Goal: Information Seeking & Learning: Check status

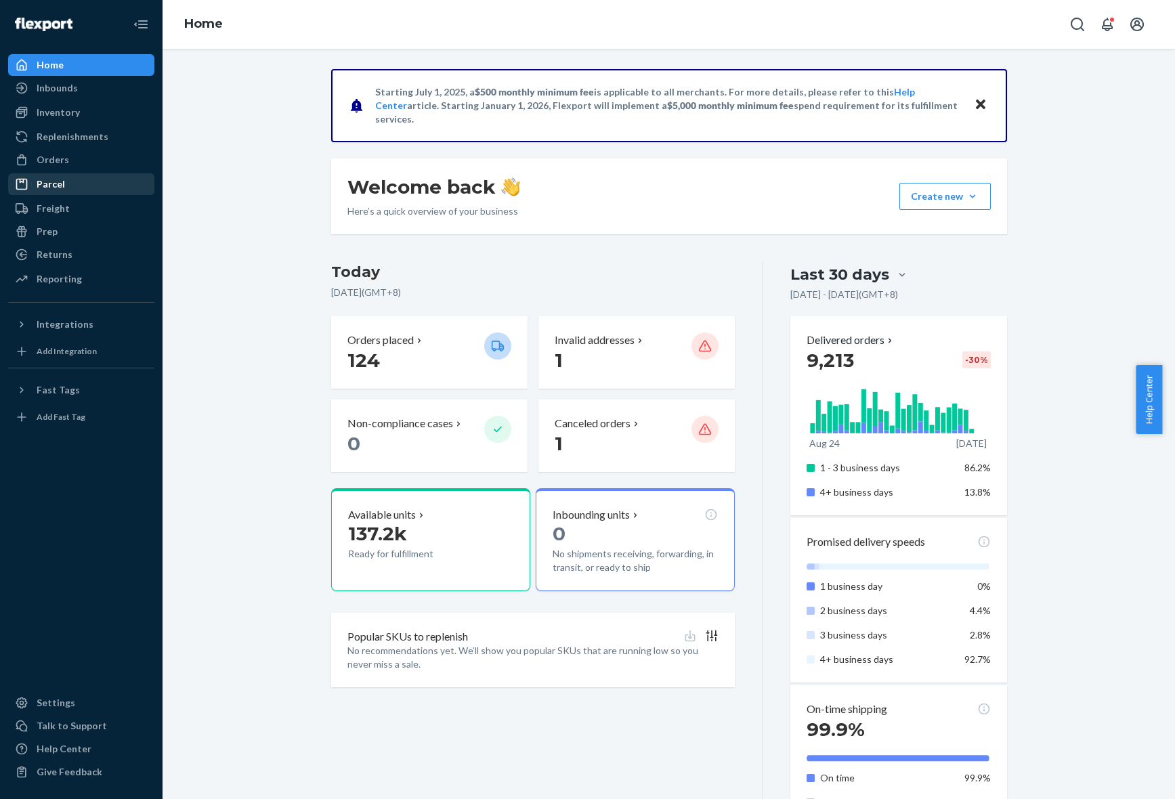
click at [71, 180] on div "Parcel" at bounding box center [81, 184] width 144 height 19
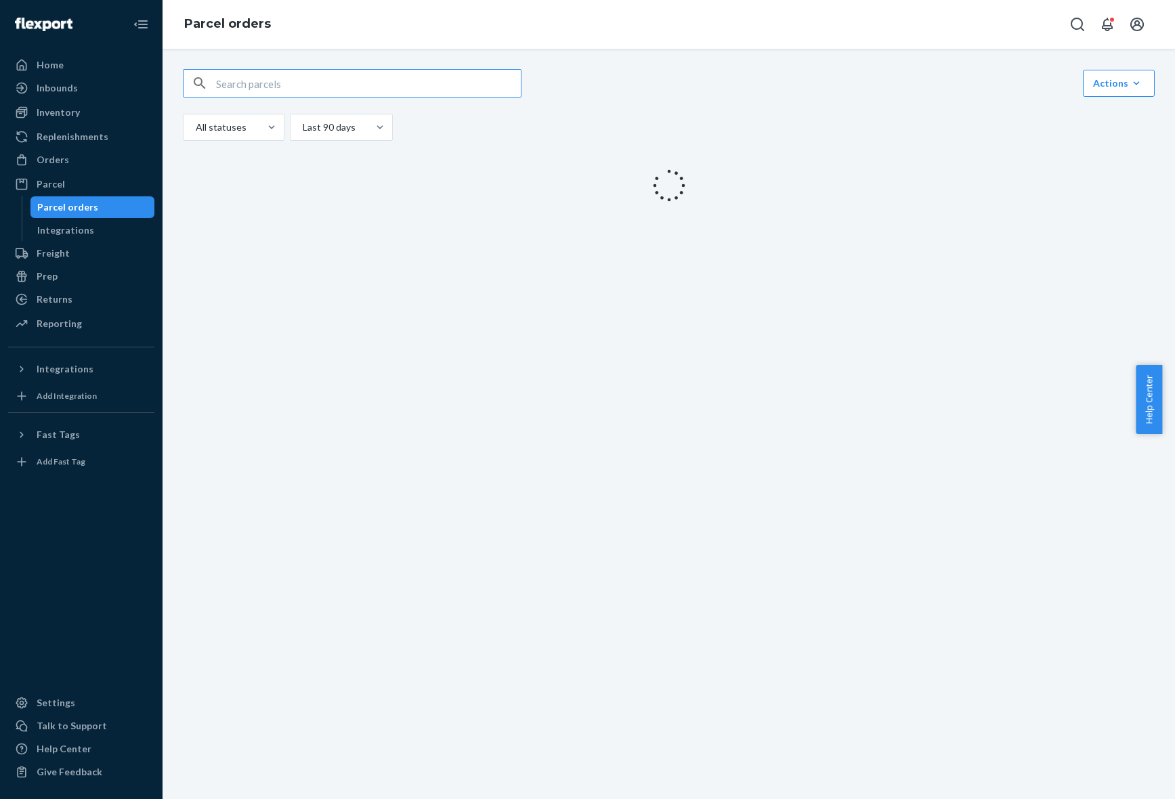
click at [406, 86] on input "text" at bounding box center [368, 83] width 305 height 27
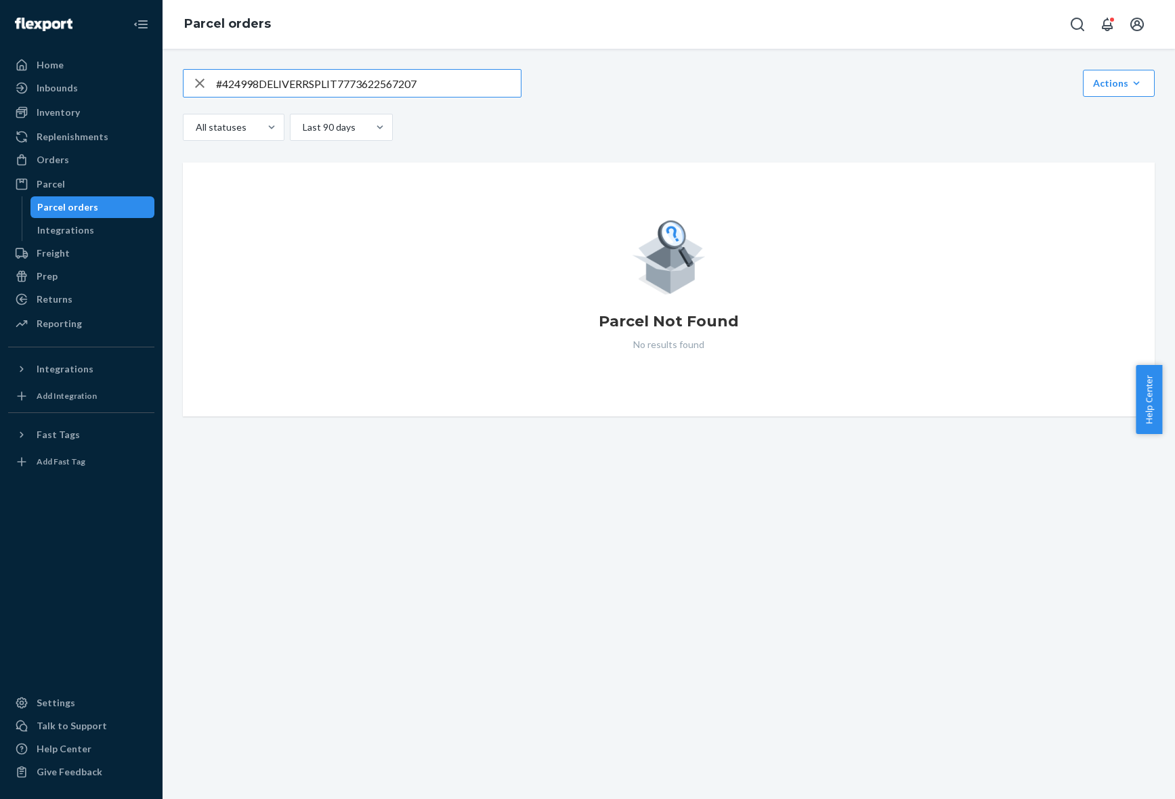
type input "#424998DELIVERRSPLIT7773622567207"
click at [199, 85] on icon "button" at bounding box center [200, 83] width 16 height 27
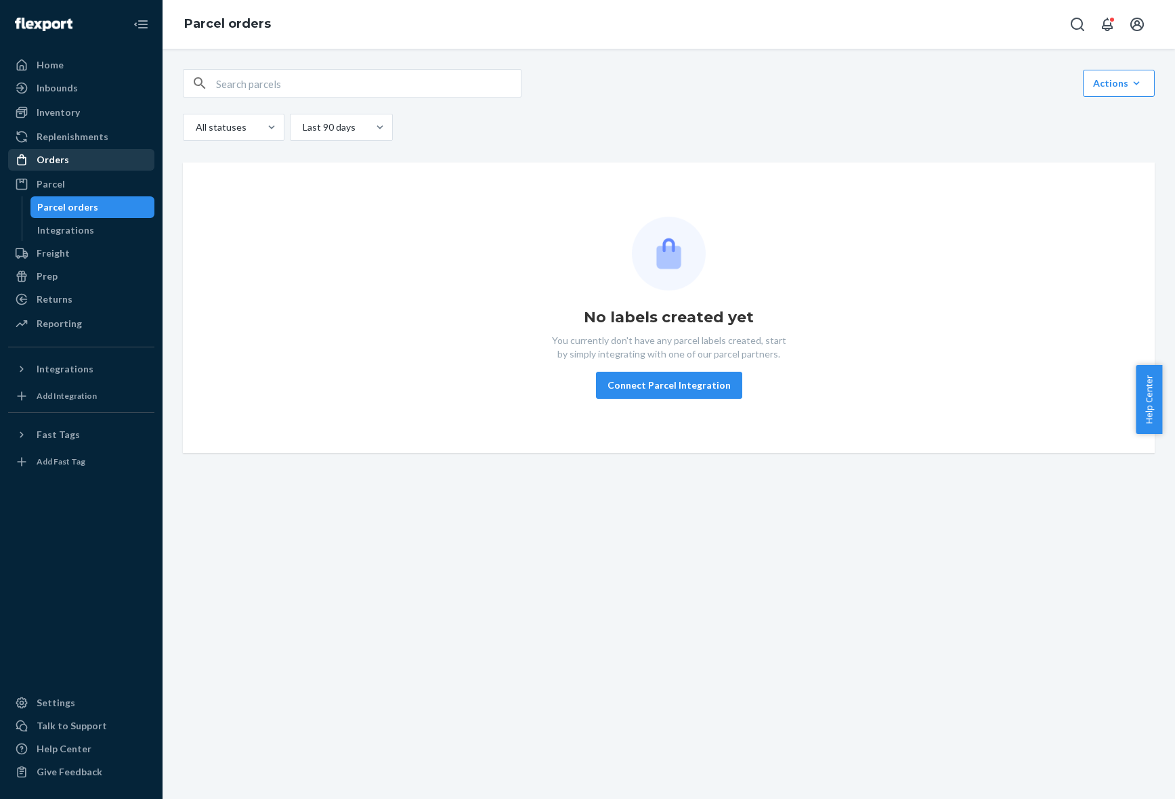
click at [52, 157] on div "Orders" at bounding box center [53, 160] width 33 height 14
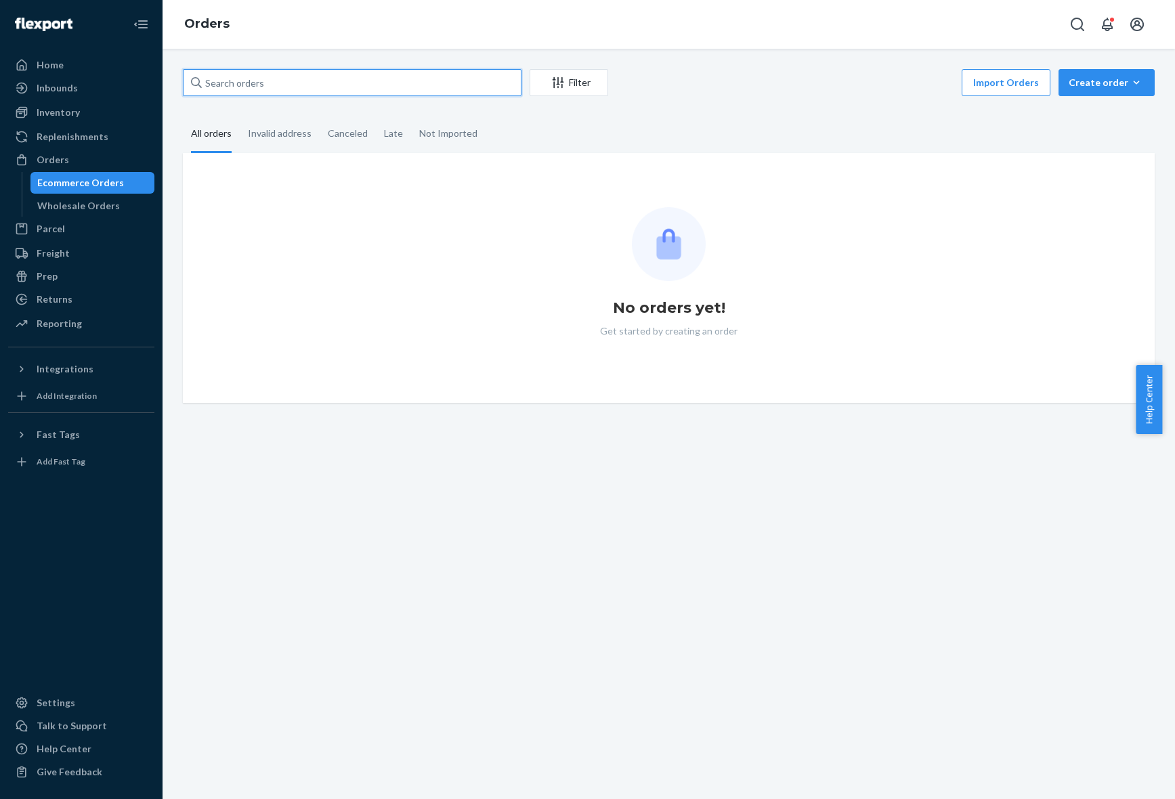
click at [323, 77] on input "text" at bounding box center [352, 82] width 339 height 27
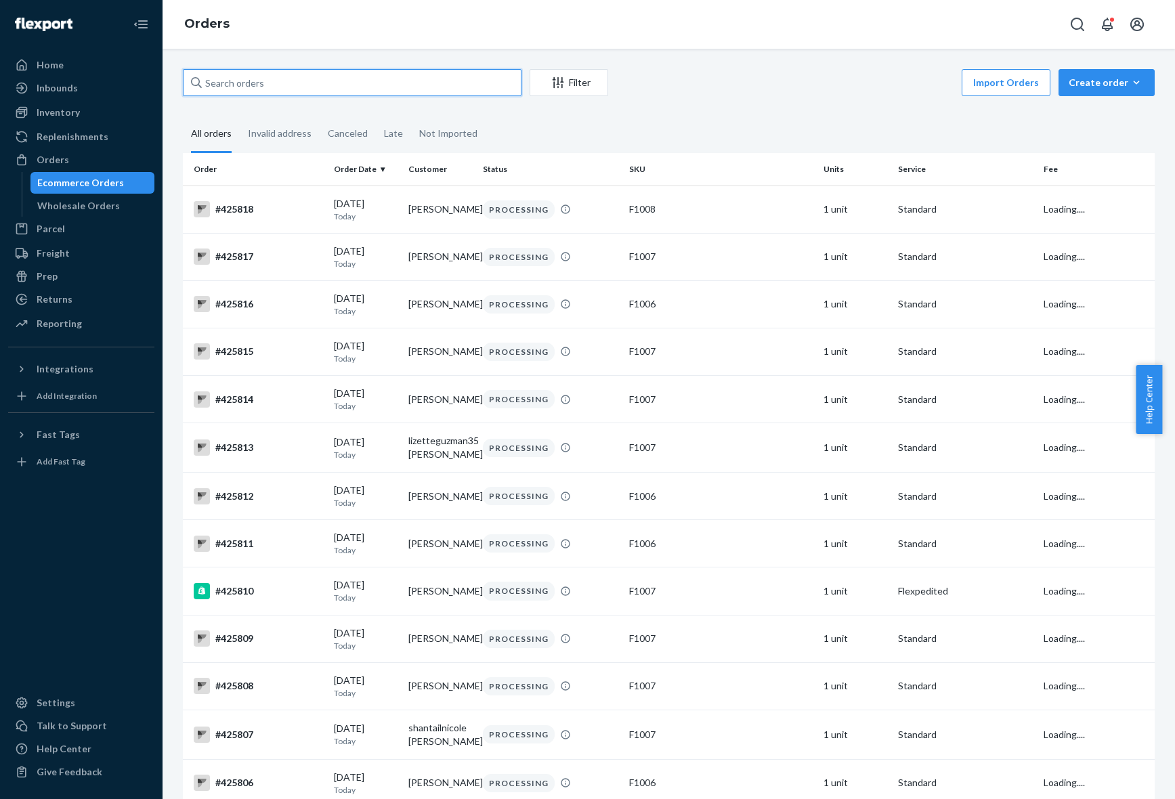
paste input "#424998DELIVERRSPLIT7773622567207"
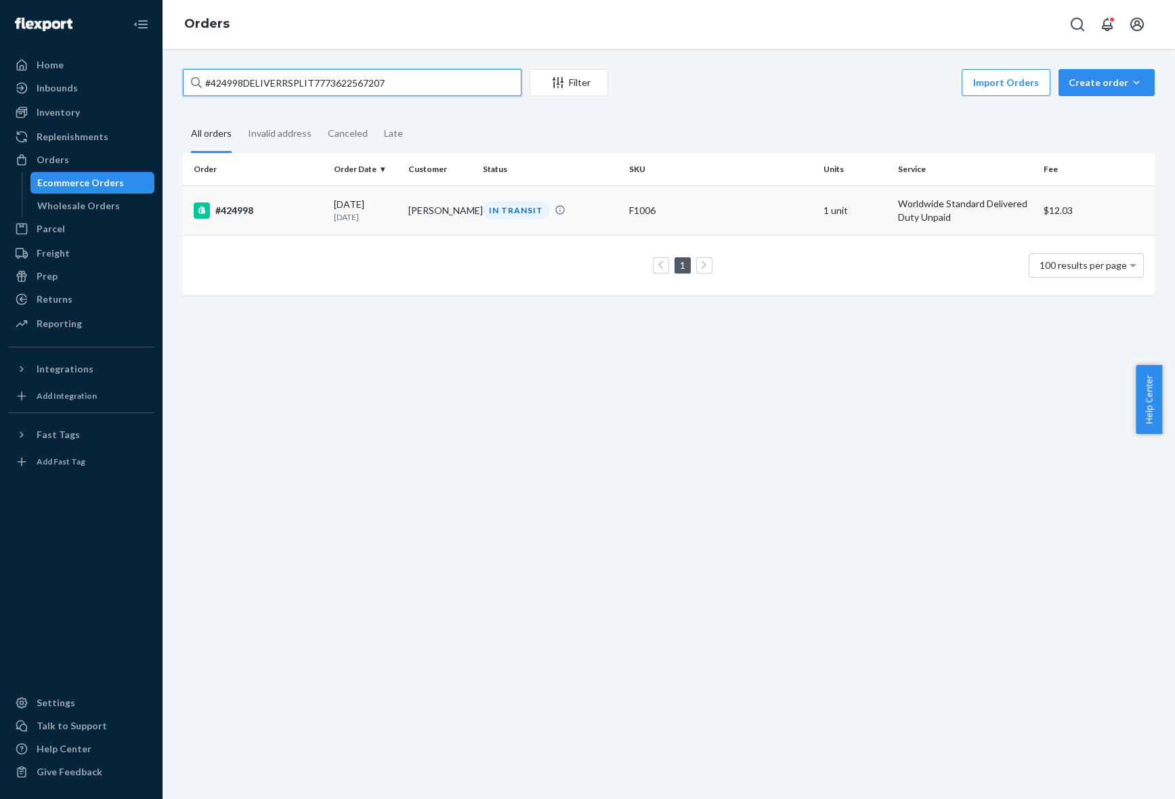
type input "#424998DELIVERRSPLIT7773622567207"
click at [403, 218] on td "Tamara Dingreville" at bounding box center [440, 210] width 75 height 49
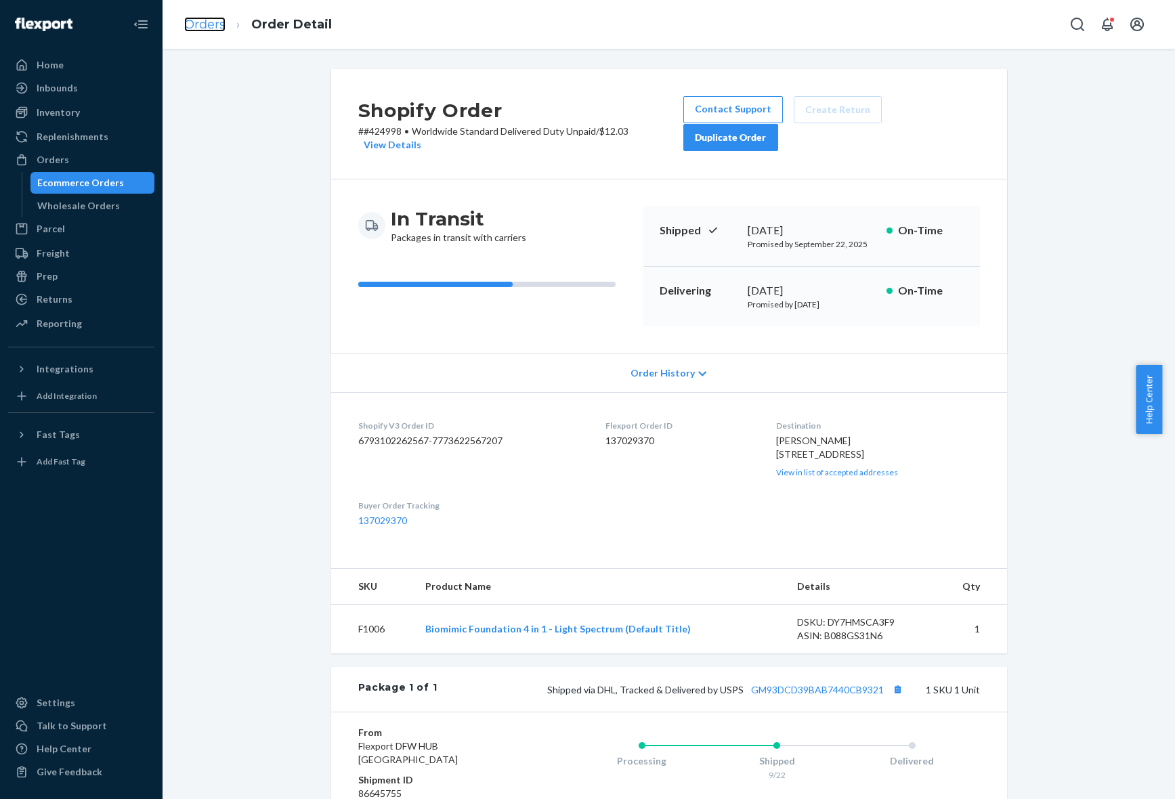
click at [203, 27] on link "Orders" at bounding box center [204, 24] width 41 height 15
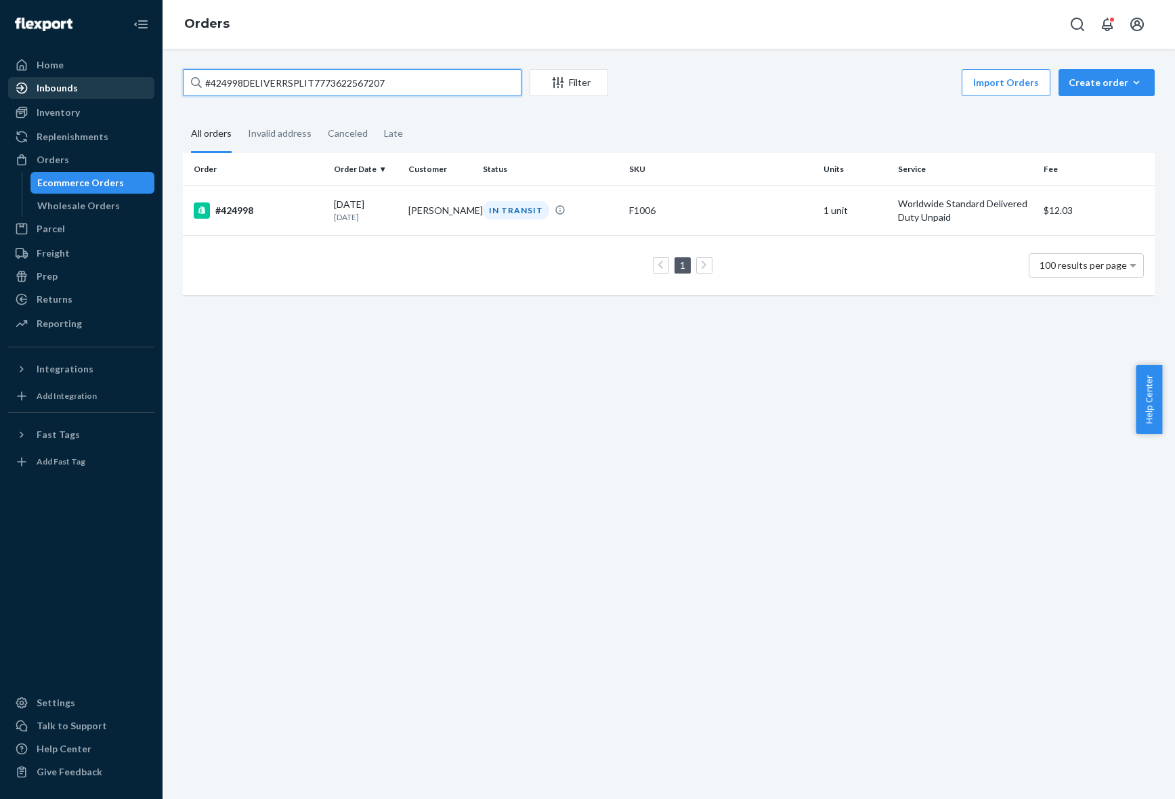
drag, startPoint x: 449, startPoint y: 81, endPoint x: 80, endPoint y: 98, distance: 369.6
click at [80, 98] on div "Home Inbounds Shipping Plans Problems Inventory Products Replenishments Orders …" at bounding box center [587, 399] width 1175 height 799
paste input "5138DELIVERRSPLIT7774312628519"
type input "#425138DELIVERRSPLIT7774312628519"
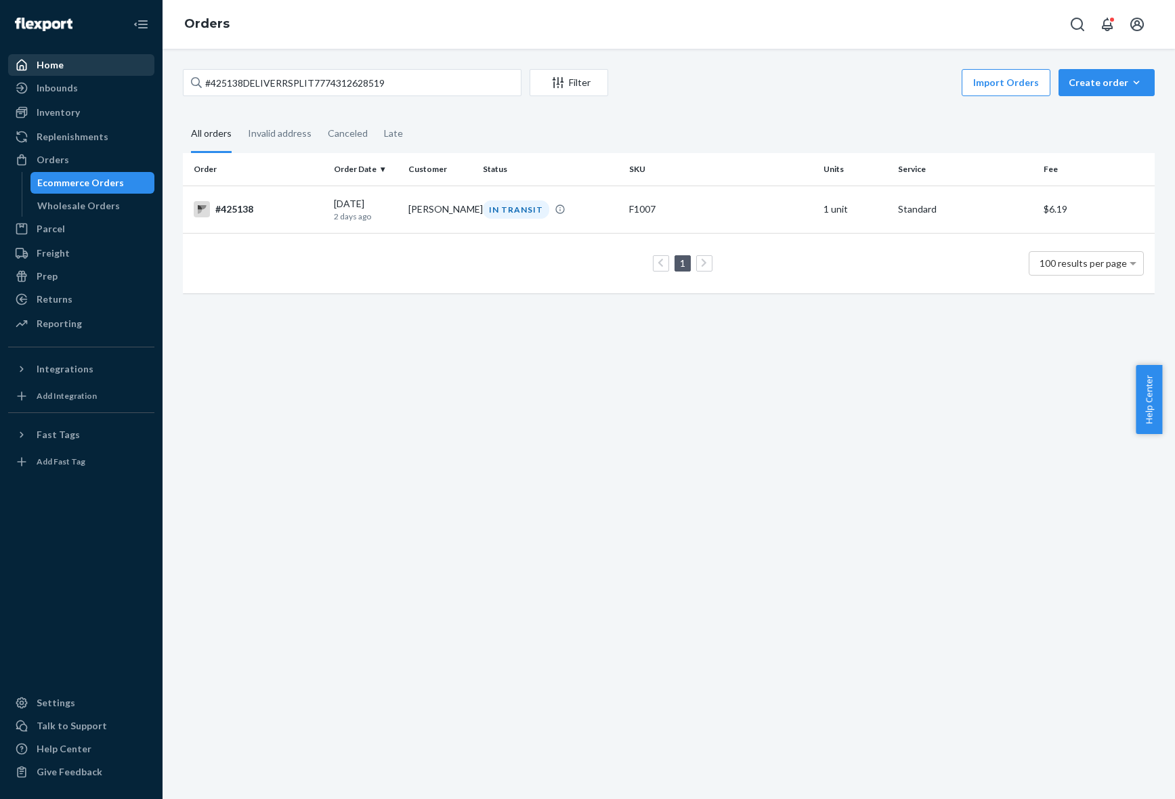
click at [87, 65] on div "Home" at bounding box center [81, 65] width 144 height 19
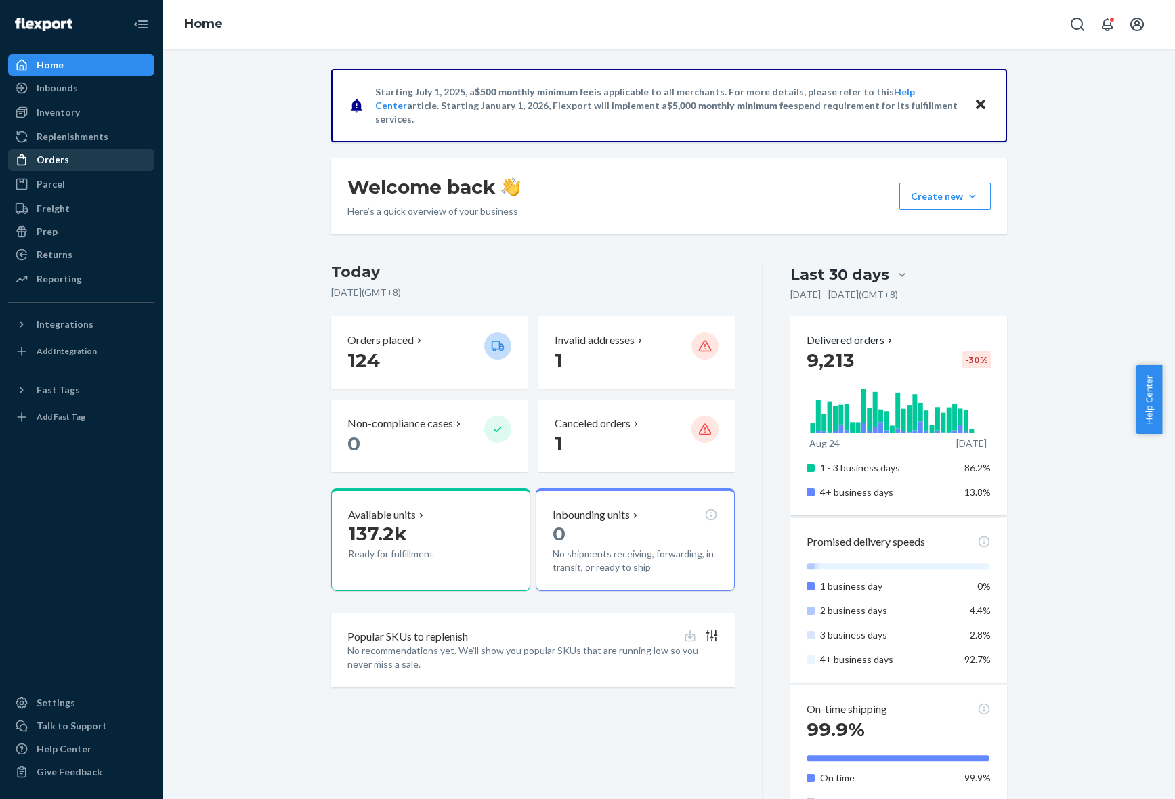
click at [83, 163] on div "Orders" at bounding box center [81, 159] width 144 height 19
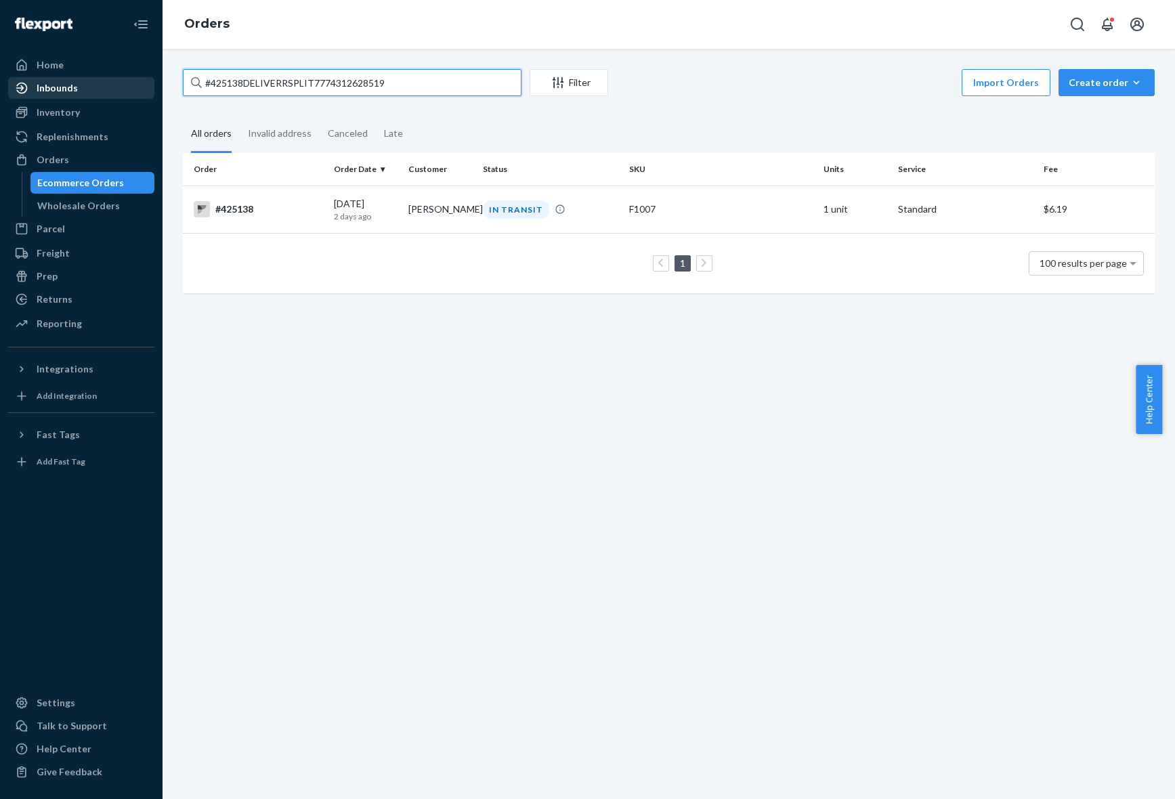
drag, startPoint x: 405, startPoint y: 77, endPoint x: 28, endPoint y: 88, distance: 376.9
click at [28, 88] on div "Home Inbounds Shipping Plans Problems Inventory Products Replenishments Orders …" at bounding box center [587, 399] width 1175 height 799
paste input "787DELIVERRSPLIT7777783939367"
type input "#425787DELIVERRSPLIT7777783939367"
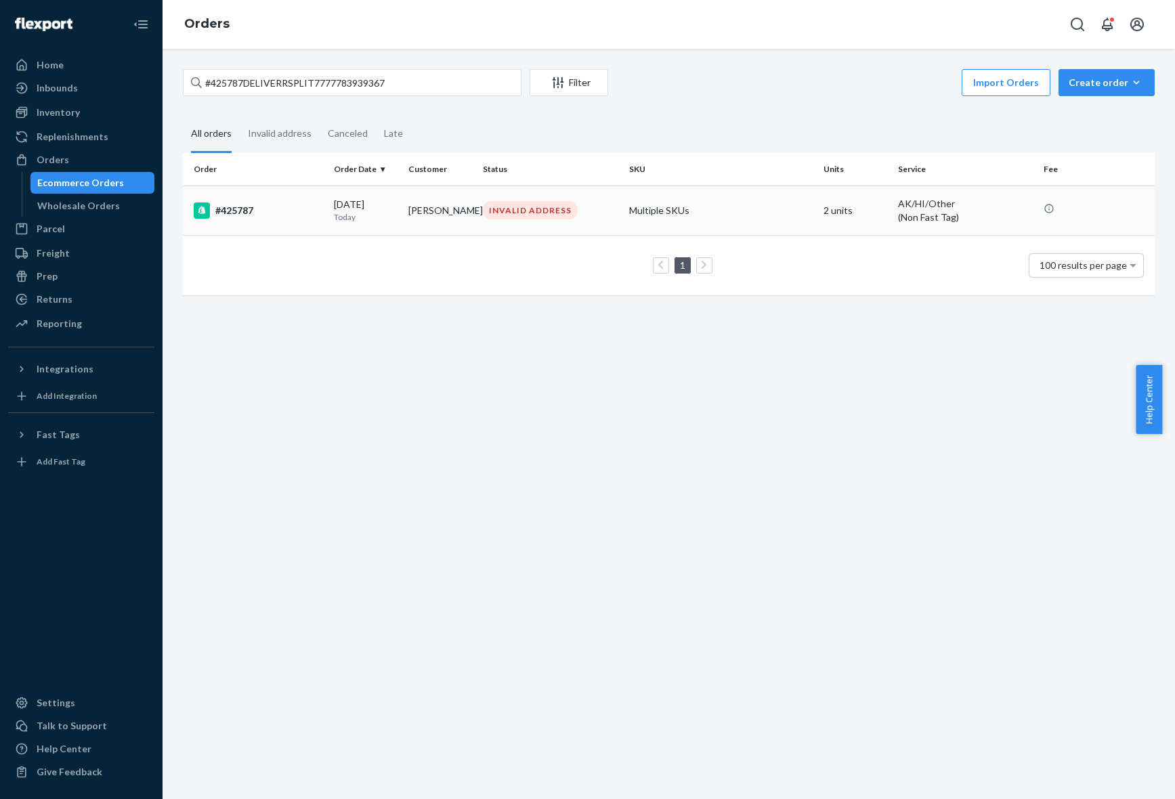
click at [434, 213] on td "[PERSON_NAME]" at bounding box center [440, 210] width 75 height 49
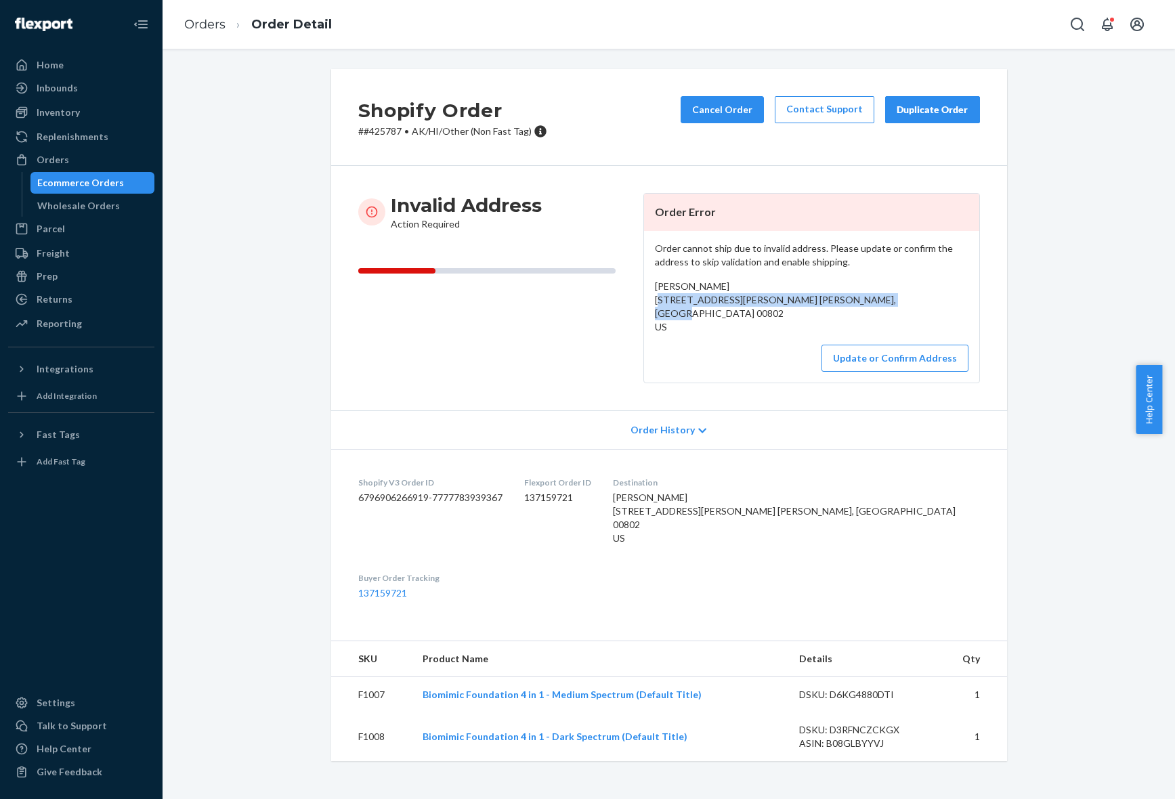
drag, startPoint x: 842, startPoint y: 309, endPoint x: 646, endPoint y: 302, distance: 196.6
click at [646, 302] on div "Order cannot ship due to invalid address. Please update or confirm the address …" at bounding box center [811, 307] width 335 height 152
copy span "8316 LINDBERG BAY ST. THOMAS, Virgin Islands 00802"
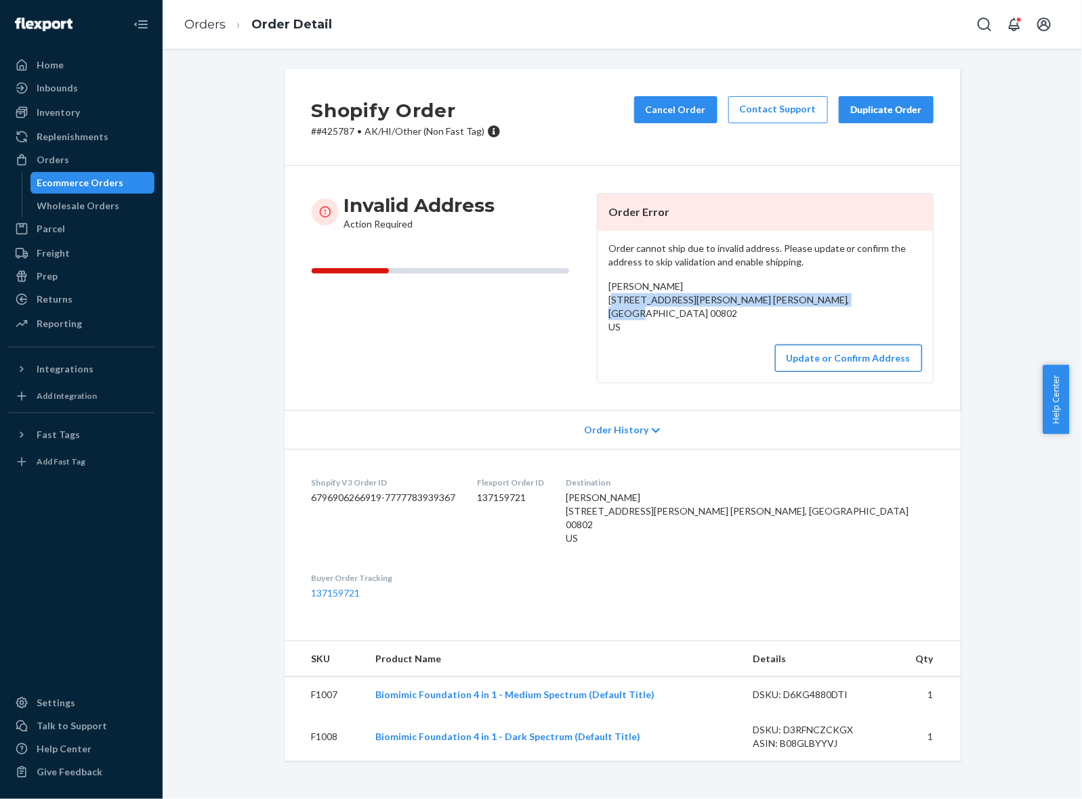
click at [851, 357] on button "Update or Confirm Address" at bounding box center [848, 358] width 147 height 27
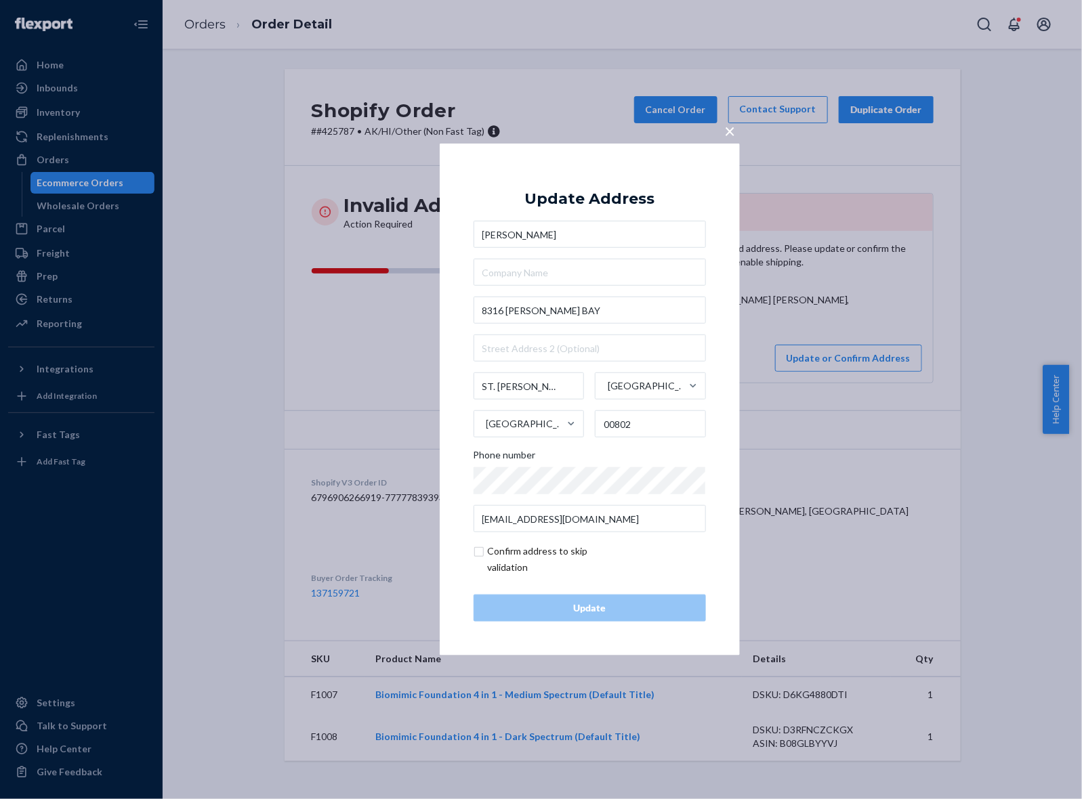
click at [730, 126] on span "×" at bounding box center [730, 130] width 11 height 23
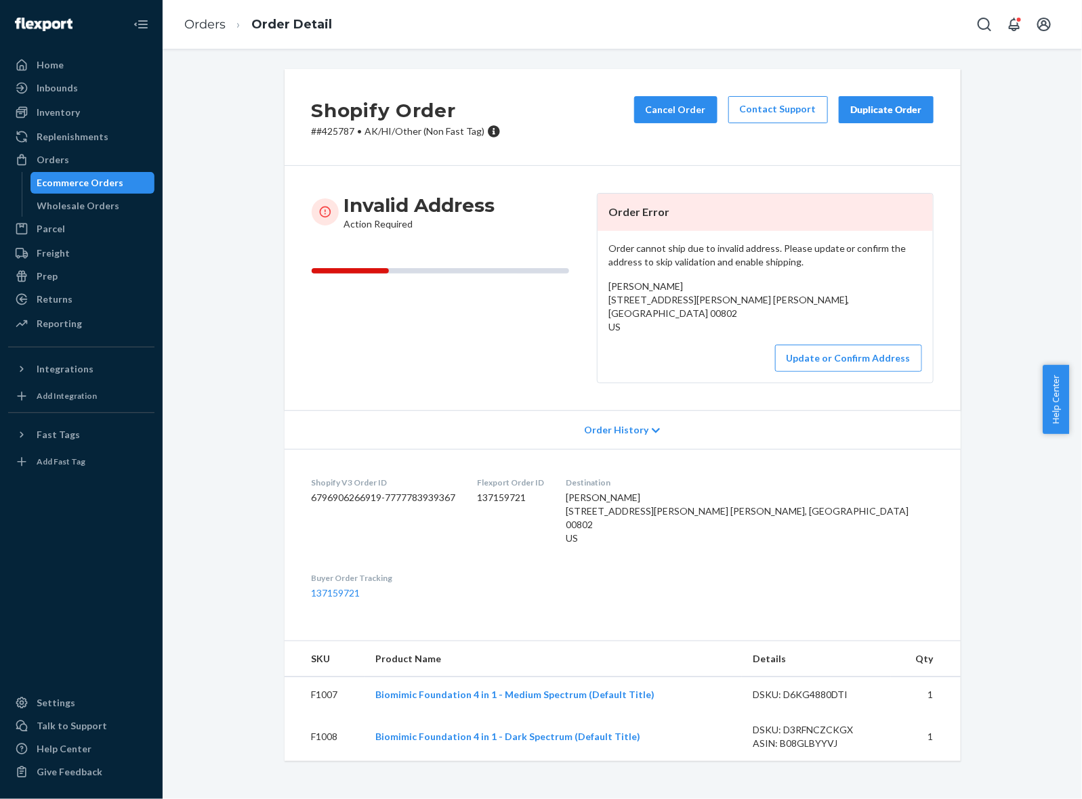
click at [333, 134] on p "# #425787 • AK/HI/Other (Non Fast Tag)" at bounding box center [406, 132] width 189 height 14
copy p "425787"
click at [837, 361] on button "Update or Confirm Address" at bounding box center [848, 358] width 147 height 27
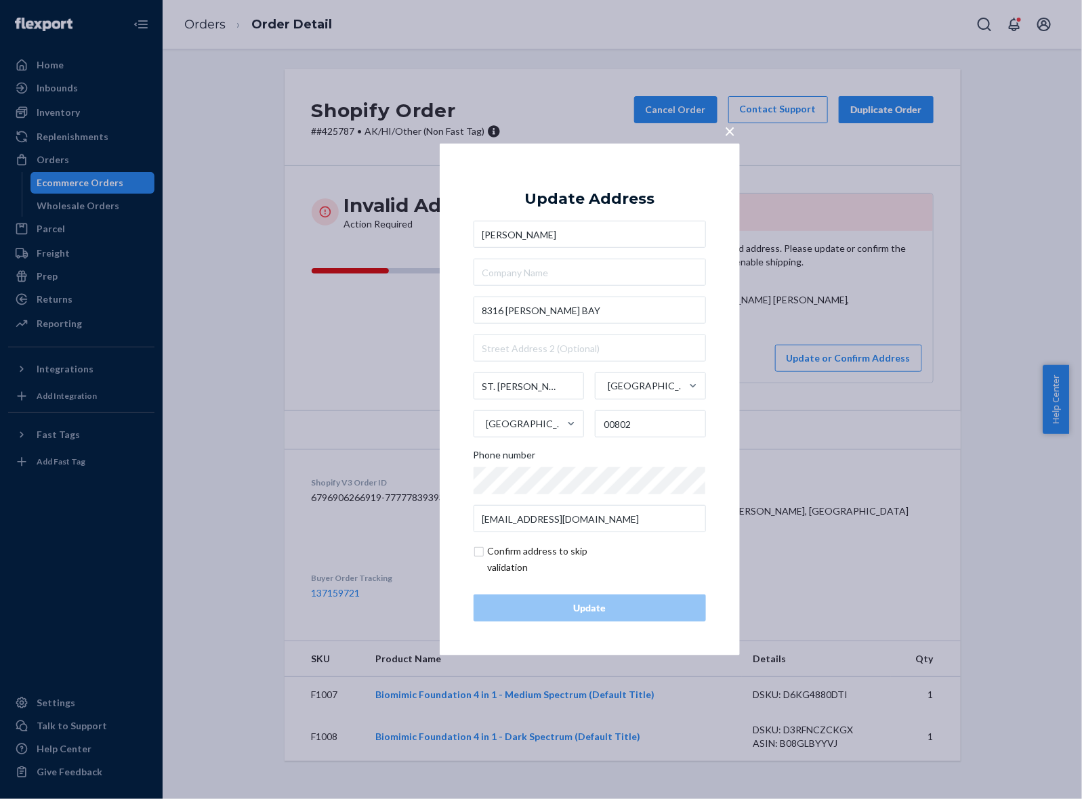
click at [516, 550] on input "checkbox" at bounding box center [552, 559] width 157 height 33
checkbox input "true"
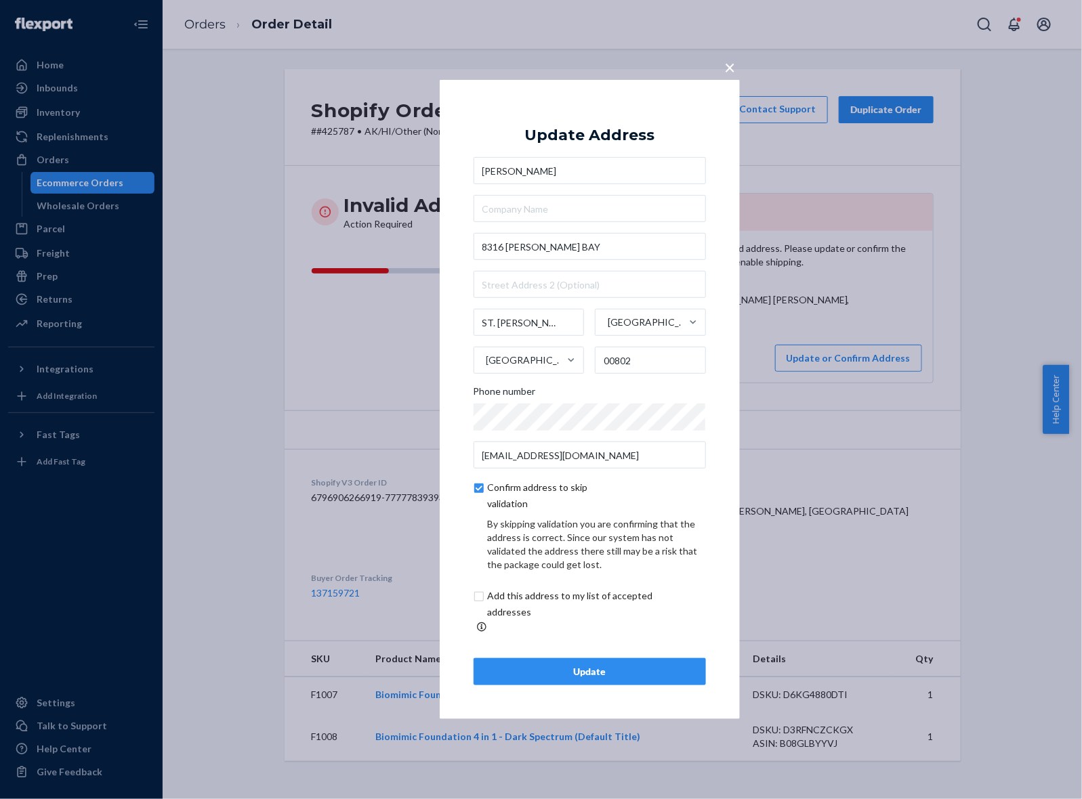
click at [561, 668] on div "Update" at bounding box center [589, 672] width 209 height 14
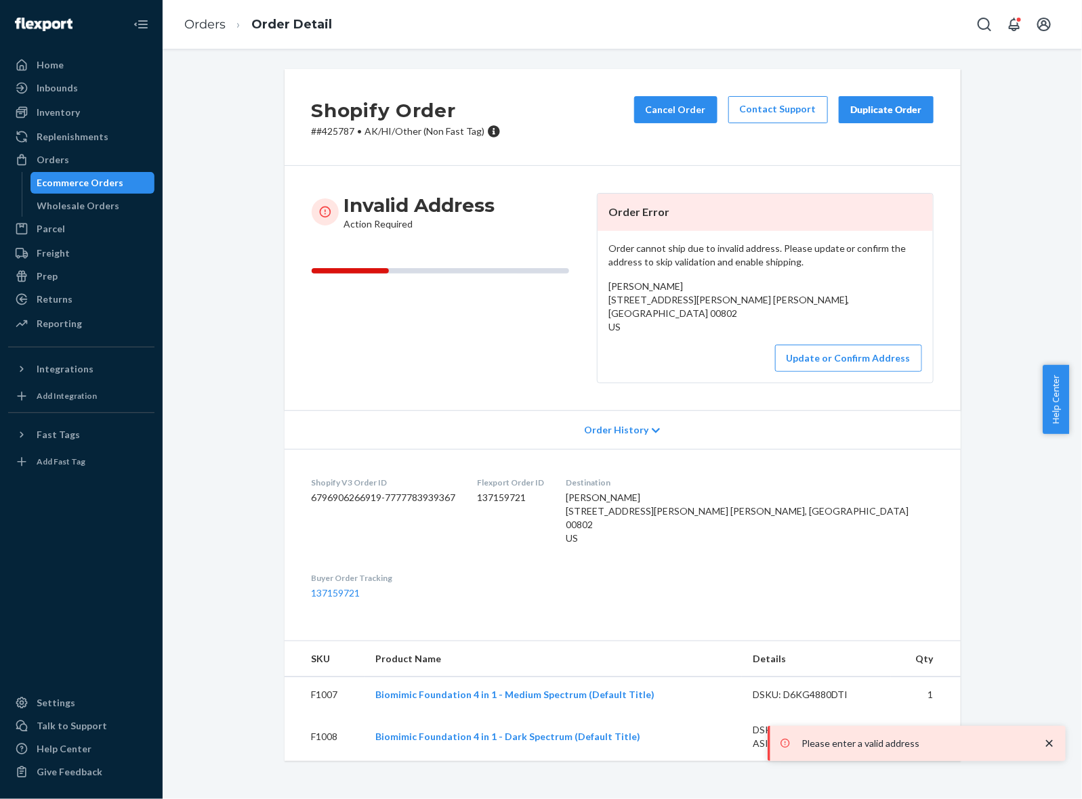
click at [327, 135] on p "# #425787 • AK/HI/Other (Non Fast Tag)" at bounding box center [406, 132] width 189 height 14
copy p "425787"
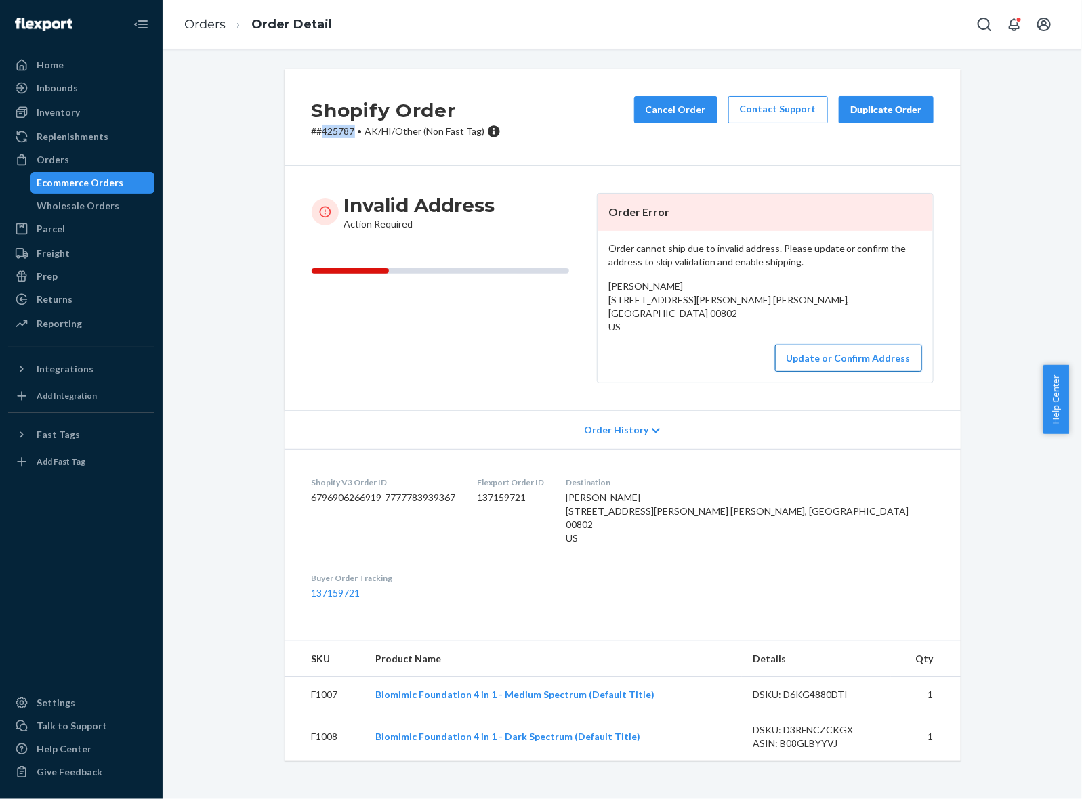
click at [848, 357] on button "Update or Confirm Address" at bounding box center [848, 358] width 147 height 27
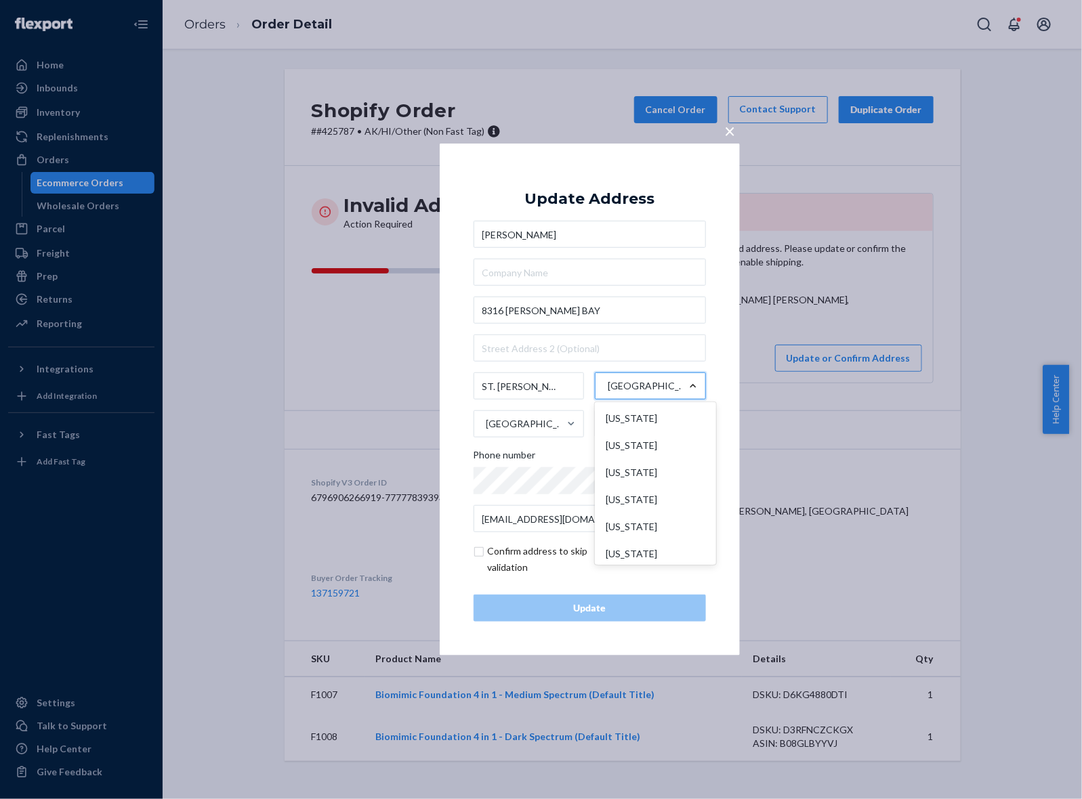
scroll to position [1258, 0]
click at [560, 390] on input "ST. THOMAS" at bounding box center [529, 386] width 111 height 27
drag, startPoint x: 600, startPoint y: 309, endPoint x: 414, endPoint y: 312, distance: 185.7
click at [414, 312] on div "× Update Address DAMARIS RIVERA 8316 LINDBERG BAY ST. THOMAS Virgin Islands Uni…" at bounding box center [541, 399] width 1082 height 799
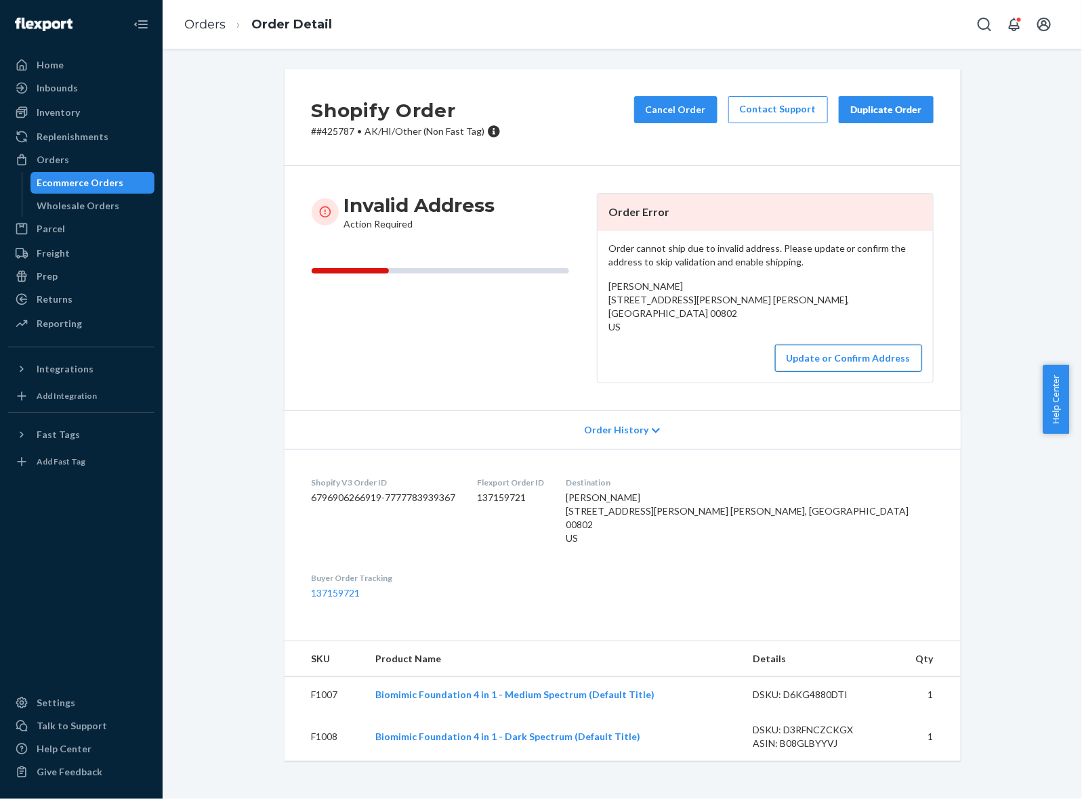
click at [862, 371] on button "Update or Confirm Address" at bounding box center [848, 358] width 147 height 27
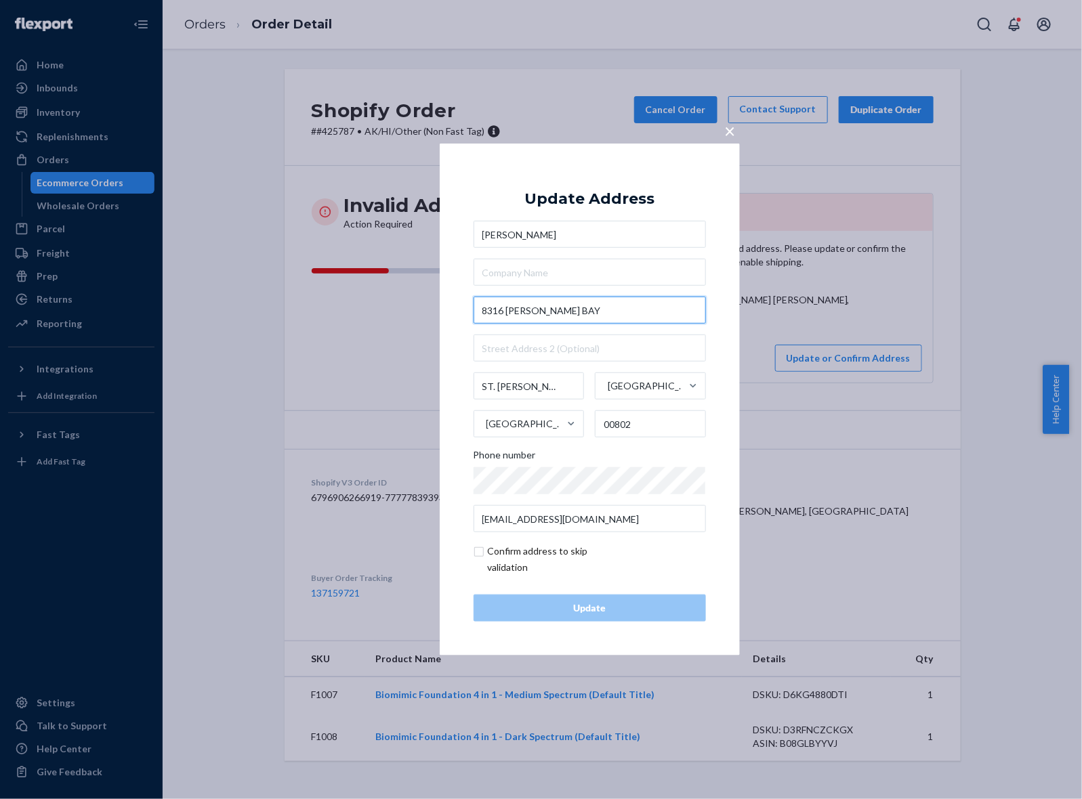
drag, startPoint x: 596, startPoint y: 320, endPoint x: 337, endPoint y: 337, distance: 260.0
click at [337, 337] on div "× Update Address DAMARIS RIVERA 8316 LINDBERG BAY ST. THOMAS Virgin Islands Uni…" at bounding box center [541, 399] width 1082 height 799
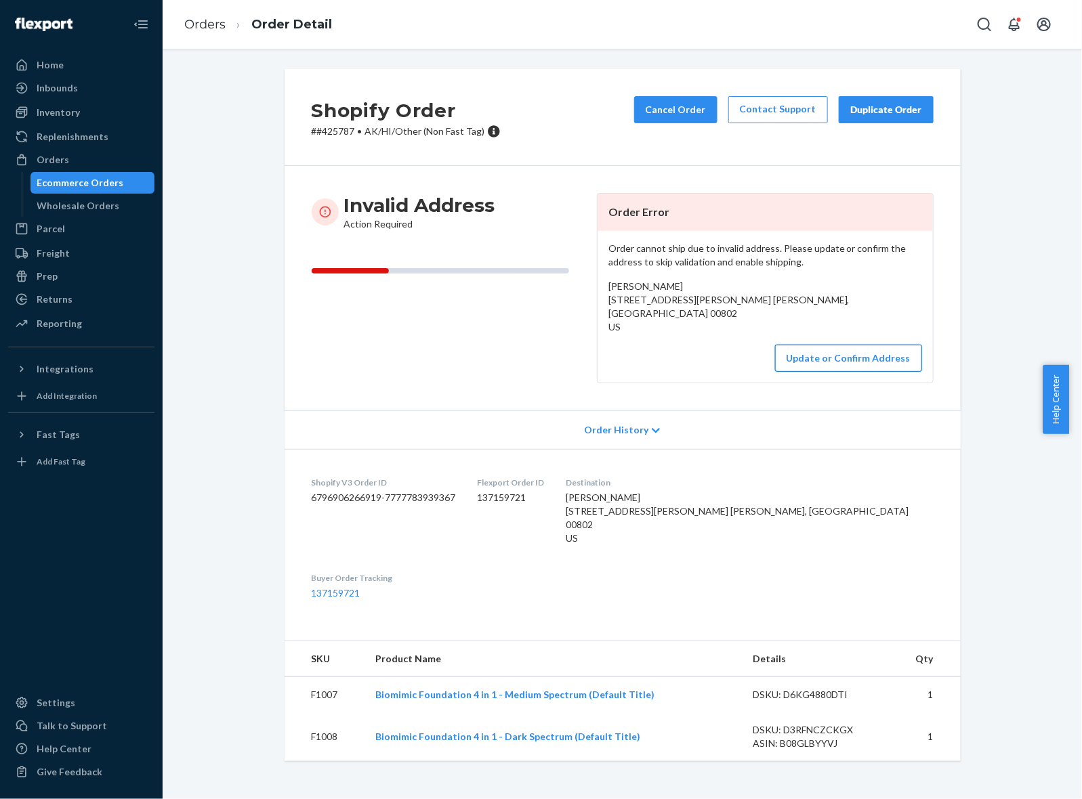
click at [848, 353] on button "Update or Confirm Address" at bounding box center [848, 358] width 147 height 27
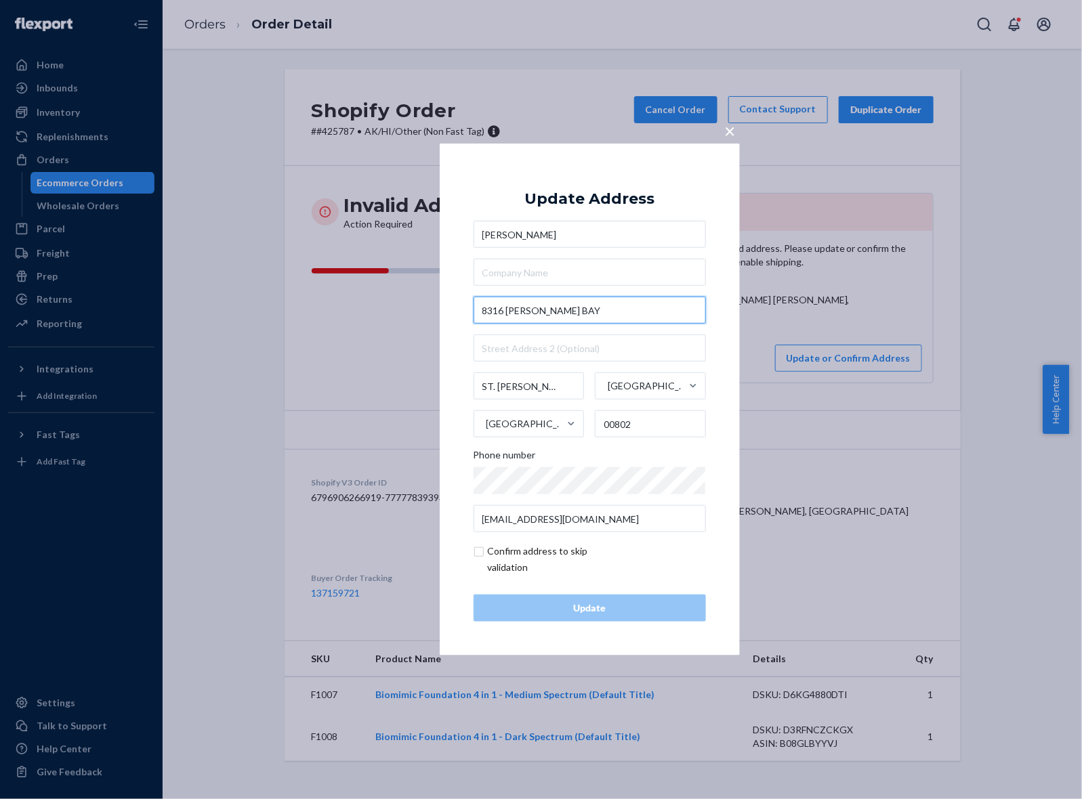
click at [577, 316] on input "8316 LINDBERG BAY" at bounding box center [590, 310] width 232 height 27
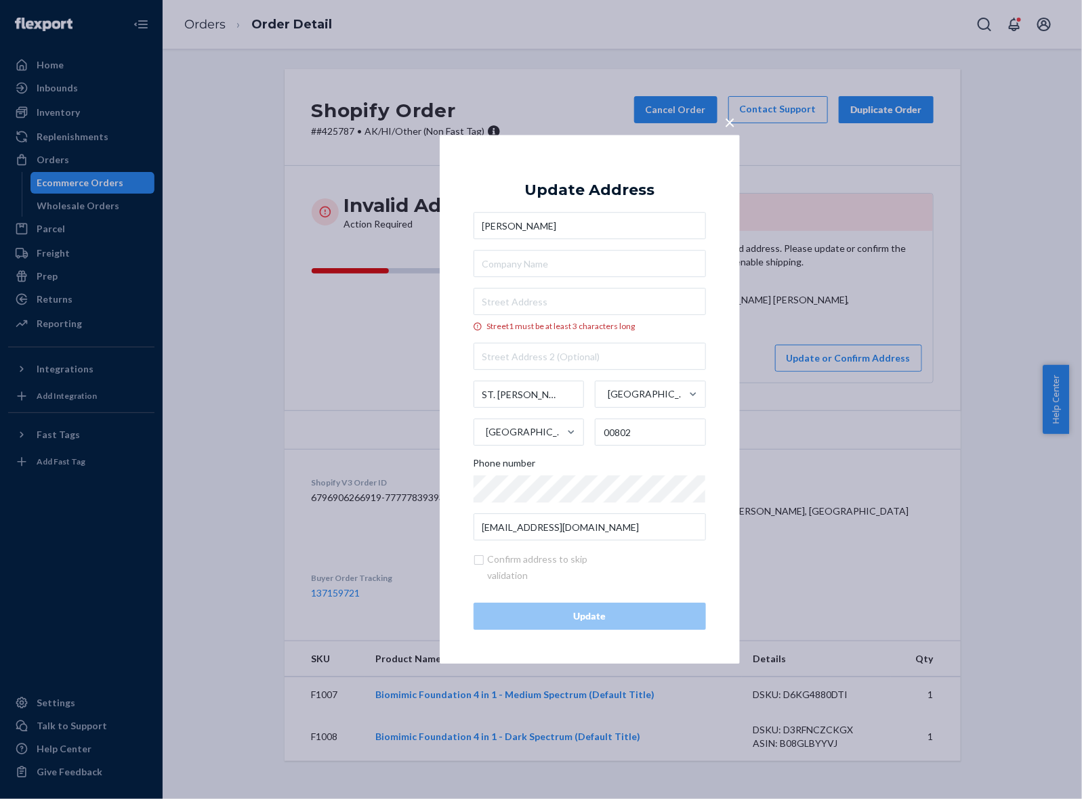
click at [686, 324] on div "Street1 must be at least 3 characters long" at bounding box center [590, 327] width 232 height 12
click at [686, 316] on input "Street1 must be at least 3 characters long" at bounding box center [590, 302] width 232 height 27
click at [642, 304] on input "Street1 must be at least 3 characters long" at bounding box center [590, 302] width 232 height 27
paste input "8316 LINDBERG BAY"
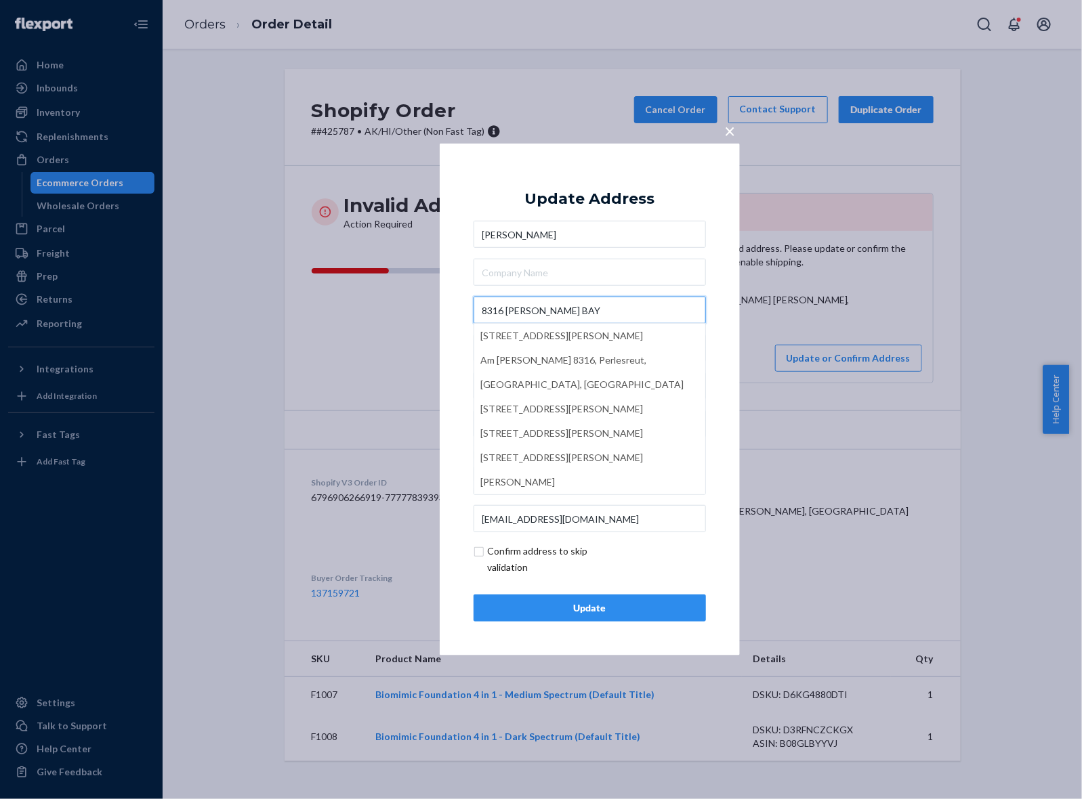
type input "8316 LINDBERG BAY"
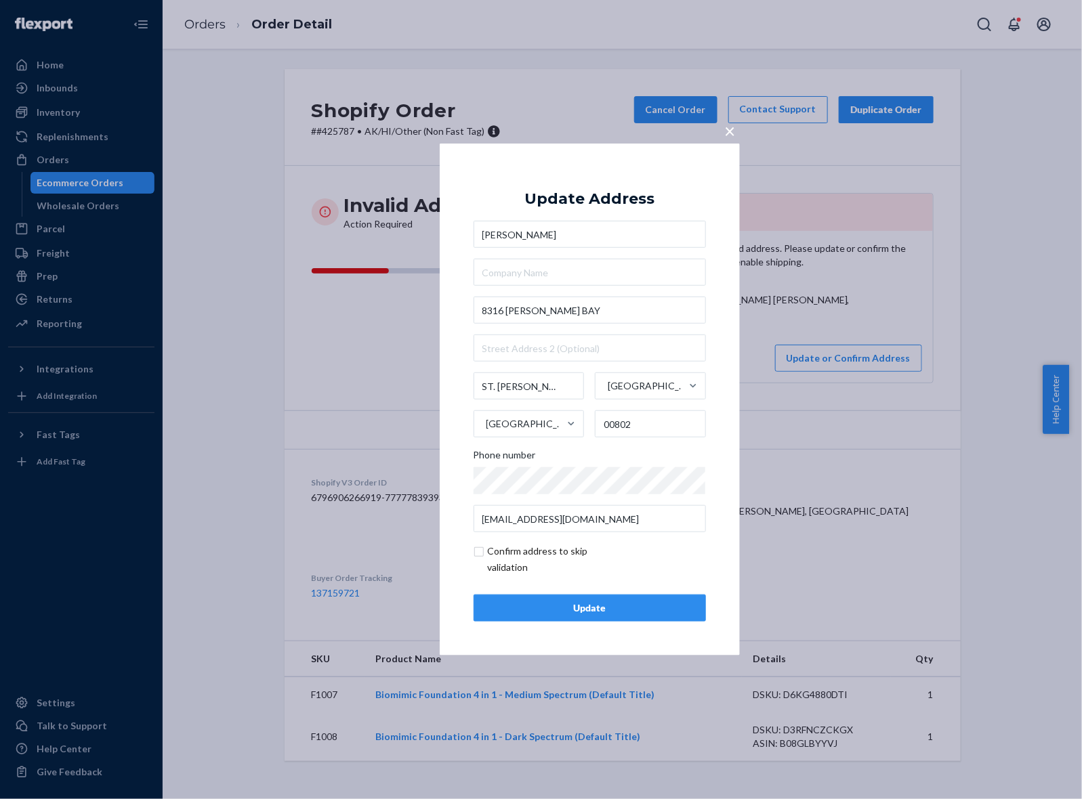
click at [717, 354] on div "× Update Address DAMARIS RIVERA 8316 LINDBERG BAY ST. THOMAS Virgin Islands Uni…" at bounding box center [590, 400] width 300 height 512
click at [480, 551] on input "checkbox" at bounding box center [552, 559] width 157 height 33
checkbox input "true"
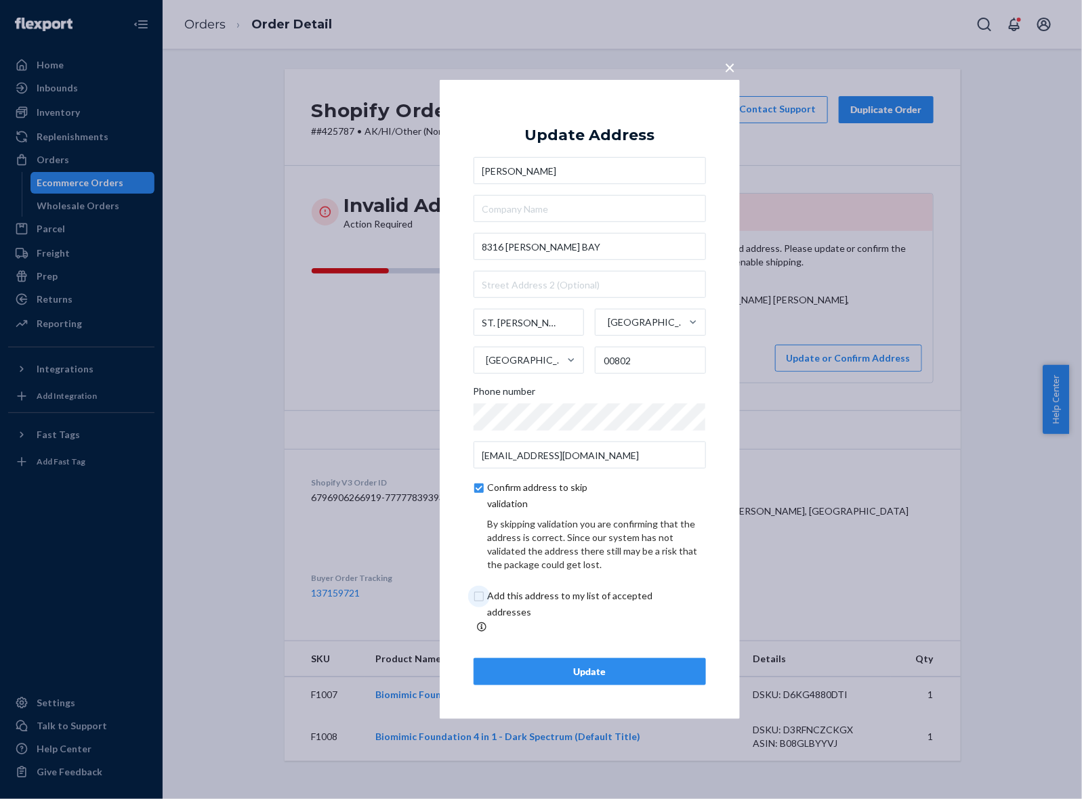
click at [481, 603] on input "checkbox" at bounding box center [587, 604] width 226 height 33
checkbox input "true"
click at [595, 665] on div "Update" at bounding box center [589, 672] width 209 height 14
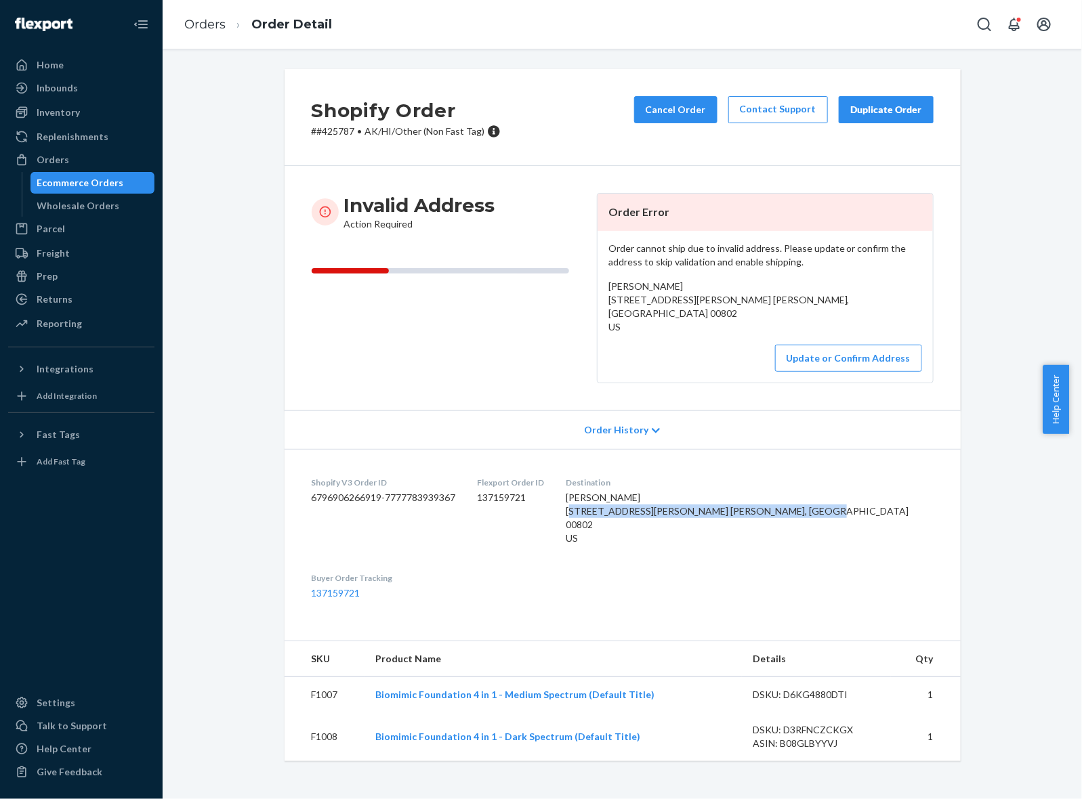
drag, startPoint x: 869, startPoint y: 526, endPoint x: 705, endPoint y: 514, distance: 163.8
click at [705, 514] on dl "Shopify V3 Order ID 6796906266919-7777783939367 Flexport Order ID 137159721 Des…" at bounding box center [623, 538] width 676 height 178
copy span "8316 LINDBERG BAY ST. THOMAS, Virgin Islands 00802"
click at [881, 351] on button "Update or Confirm Address" at bounding box center [848, 358] width 147 height 27
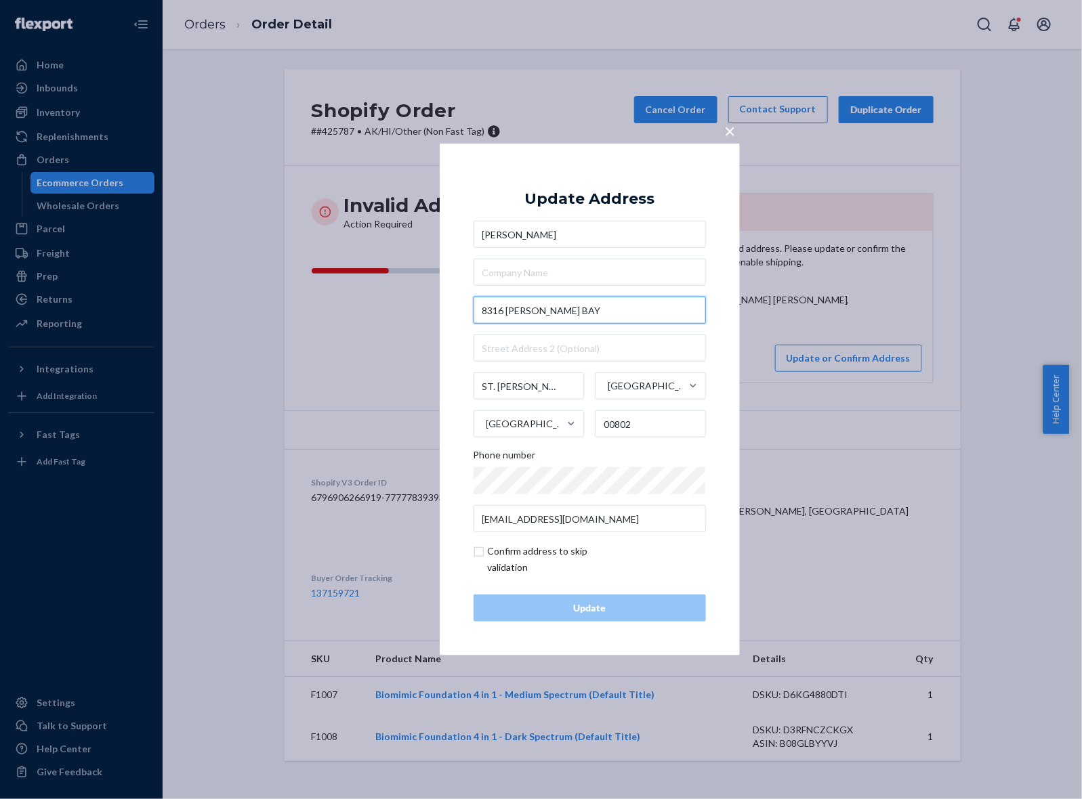
click at [595, 320] on input "8316 LINDBERG BAY" at bounding box center [590, 310] width 232 height 27
drag, startPoint x: 556, startPoint y: 381, endPoint x: 455, endPoint y: 381, distance: 100.9
click at [455, 381] on div "× Update Address DAMARIS RIVERA 8316 LINDBERG BAY ST. THOMAS Virgin Islands Uni…" at bounding box center [590, 400] width 300 height 512
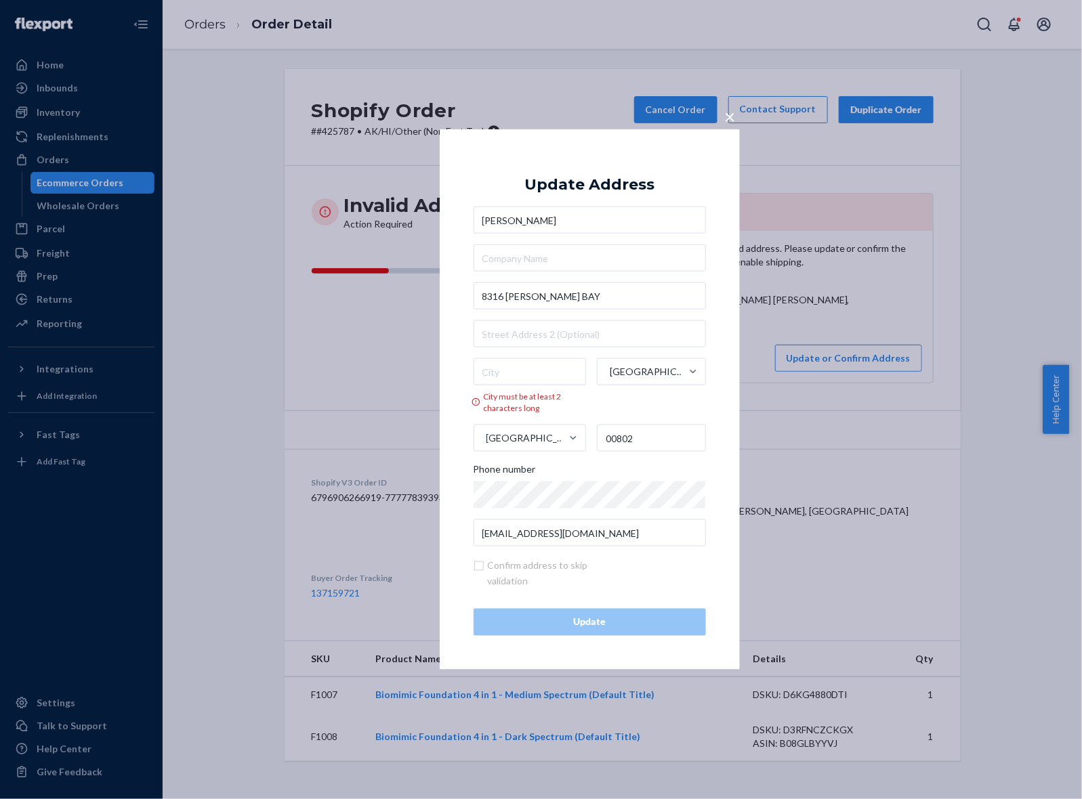
click at [711, 469] on div "× Update Address DAMARIS RIVERA 8316 LINDBERG BAY City must be at least 2 chara…" at bounding box center [590, 399] width 300 height 541
click at [532, 386] on label "City must be at least 2 characters long" at bounding box center [530, 386] width 113 height 56
click at [532, 385] on input "City must be at least 2 characters long" at bounding box center [530, 371] width 113 height 27
click at [534, 377] on input "City must be at least 2 characters long" at bounding box center [530, 371] width 113 height 27
paste input "ST. THOMAS"
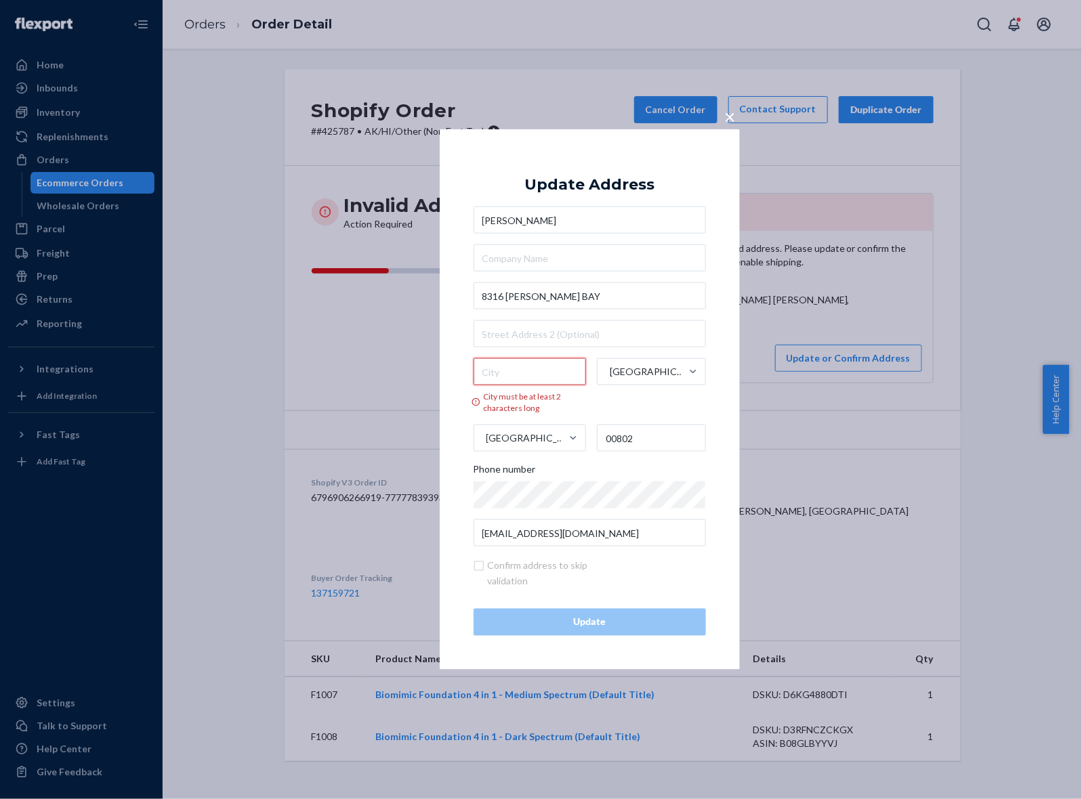
type input "ST. THOMAS"
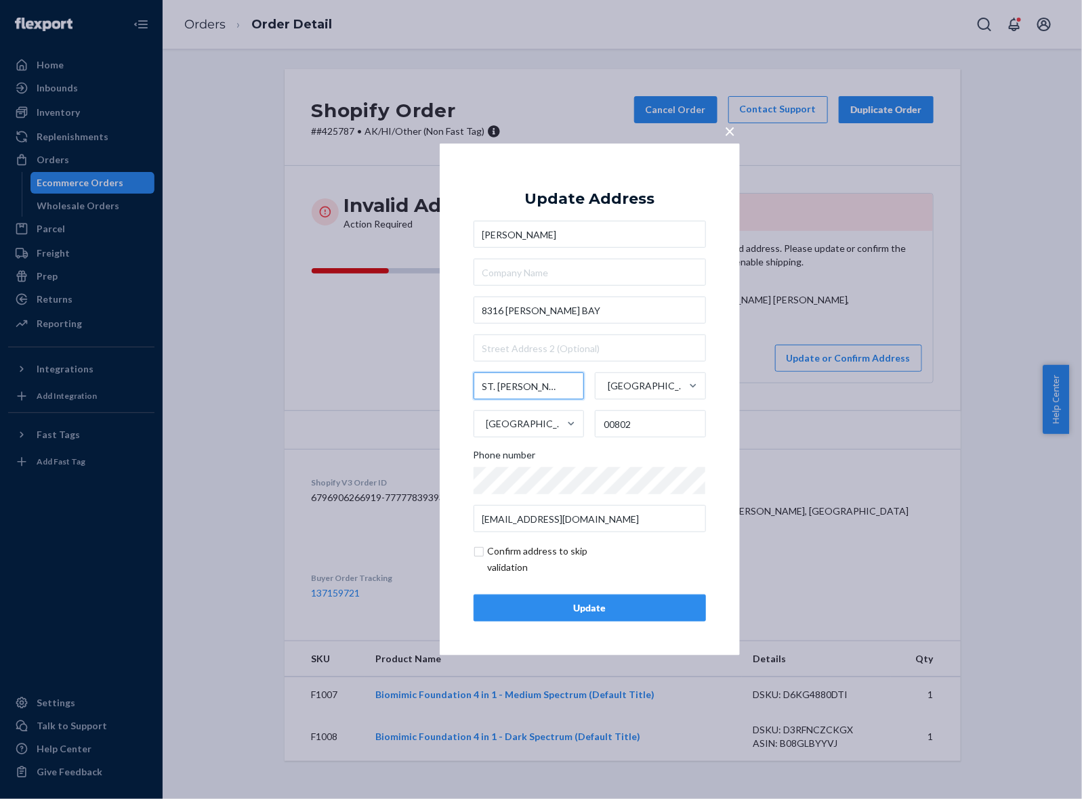
drag, startPoint x: 563, startPoint y: 388, endPoint x: 442, endPoint y: 391, distance: 121.3
click at [442, 391] on div "× Update Address DAMARIS RIVERA 8316 LINDBERG BAY ST. THOMAS Virgin Islands Uni…" at bounding box center [590, 400] width 300 height 512
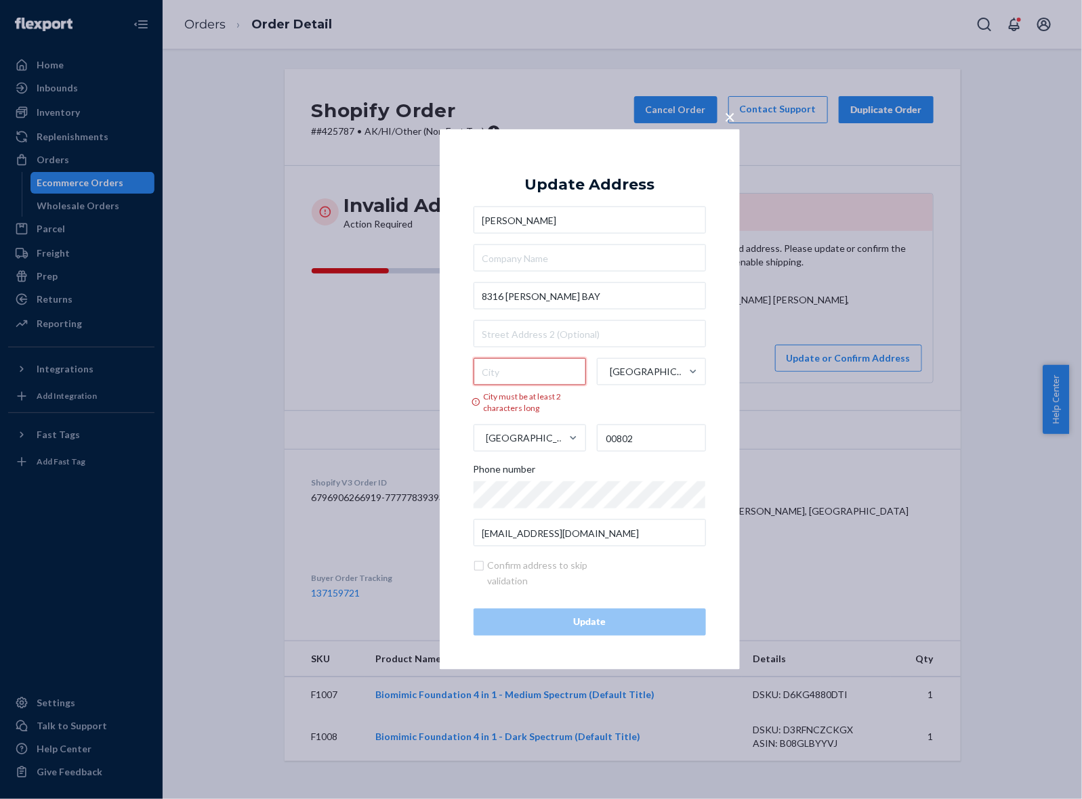
click at [560, 378] on input "City must be at least 2 characters long" at bounding box center [530, 371] width 113 height 27
paste input "ST. THOMAS"
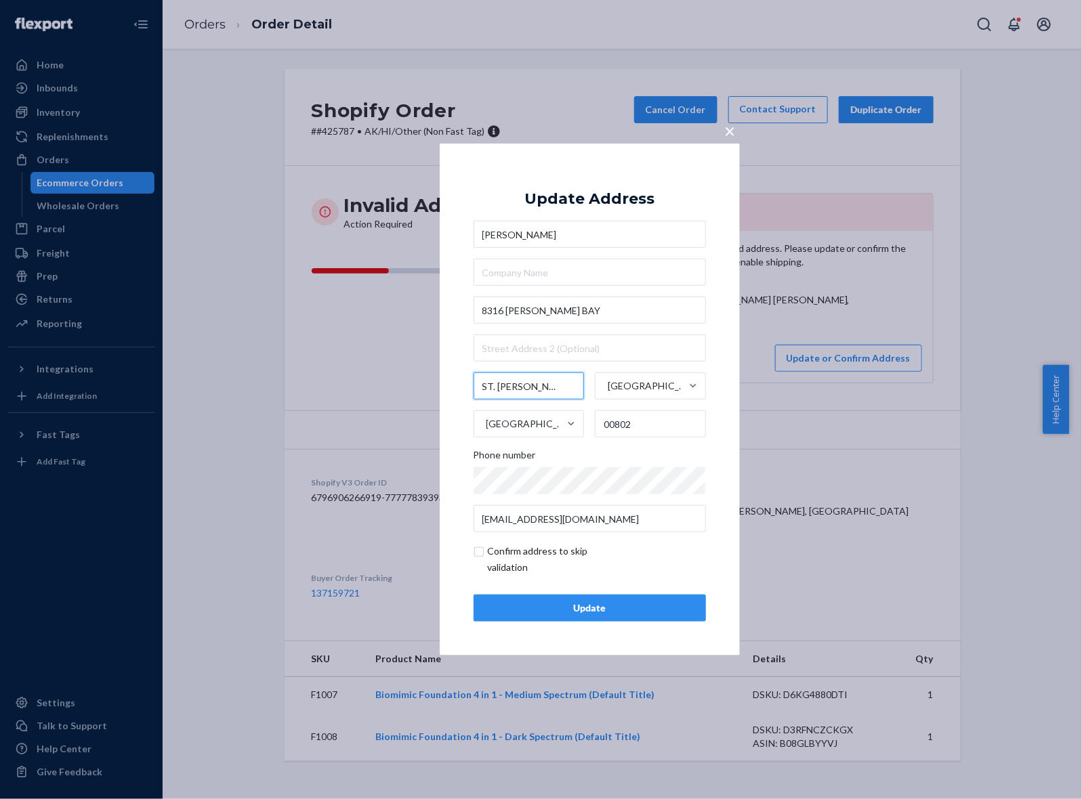
click at [496, 388] on input "ST. THOMAS" at bounding box center [529, 386] width 111 height 27
type input "ST THOMAS"
click at [560, 611] on div "Update" at bounding box center [589, 609] width 209 height 14
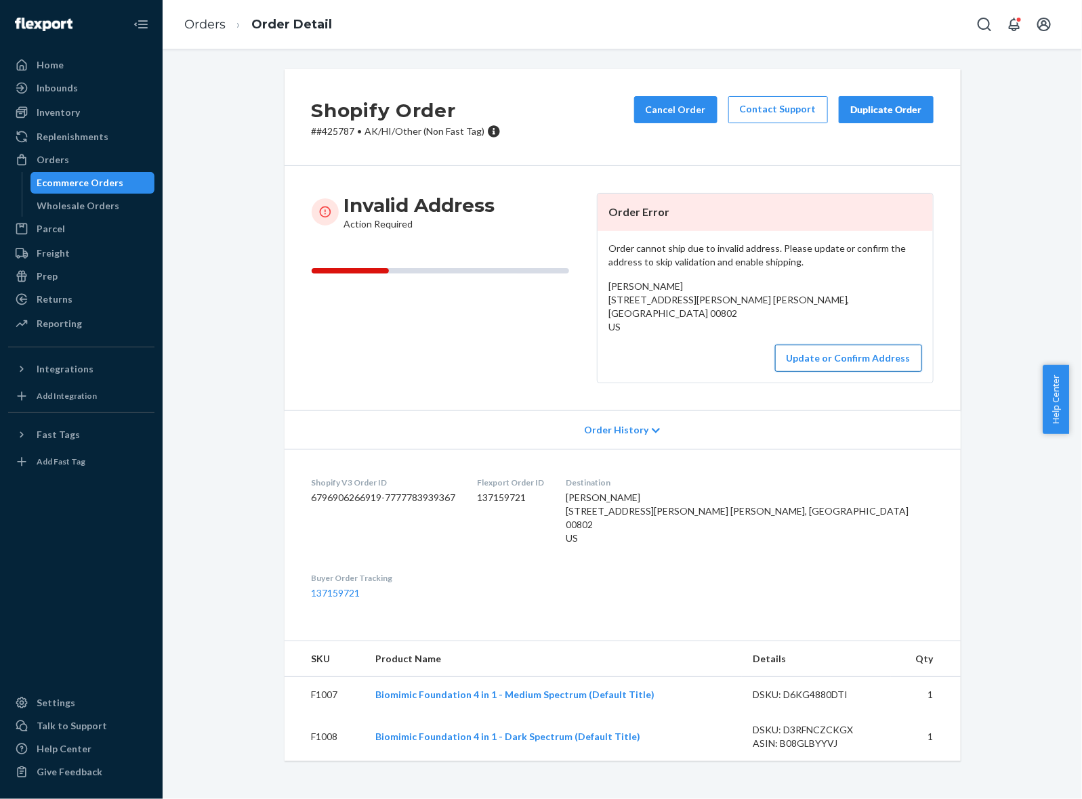
click at [842, 354] on button "Update or Confirm Address" at bounding box center [848, 358] width 147 height 27
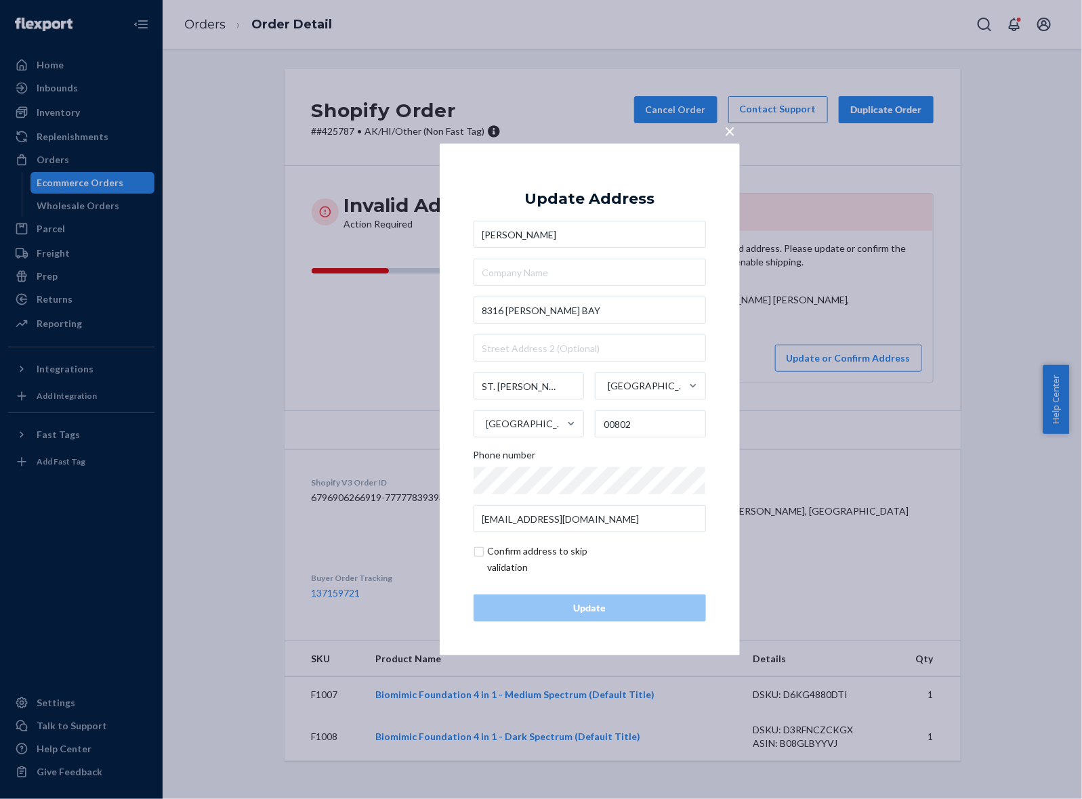
click at [726, 134] on span "×" at bounding box center [730, 130] width 11 height 23
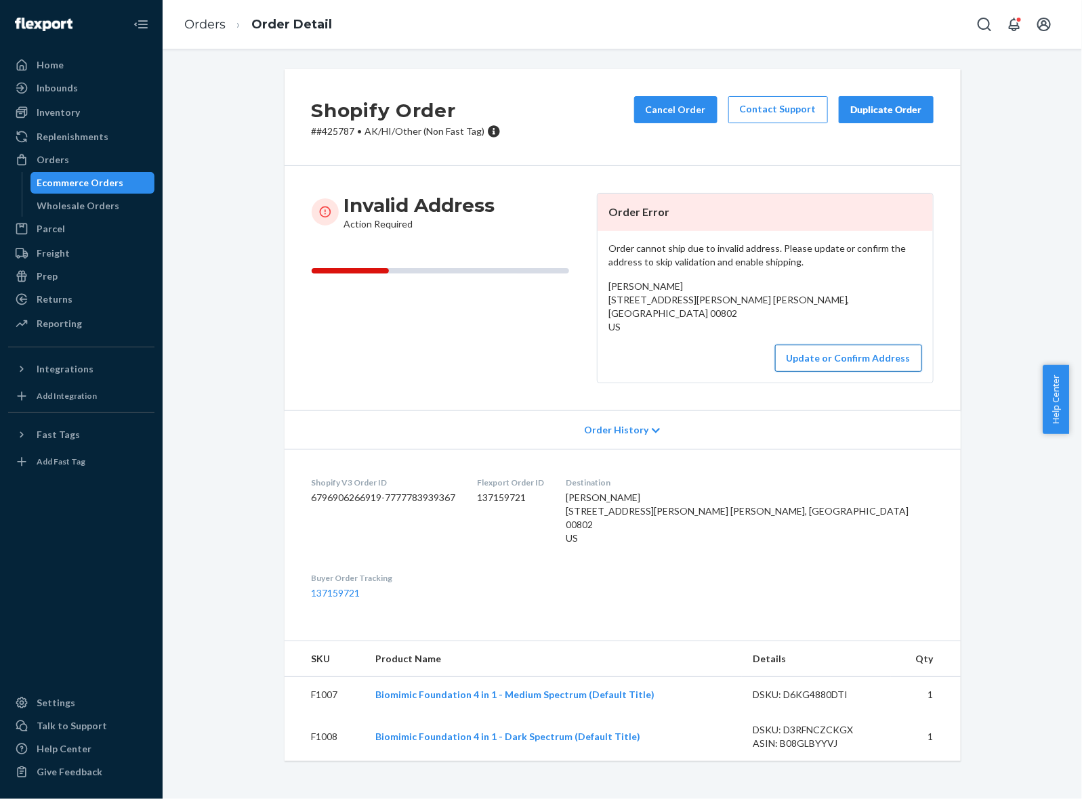
click at [875, 367] on button "Update or Confirm Address" at bounding box center [848, 358] width 147 height 27
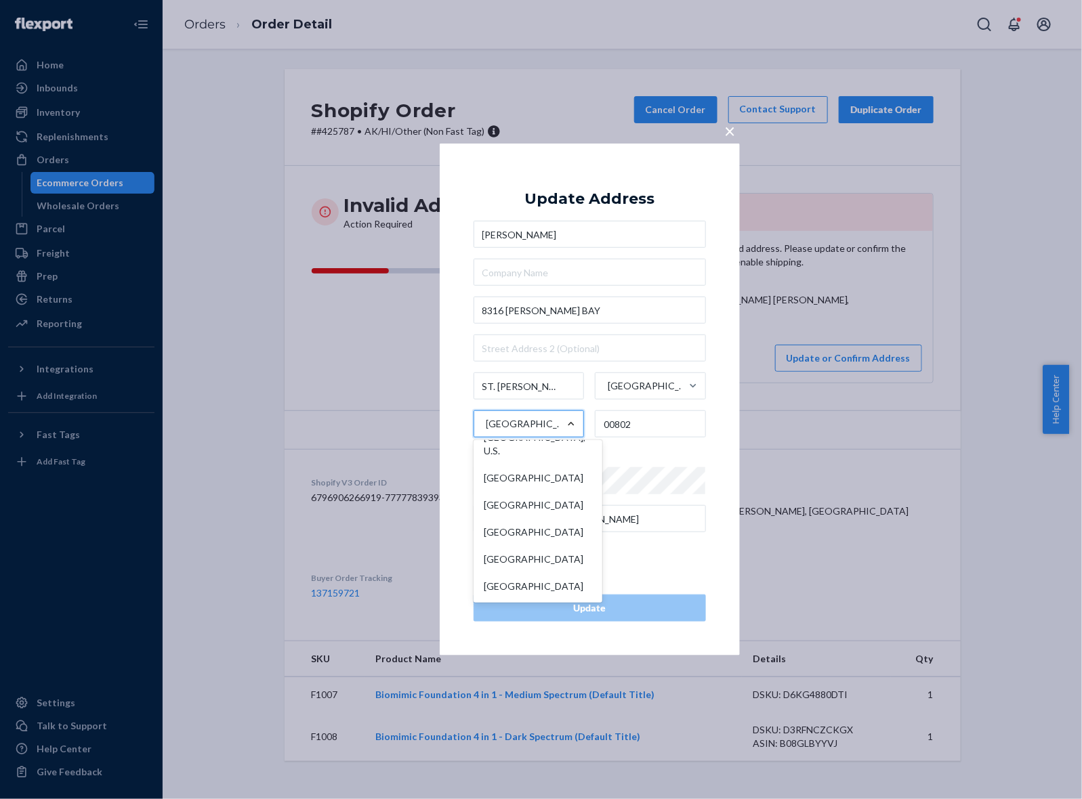
scroll to position [6998, 0]
click at [490, 465] on div "Virgin Islands, U.S." at bounding box center [537, 444] width 123 height 41
click at [486, 438] on input "option Virgin Islands, U.S. focused, 244 of 249. 249 results available. Use Up …" at bounding box center [485, 424] width 1 height 27
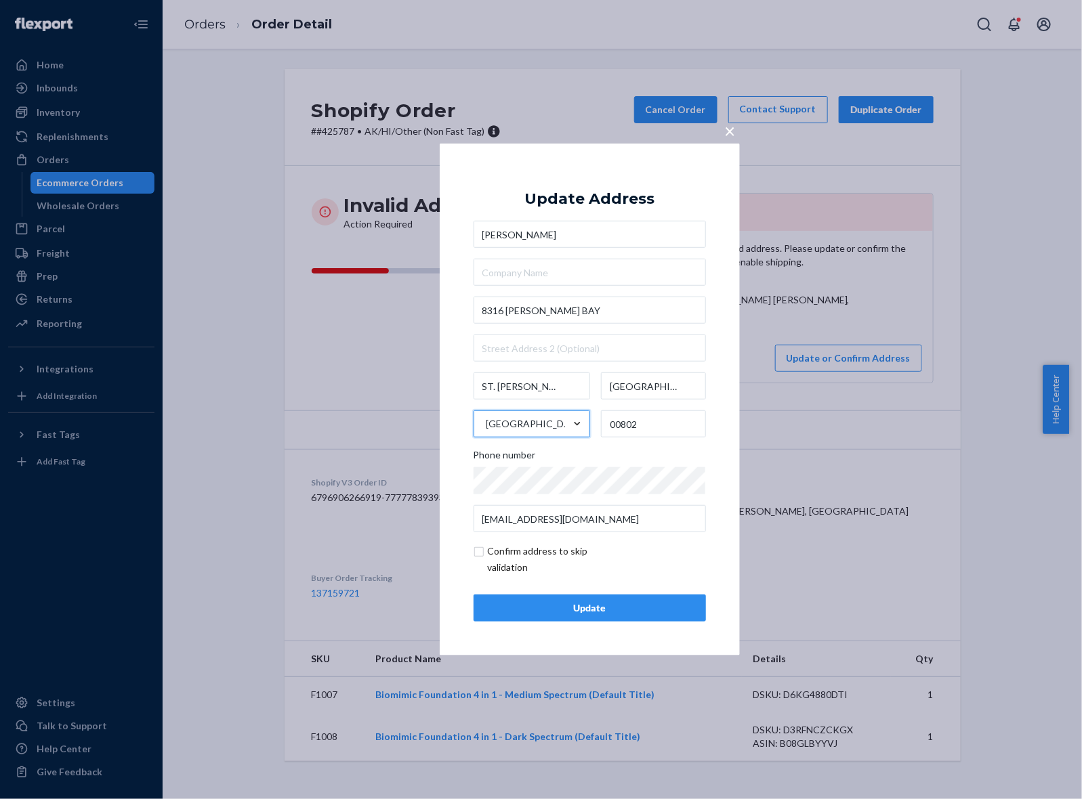
click at [656, 566] on div "Confirm address to skip validation" at bounding box center [590, 559] width 232 height 33
click at [617, 611] on div "Update" at bounding box center [589, 609] width 209 height 14
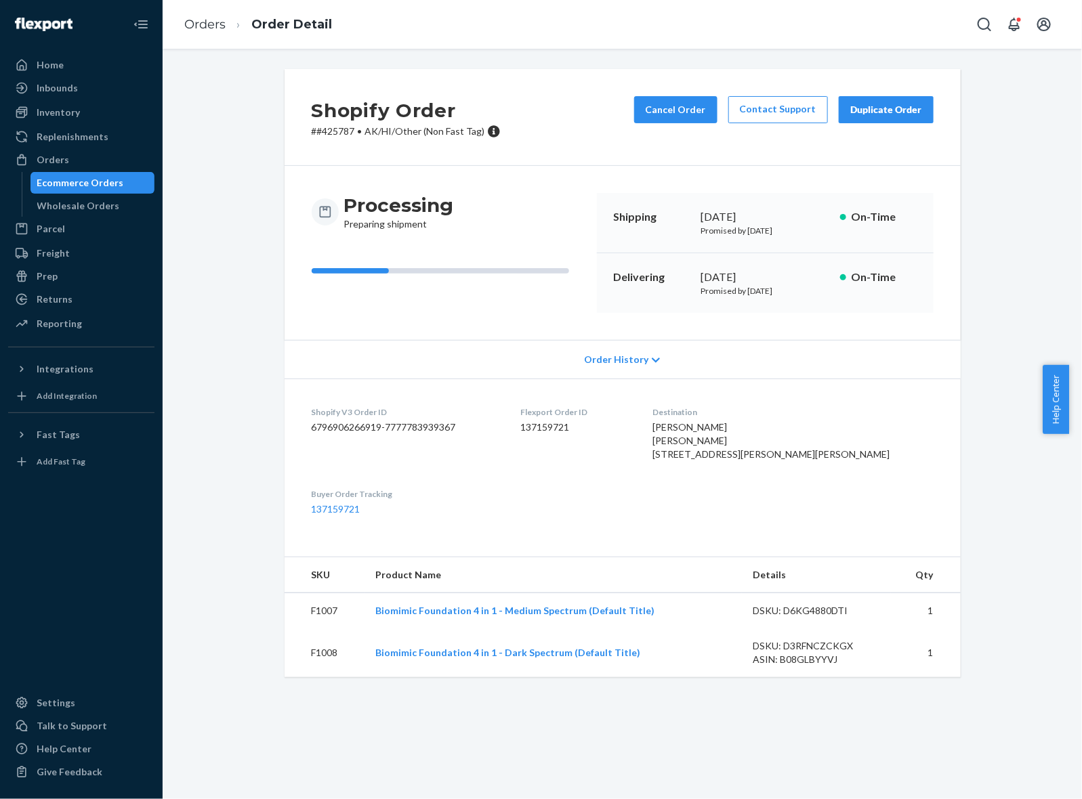
click at [567, 467] on div "Flexport Order ID 137159721" at bounding box center [576, 436] width 110 height 60
click at [503, 245] on div "Processing Preparing shipment" at bounding box center [449, 253] width 274 height 120
click at [207, 28] on link "Orders" at bounding box center [204, 24] width 41 height 15
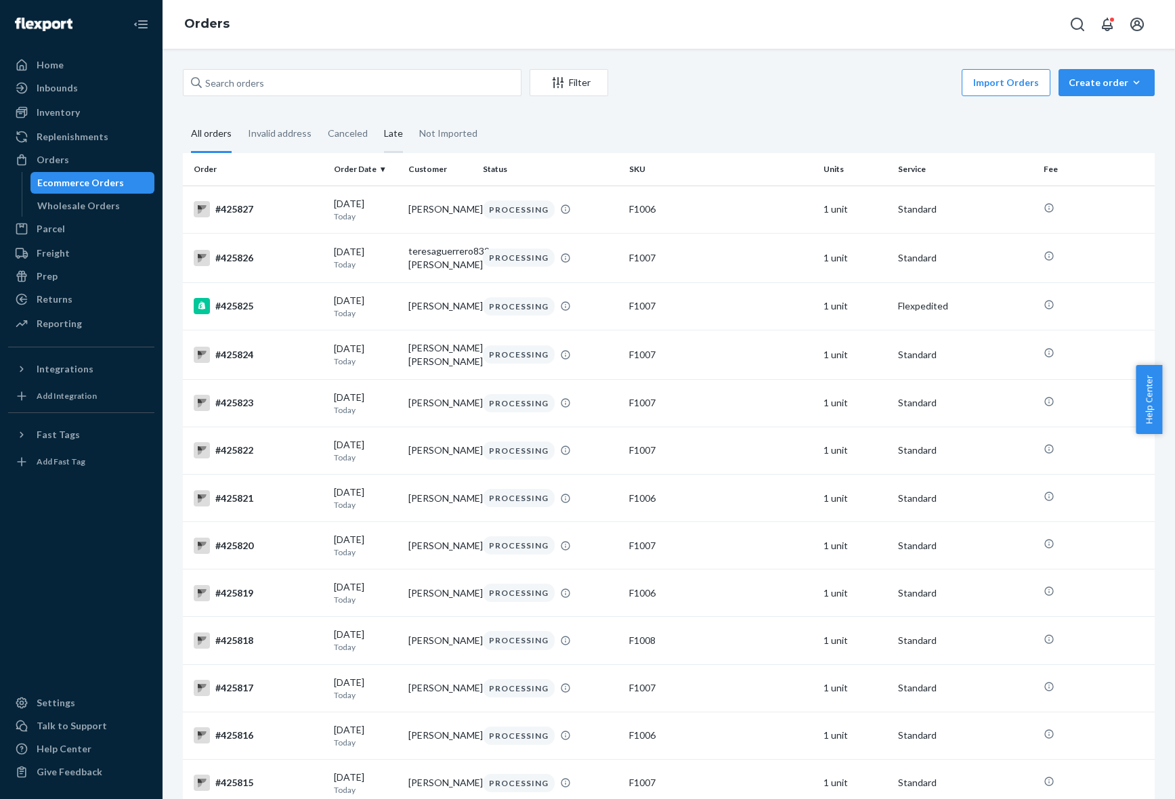
click at [384, 140] on div "Late" at bounding box center [393, 134] width 19 height 37
click at [376, 116] on input "Late" at bounding box center [376, 116] width 0 height 0
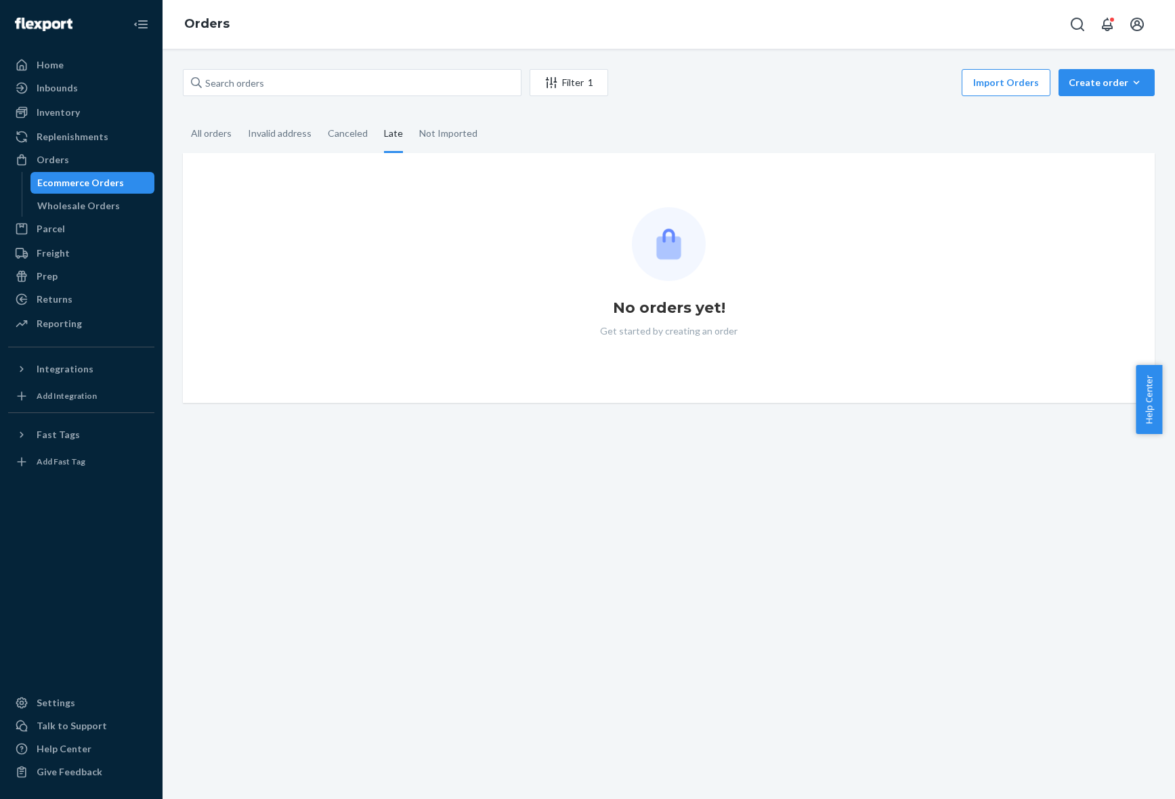
click at [499, 184] on div "No orders yet! Get started by creating an order" at bounding box center [669, 278] width 972 height 250
click at [61, 156] on div "Orders" at bounding box center [53, 160] width 33 height 14
click at [54, 62] on div "Home" at bounding box center [50, 65] width 27 height 14
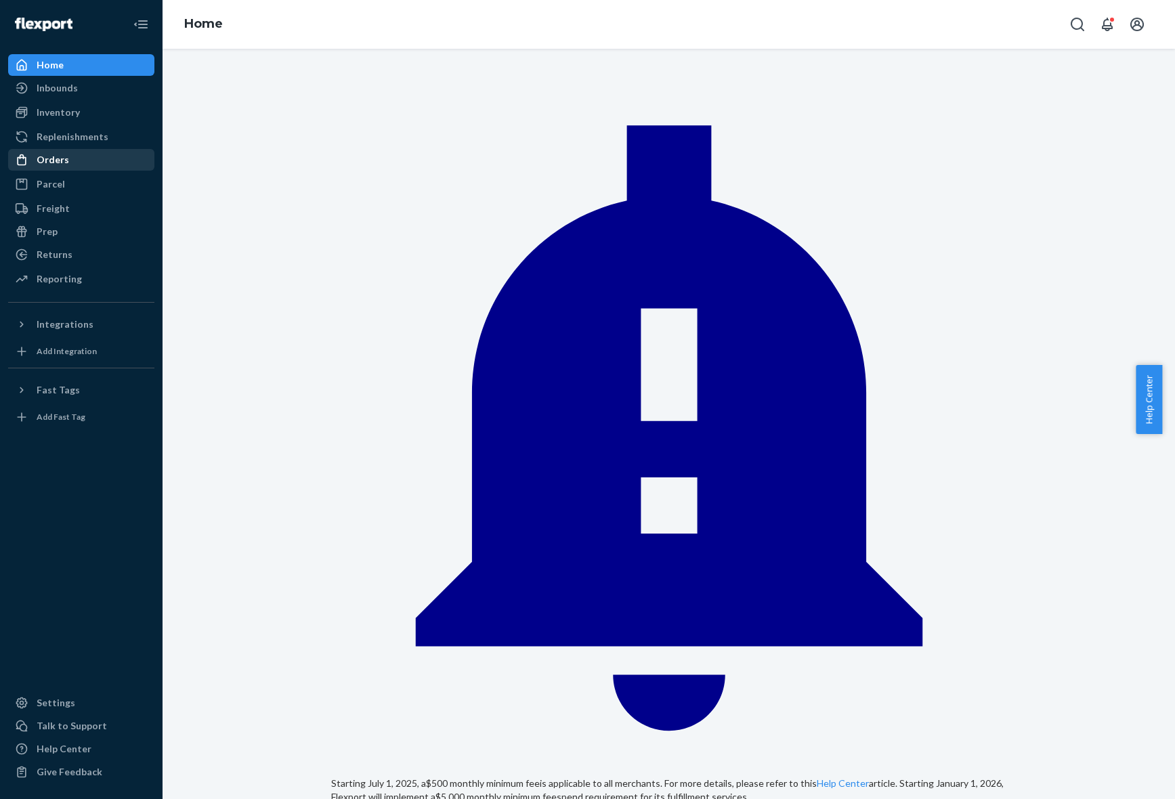
click at [51, 167] on div "Orders" at bounding box center [81, 159] width 144 height 19
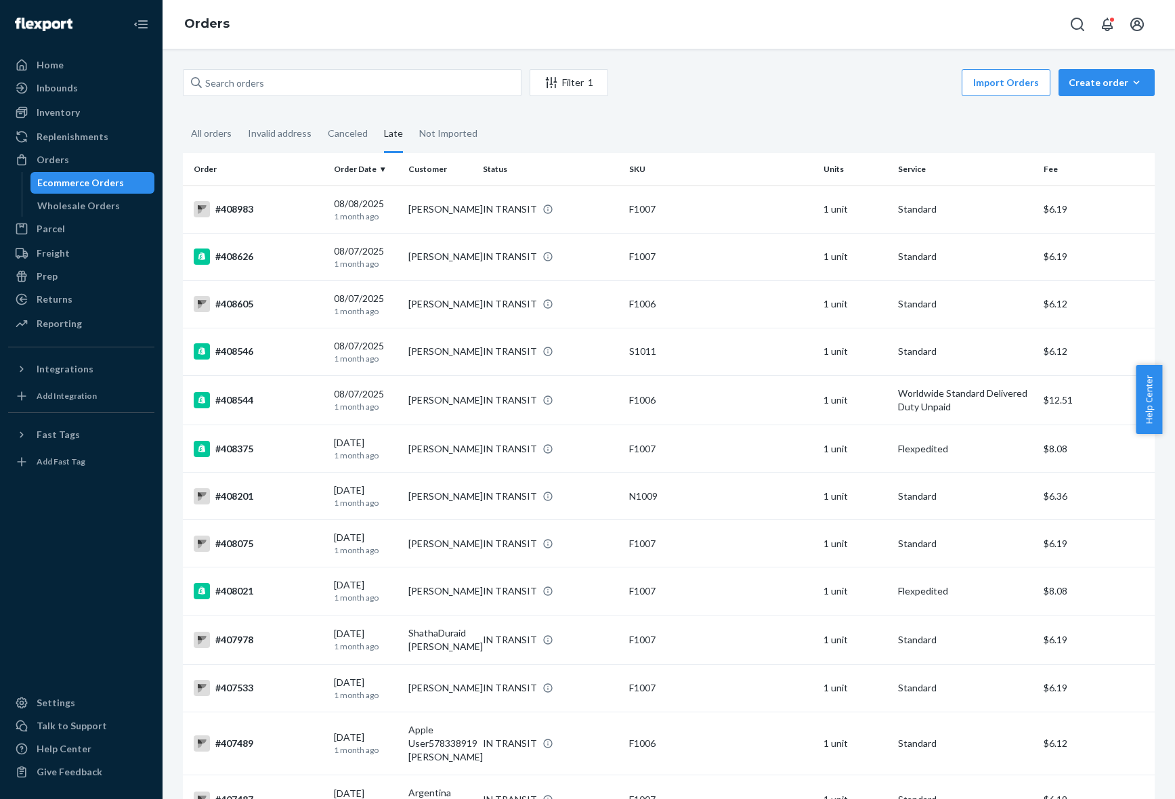
click at [696, 35] on div "Orders" at bounding box center [669, 24] width 1013 height 49
click at [396, 130] on div "Late" at bounding box center [393, 134] width 19 height 37
click at [376, 116] on input "Late" at bounding box center [376, 116] width 0 height 0
click at [724, 88] on div "Import Orders Create order Ecommerce order Removal order" at bounding box center [886, 84] width 539 height 30
click at [423, 85] on input "text" at bounding box center [352, 82] width 339 height 27
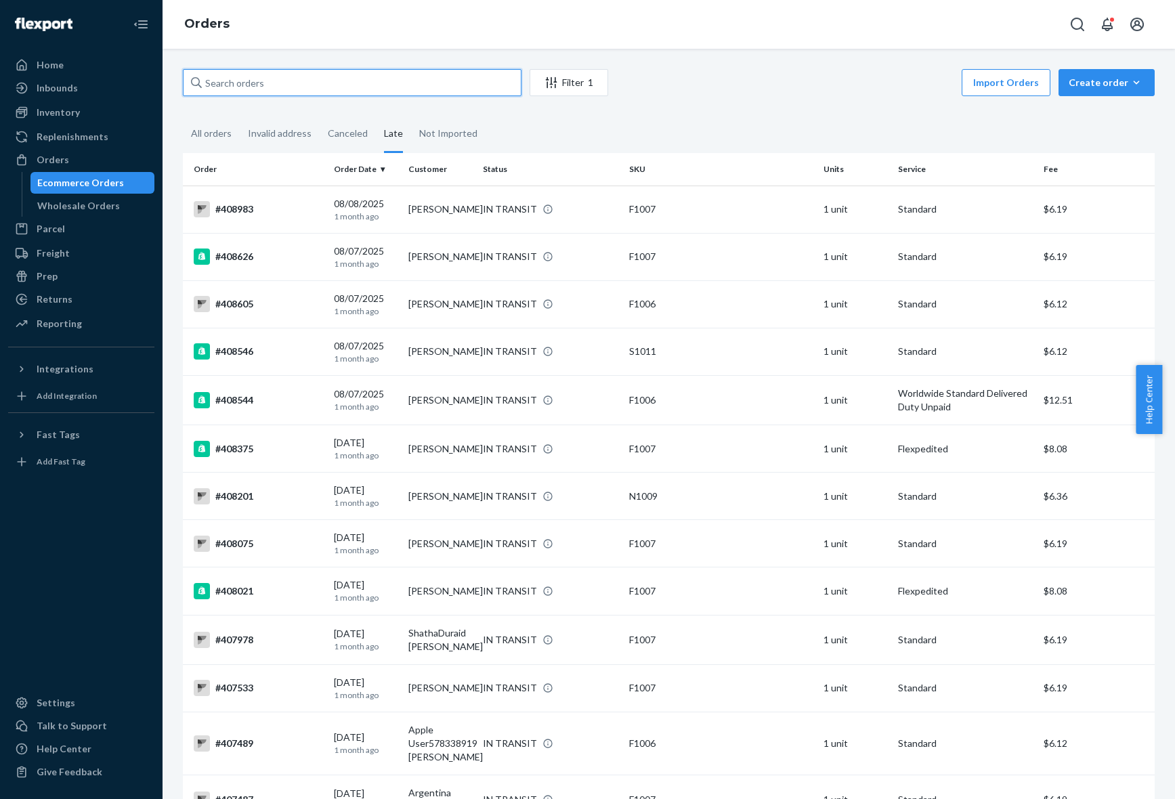
paste input "417879"
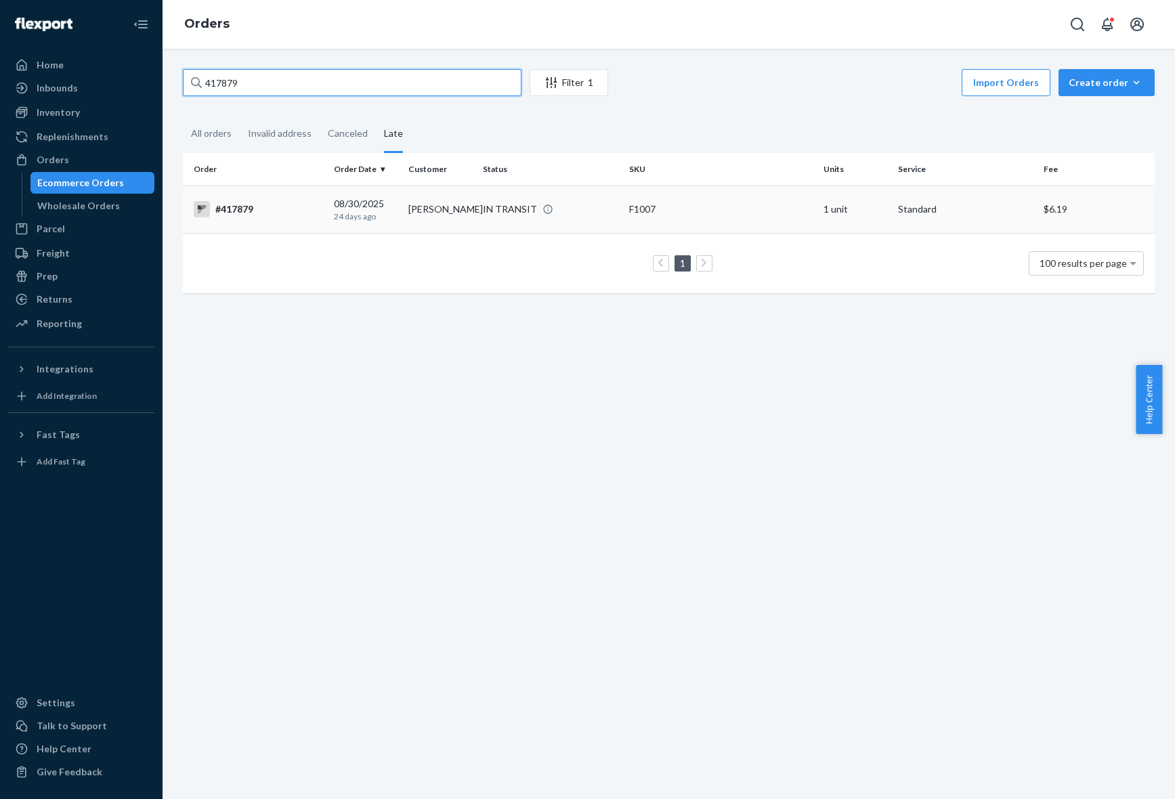
type input "417879"
click at [346, 213] on p "24 days ago" at bounding box center [366, 217] width 64 height 12
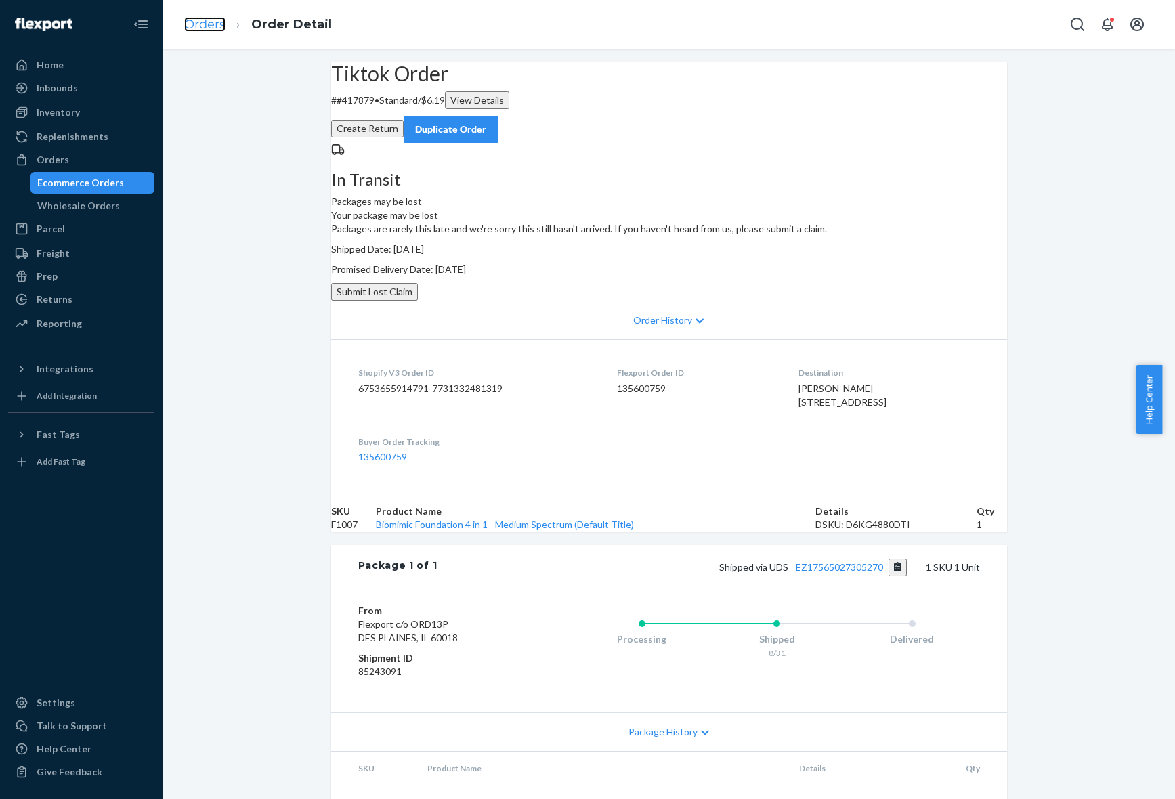
click at [210, 28] on link "Orders" at bounding box center [204, 24] width 41 height 15
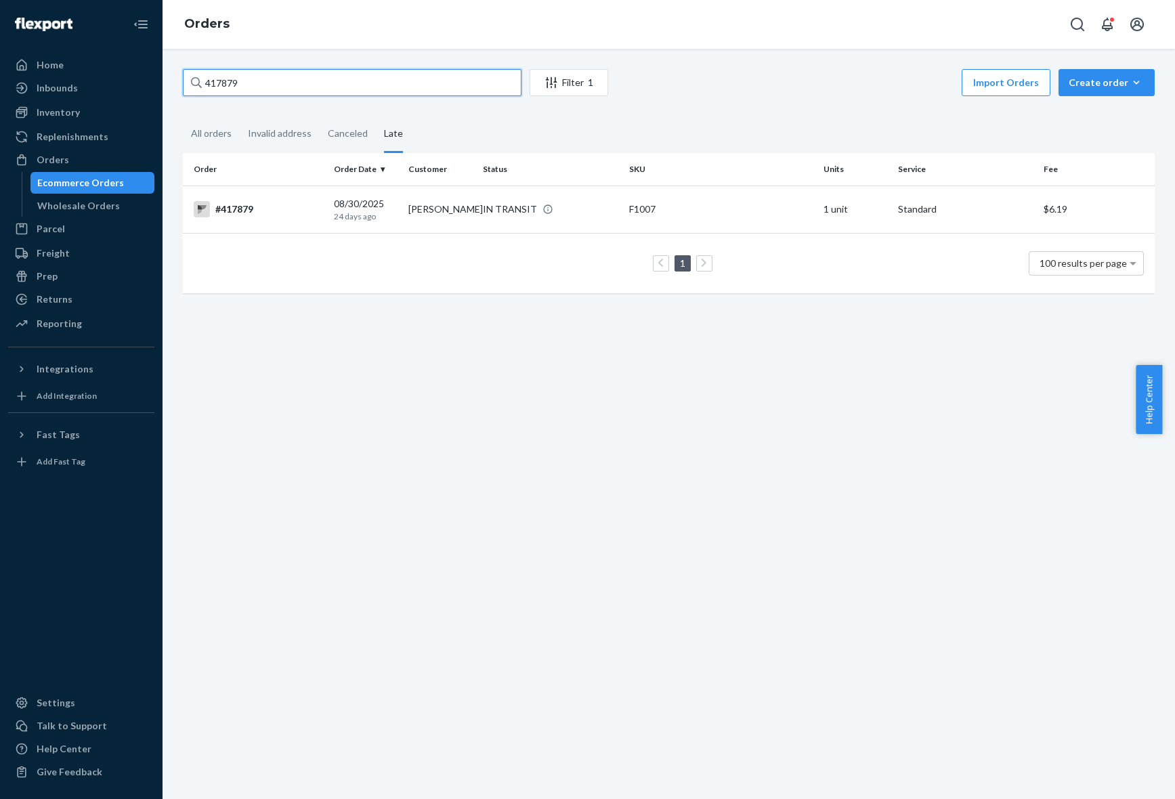
click at [318, 89] on input "417879" at bounding box center [352, 82] width 339 height 27
click at [316, 89] on input "417879" at bounding box center [352, 82] width 339 height 27
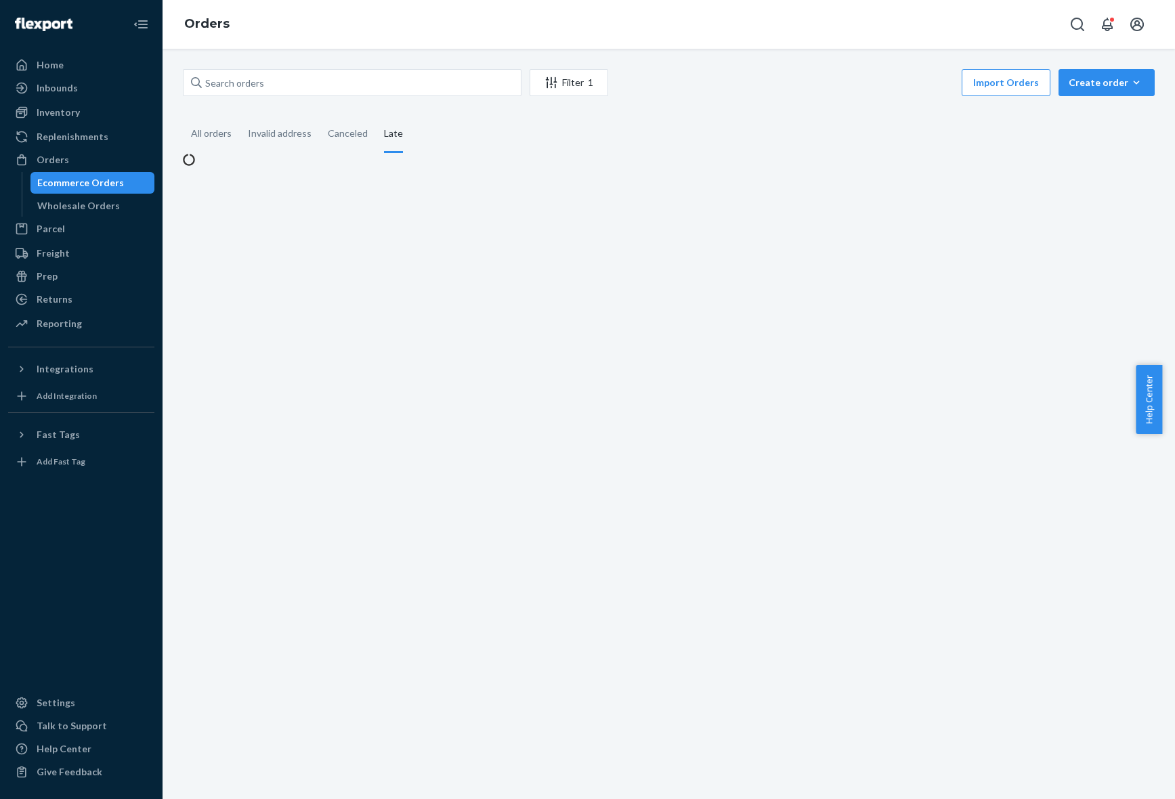
click at [766, 123] on fieldset "All orders Invalid address Canceled Late" at bounding box center [669, 134] width 972 height 37
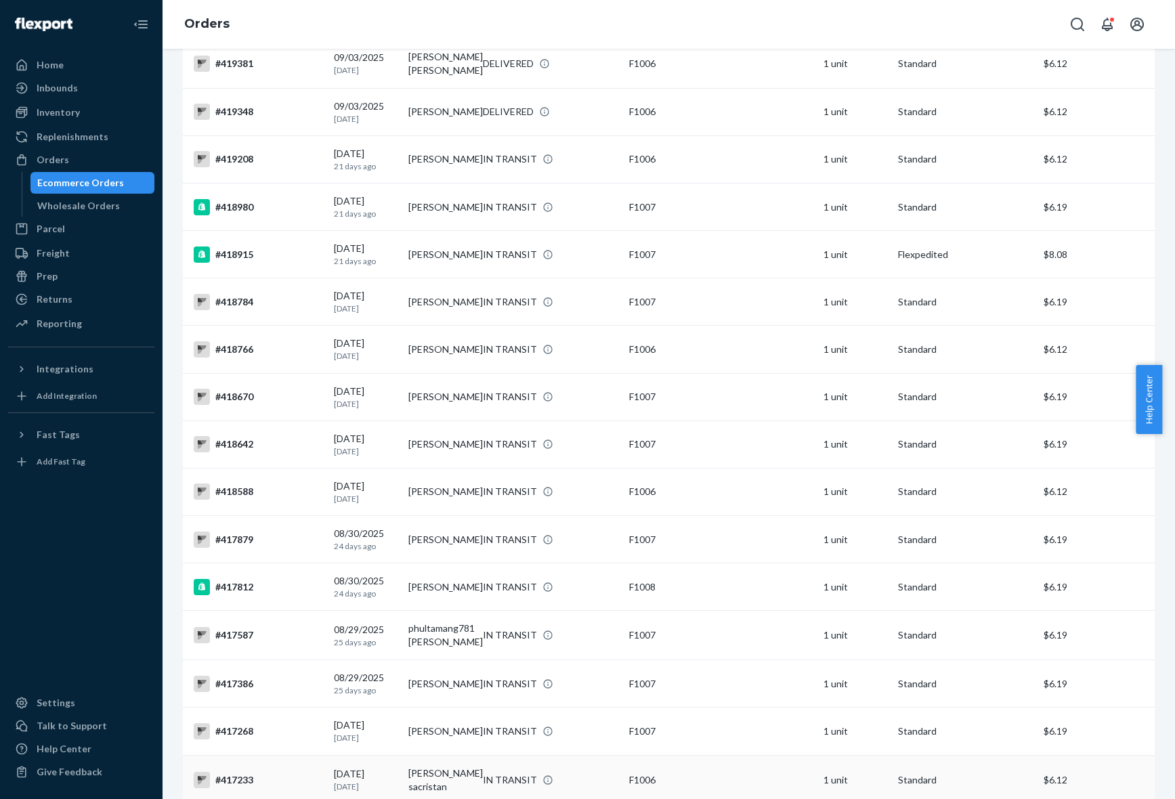
scroll to position [2202, 0]
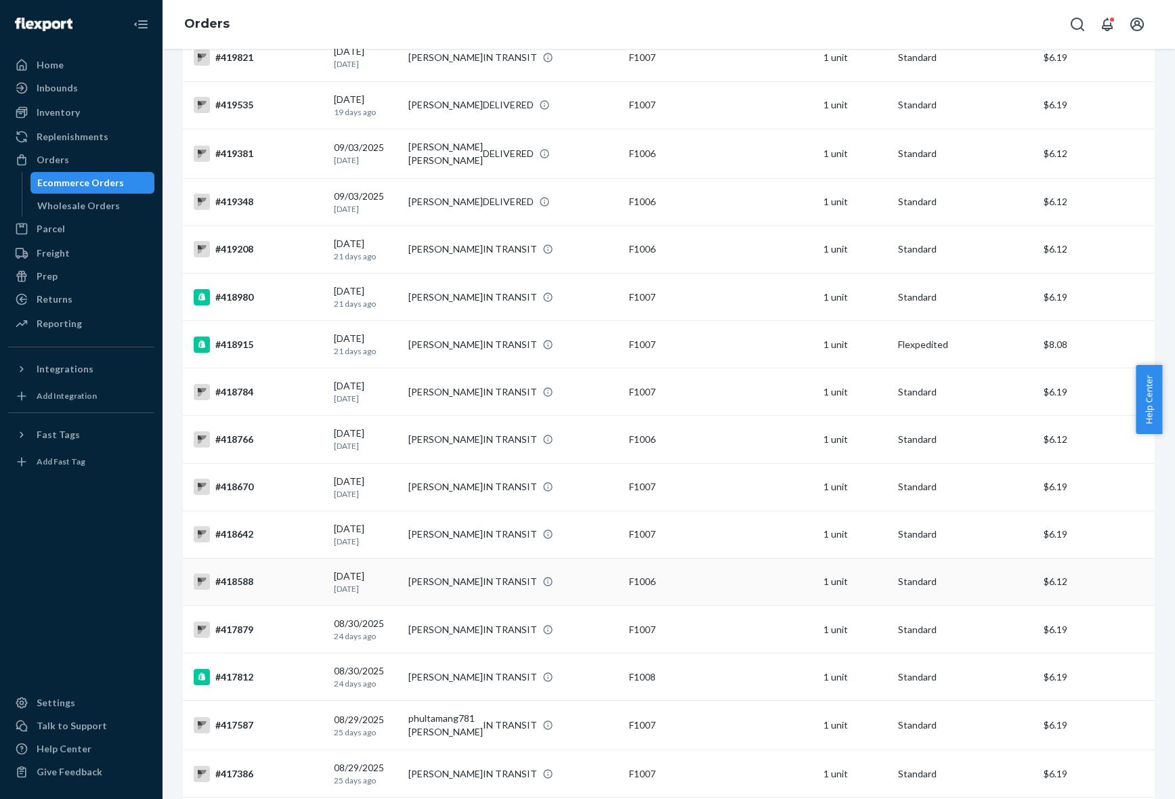
click at [230, 580] on td "#418588" at bounding box center [256, 581] width 146 height 47
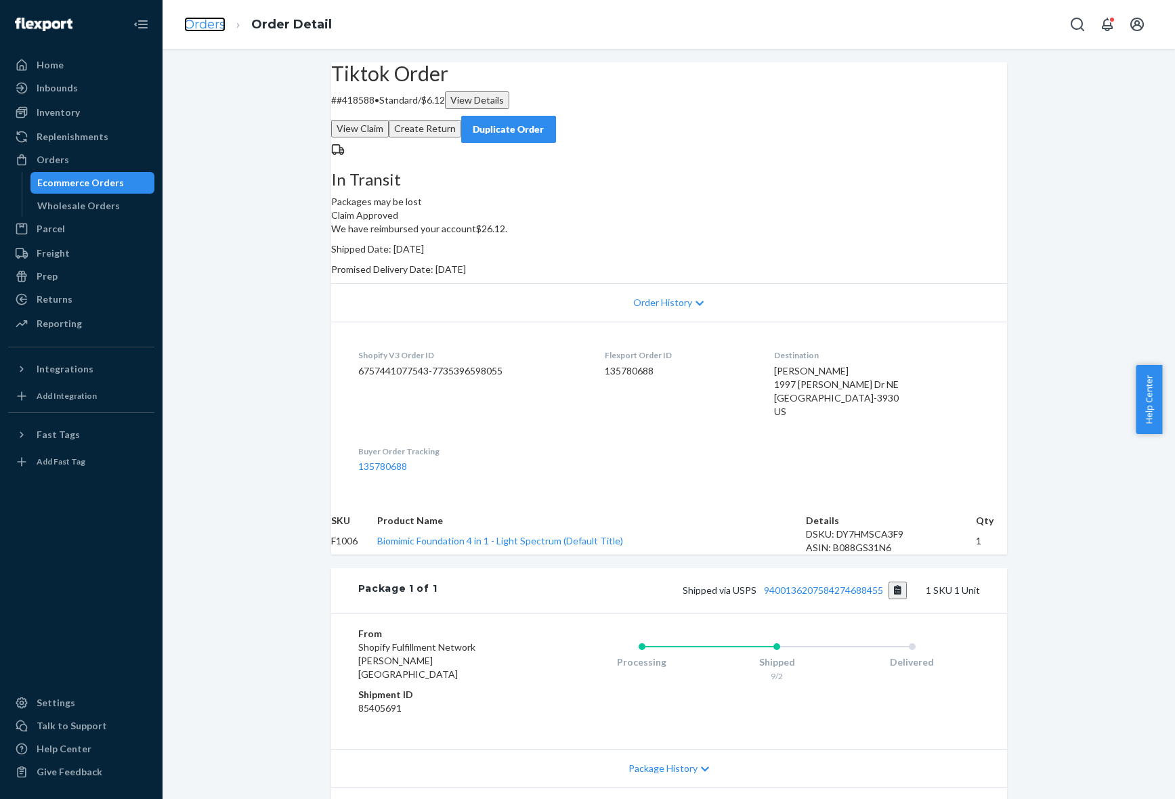
click at [209, 17] on link "Orders" at bounding box center [204, 24] width 41 height 15
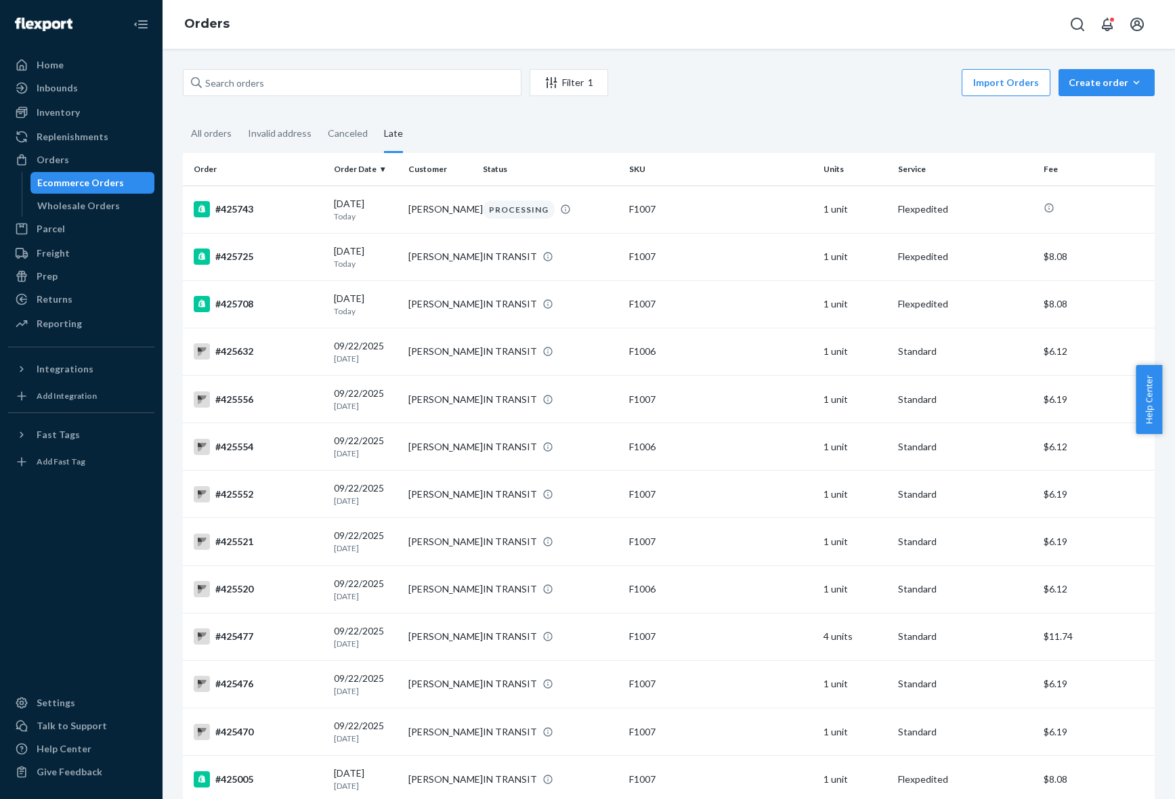
scroll to position [2415, 0]
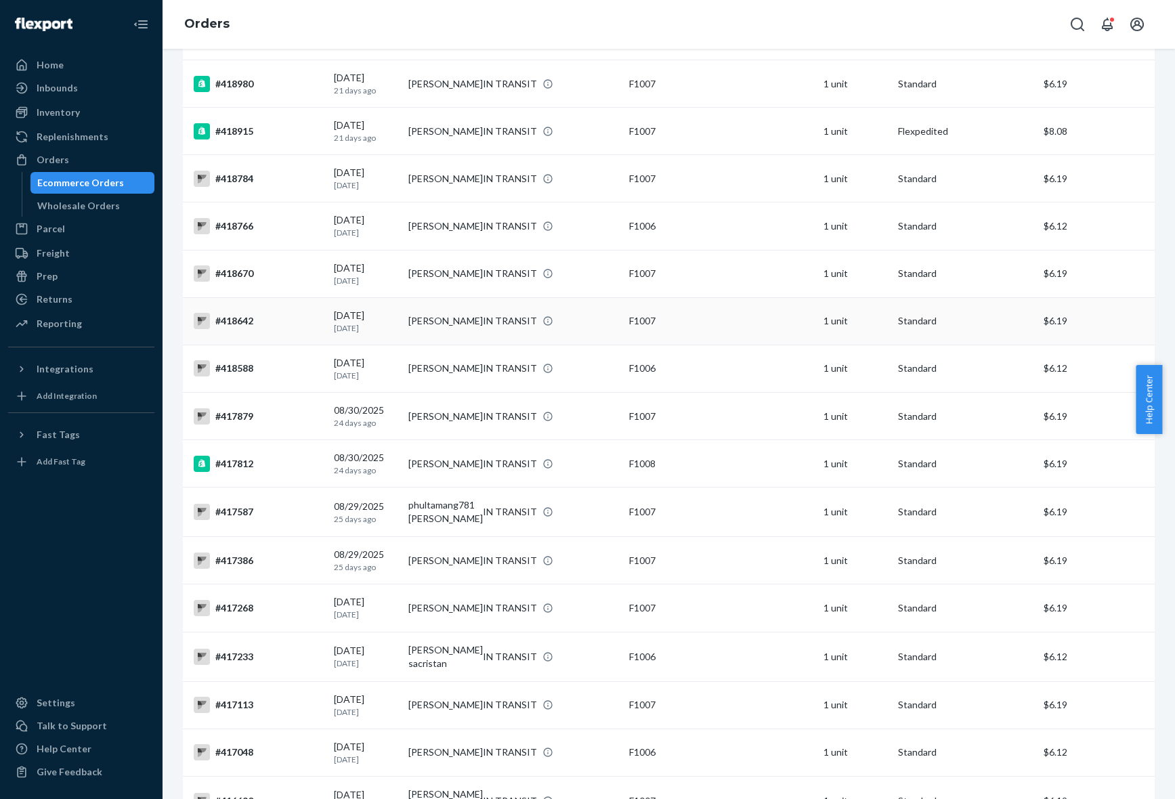
click at [431, 339] on td "[PERSON_NAME]" at bounding box center [440, 320] width 75 height 47
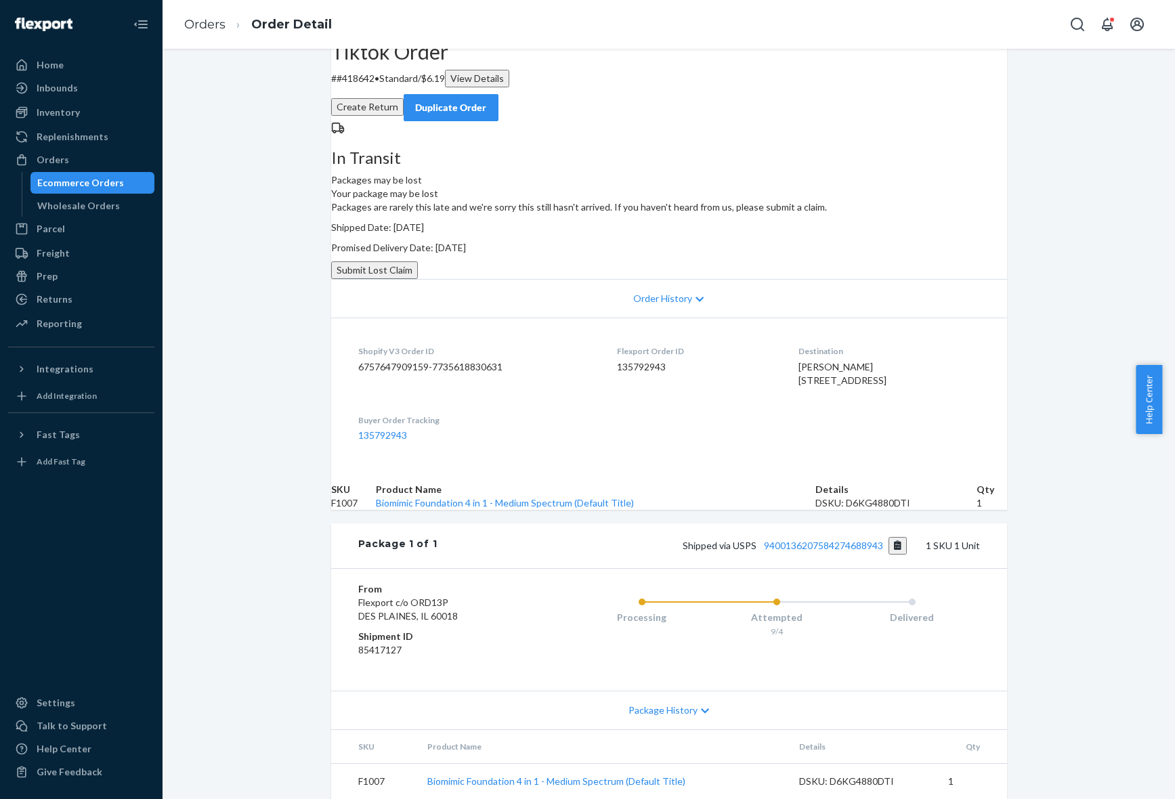
scroll to position [183, 0]
click at [684, 704] on span "Package History" at bounding box center [663, 711] width 69 height 14
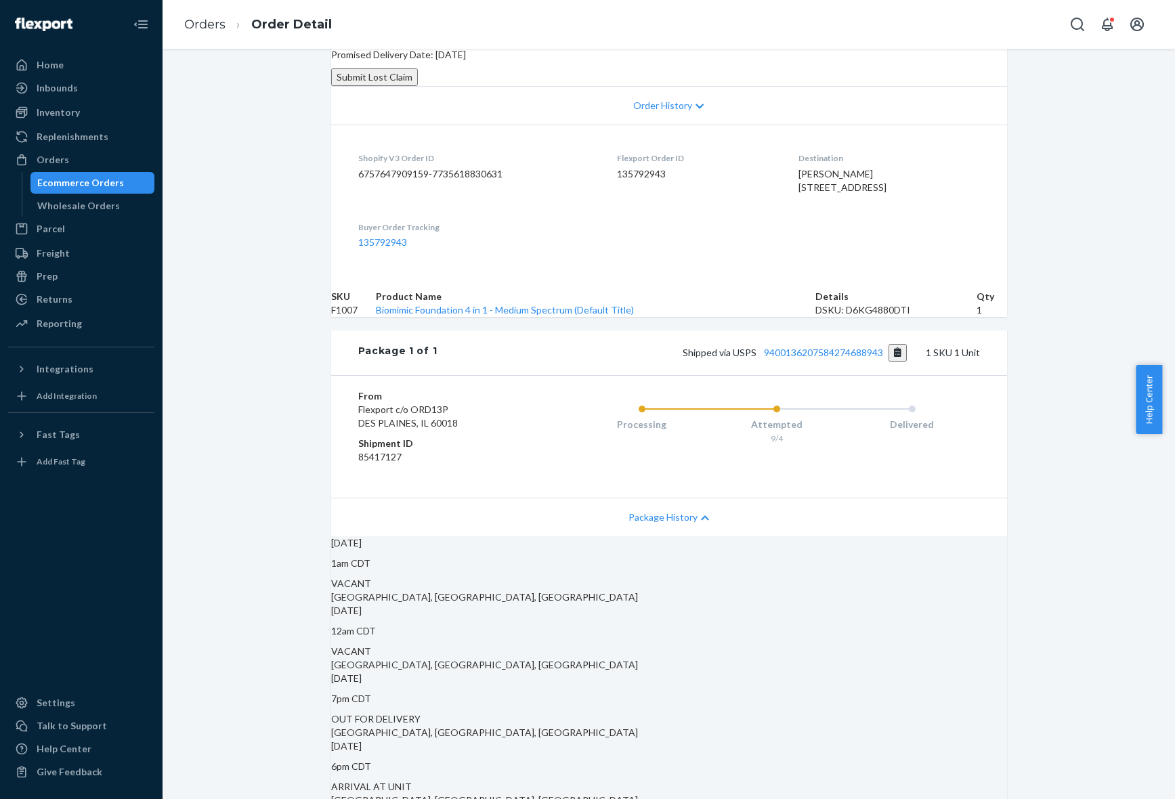
scroll to position [211, 0]
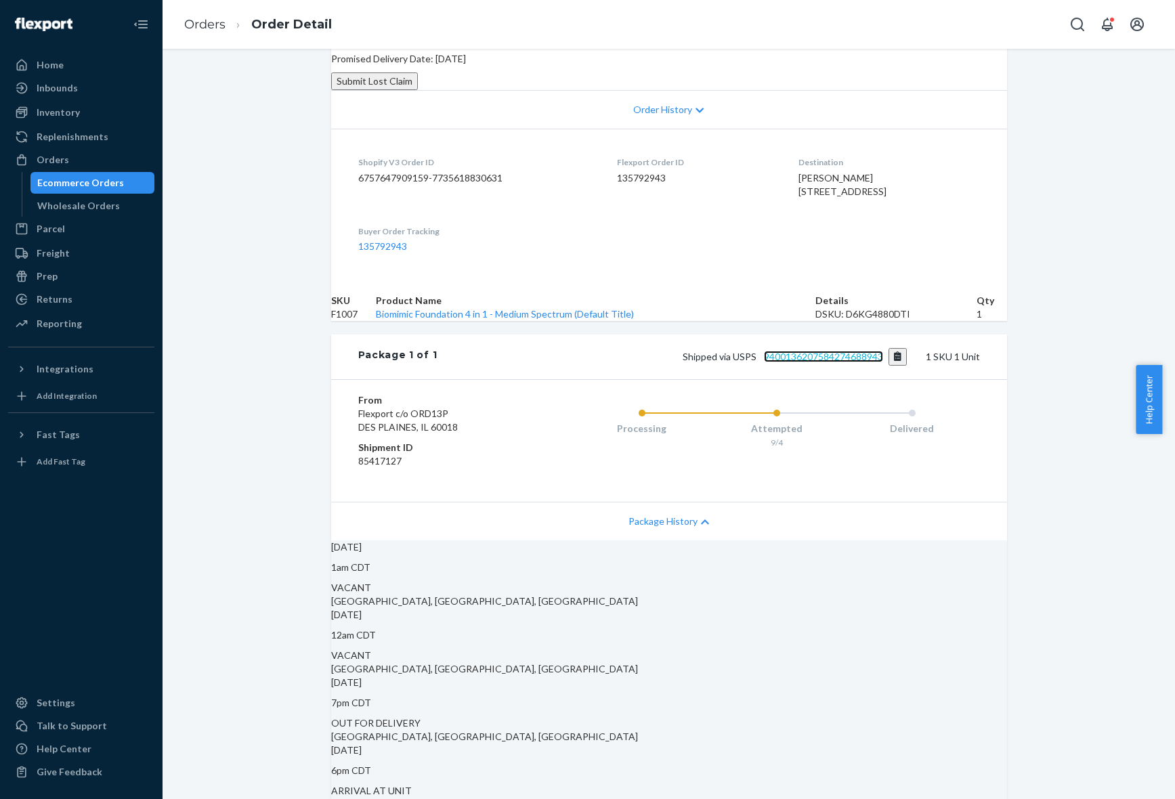
click at [842, 362] on link "9400136207584274688943" at bounding box center [823, 357] width 119 height 12
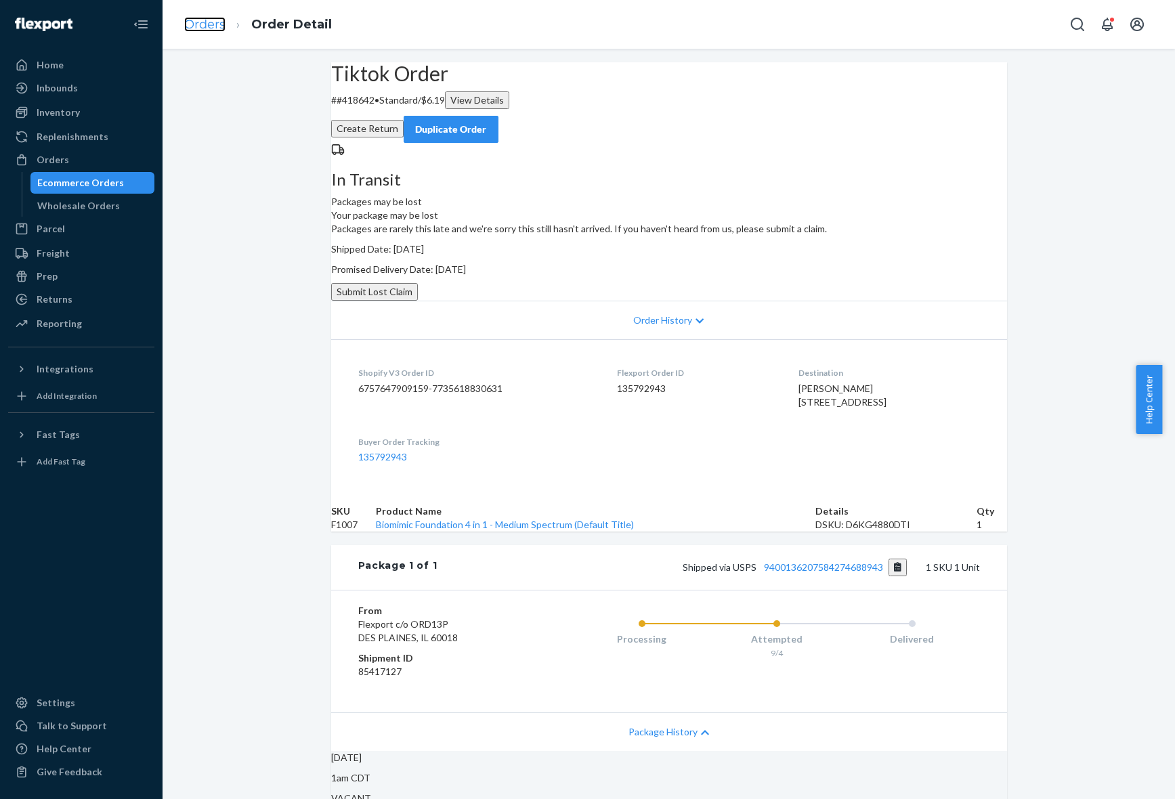
click at [191, 28] on link "Orders" at bounding box center [204, 24] width 41 height 15
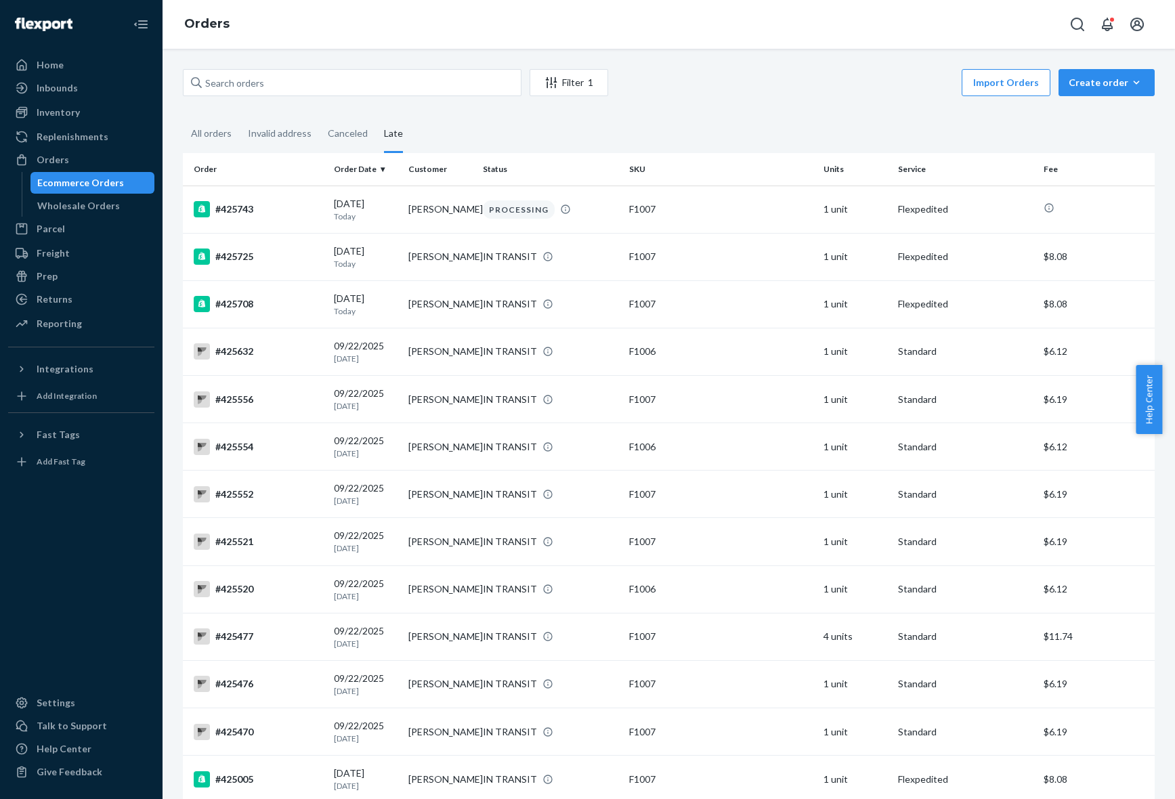
scroll to position [2415, 0]
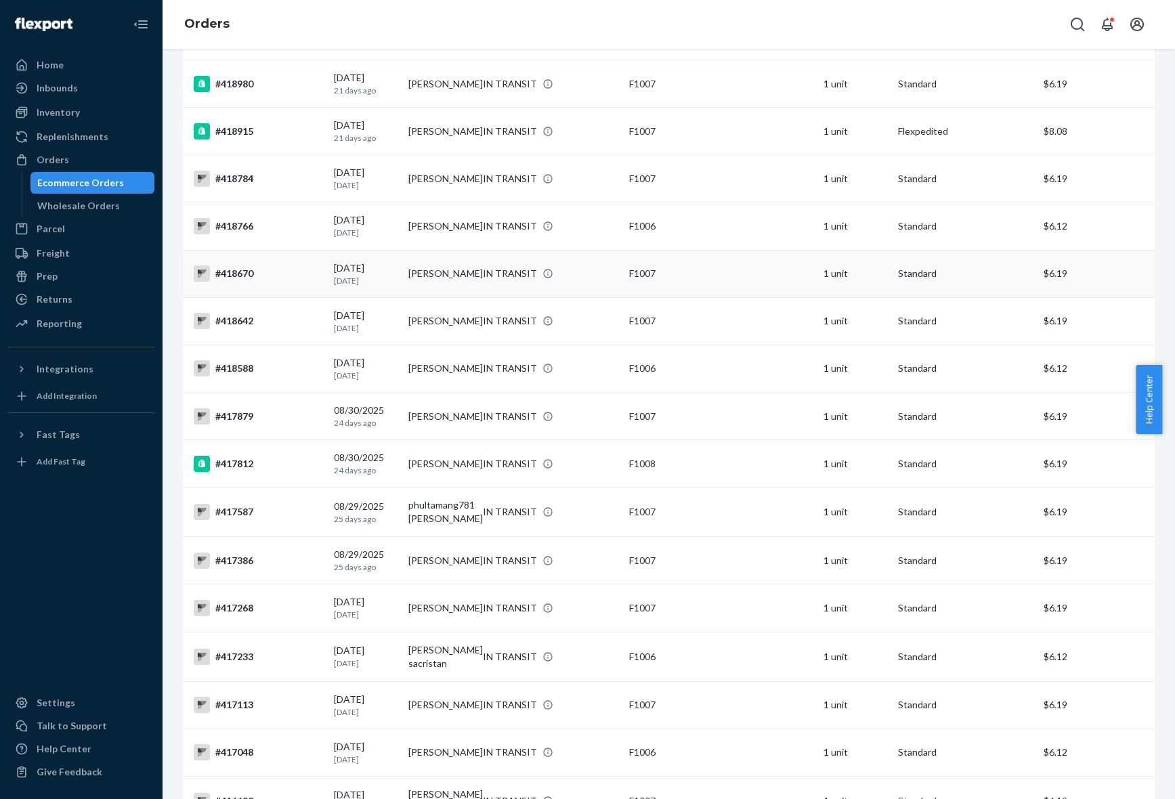
click at [434, 276] on td "[PERSON_NAME]" at bounding box center [440, 273] width 75 height 47
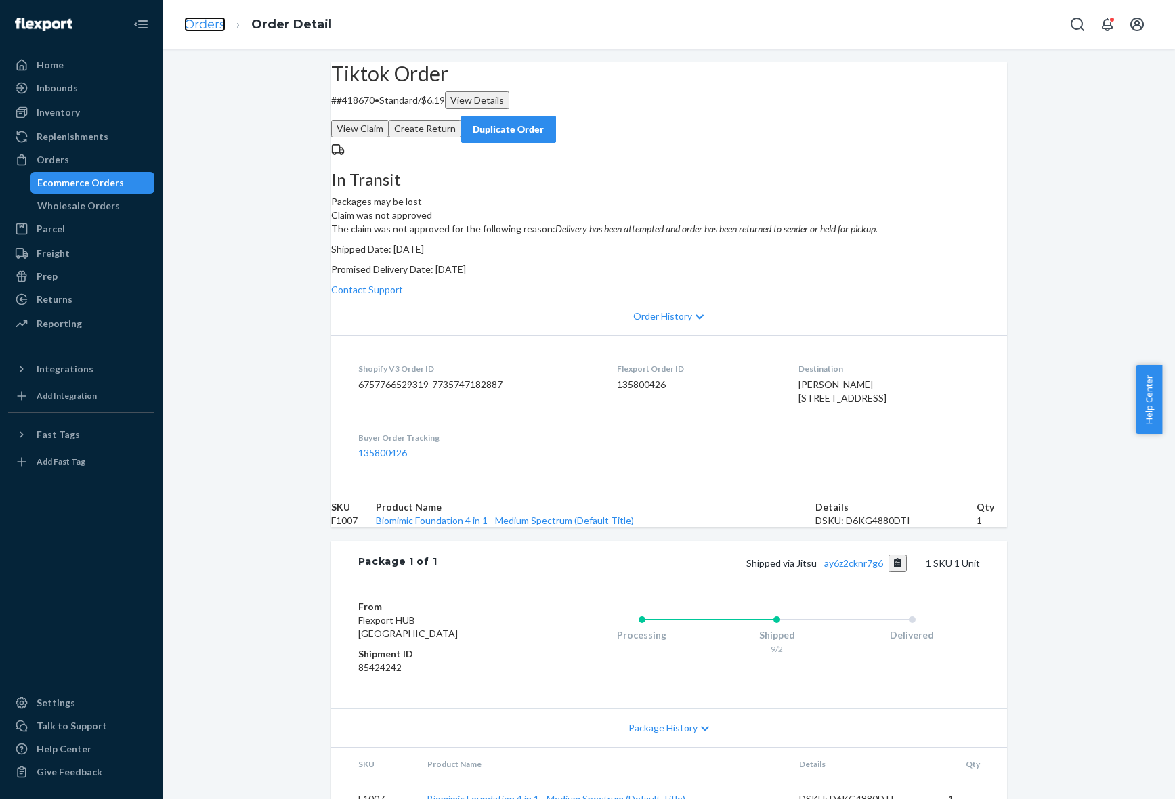
click at [203, 26] on link "Orders" at bounding box center [204, 24] width 41 height 15
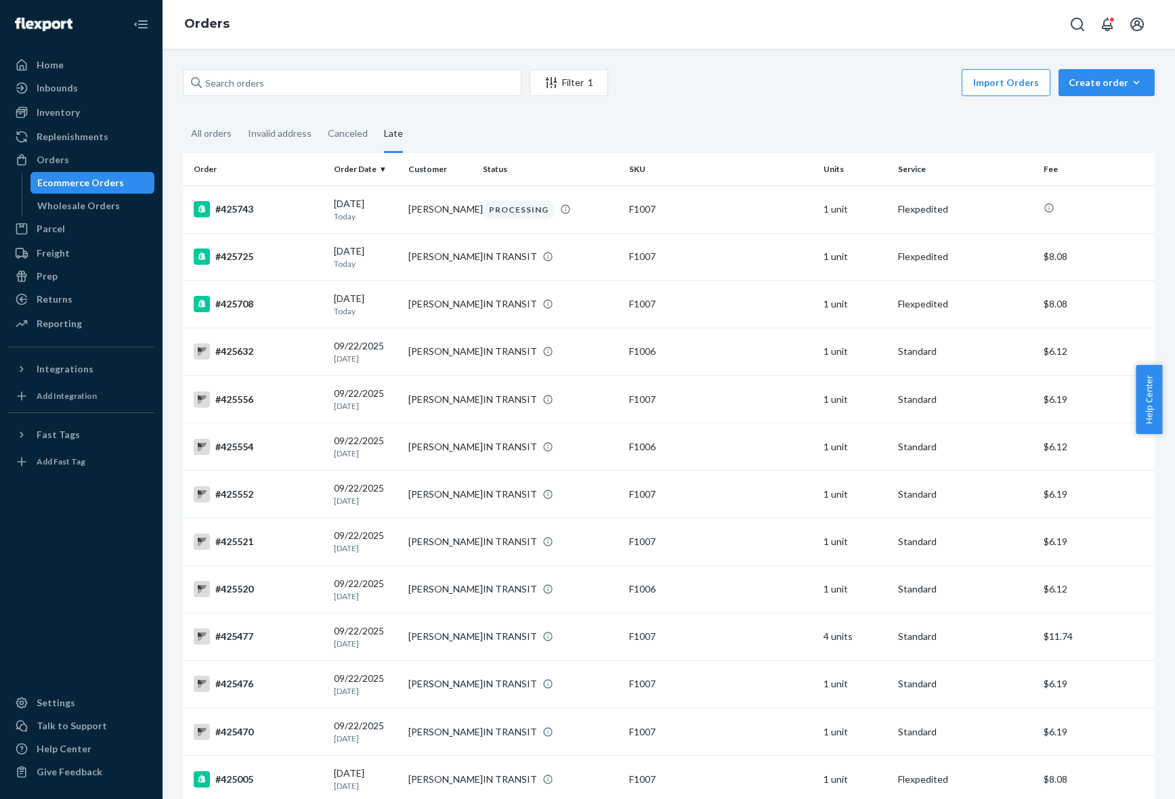
scroll to position [2415, 0]
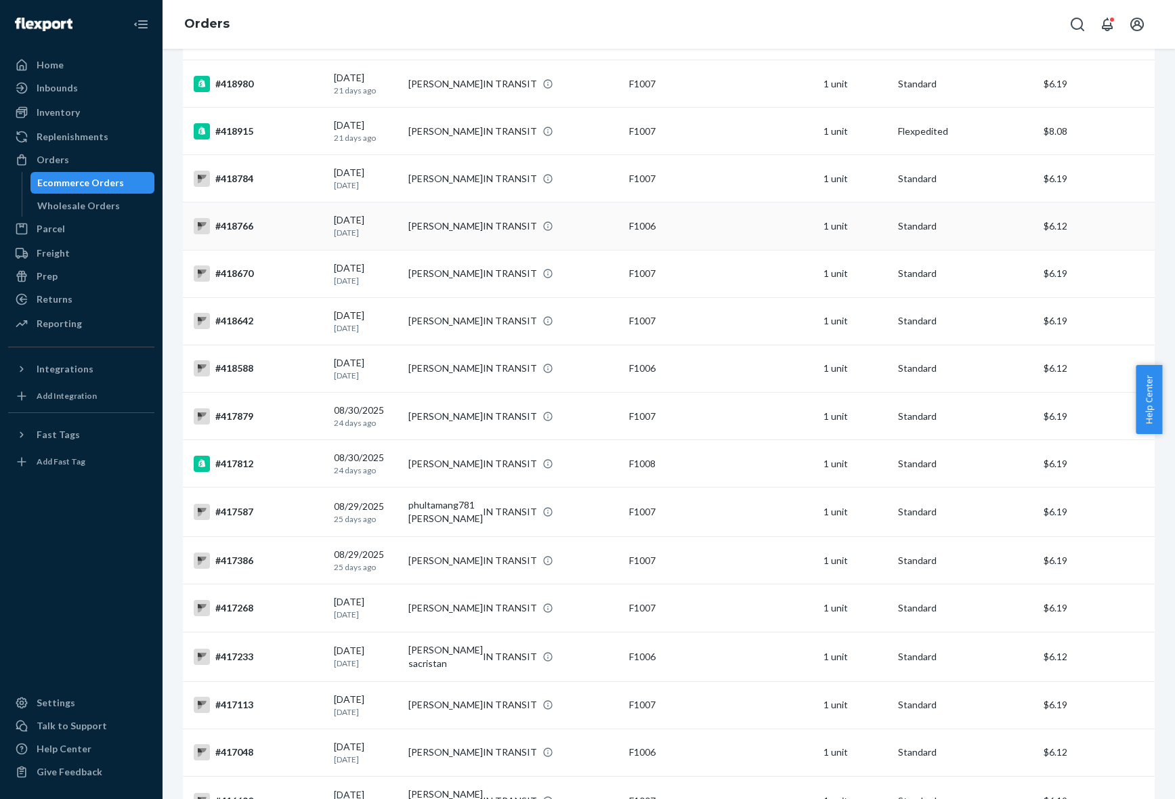
click at [417, 215] on td "[PERSON_NAME]" at bounding box center [440, 226] width 75 height 47
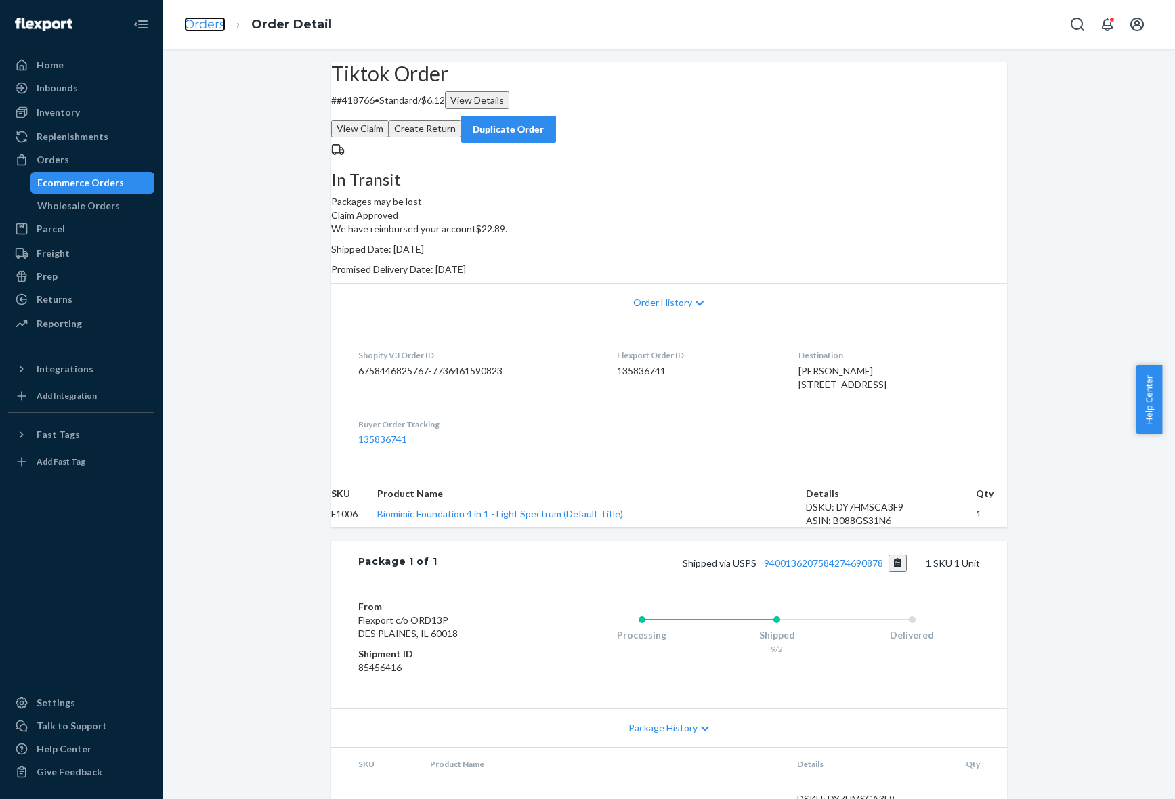
click at [188, 20] on link "Orders" at bounding box center [204, 24] width 41 height 15
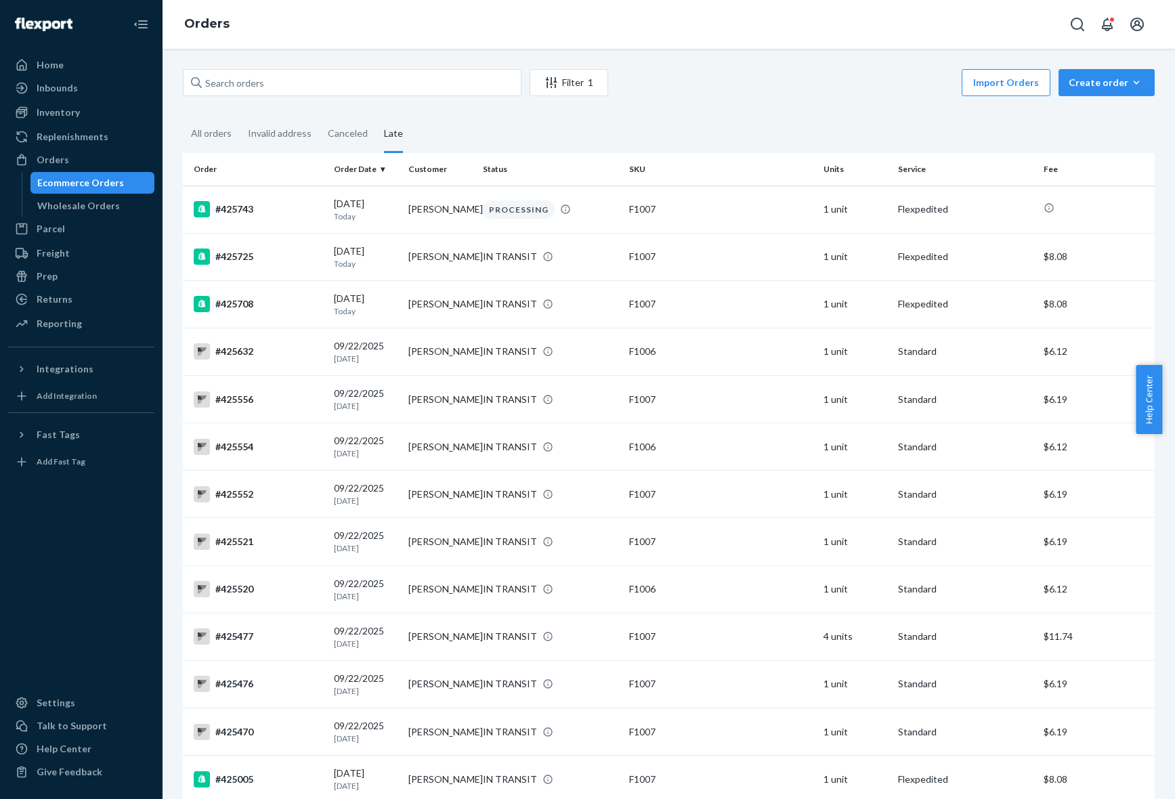
scroll to position [2415, 0]
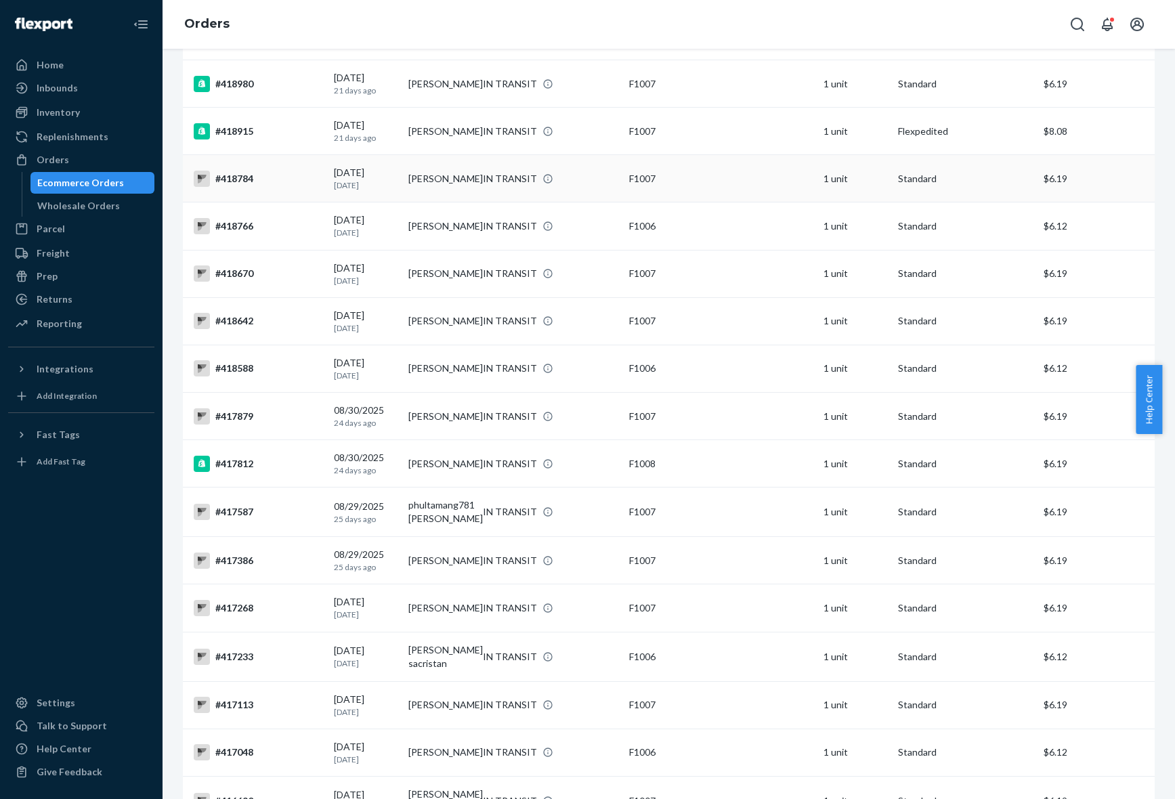
click at [403, 184] on td "[PERSON_NAME]" at bounding box center [440, 178] width 75 height 47
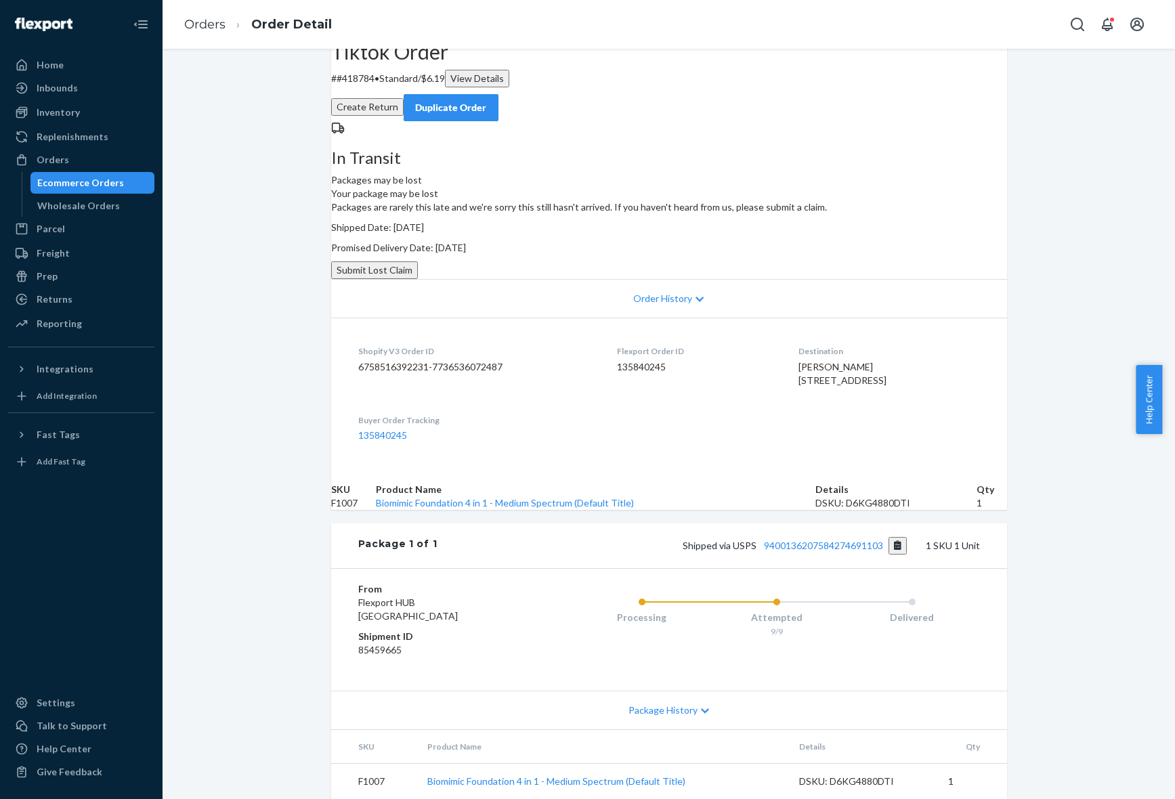
scroll to position [183, 0]
click at [702, 691] on div "Package History" at bounding box center [669, 710] width 676 height 39
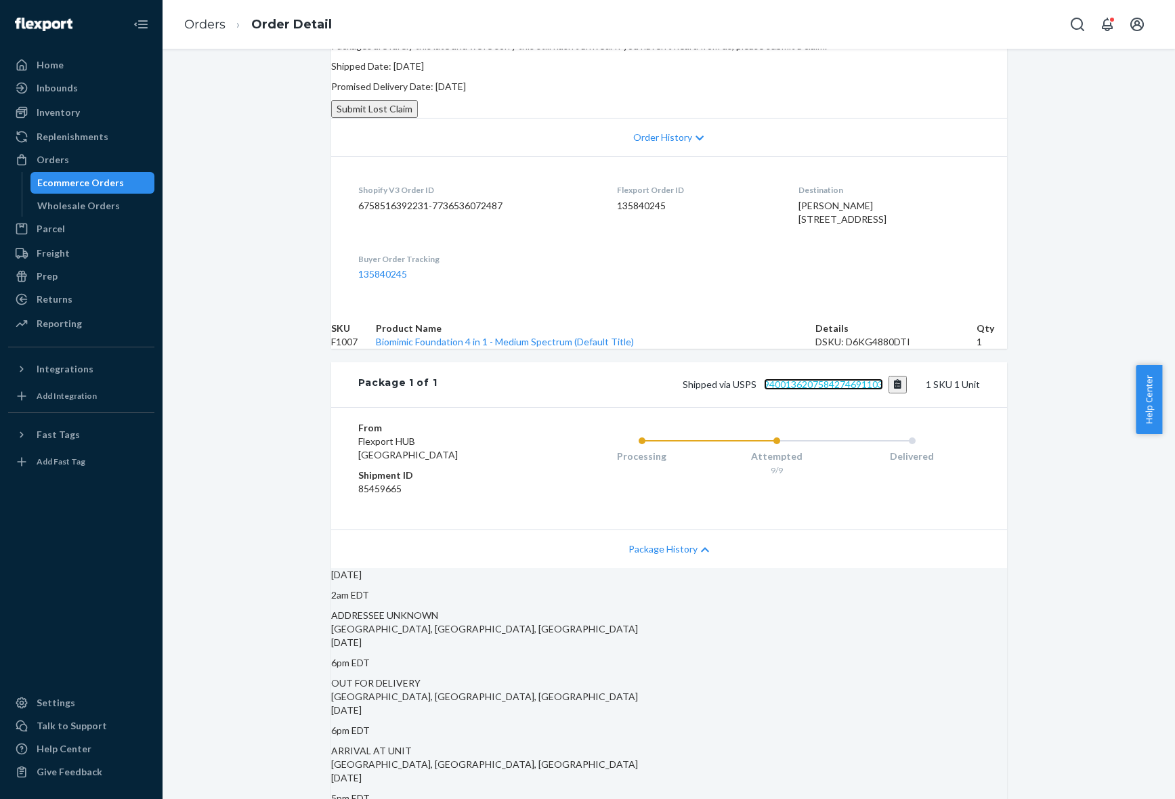
click at [800, 390] on link "9400136207584274691103" at bounding box center [823, 385] width 119 height 12
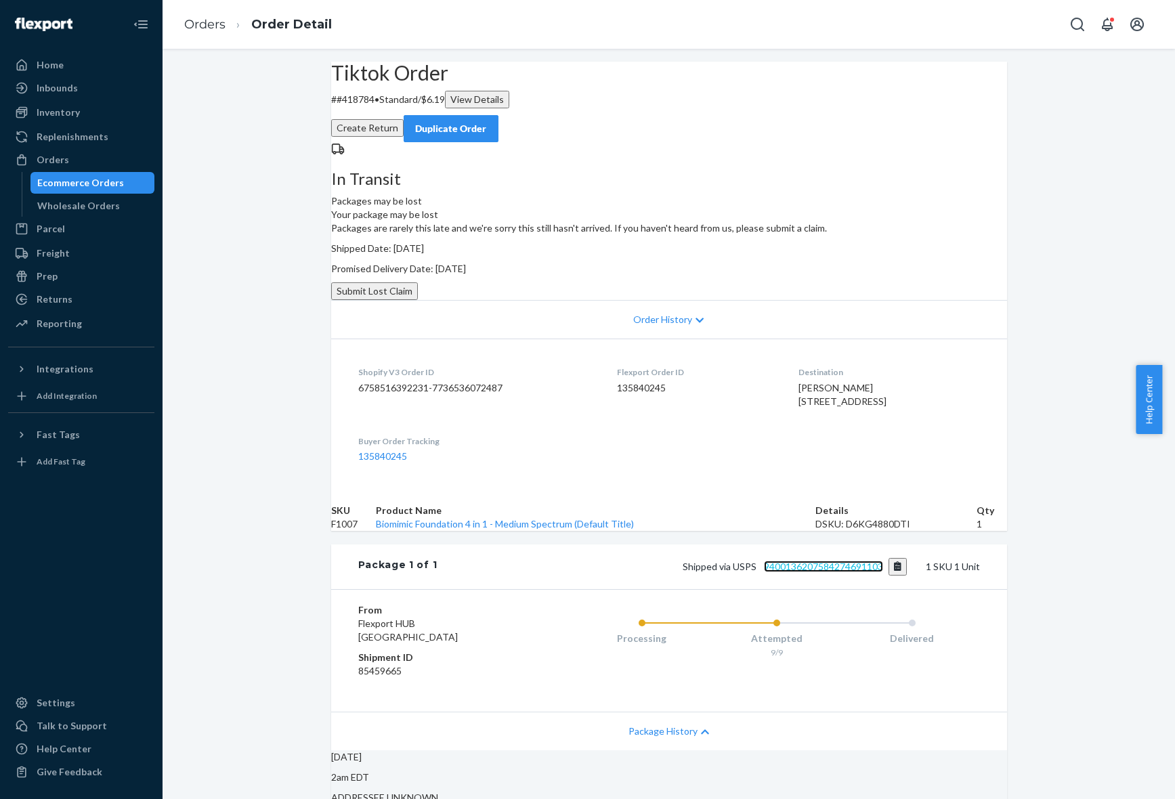
scroll to position [0, 0]
drag, startPoint x: 195, startPoint y: 24, endPoint x: 518, endPoint y: 49, distance: 324.1
click at [195, 24] on link "Orders" at bounding box center [204, 24] width 41 height 15
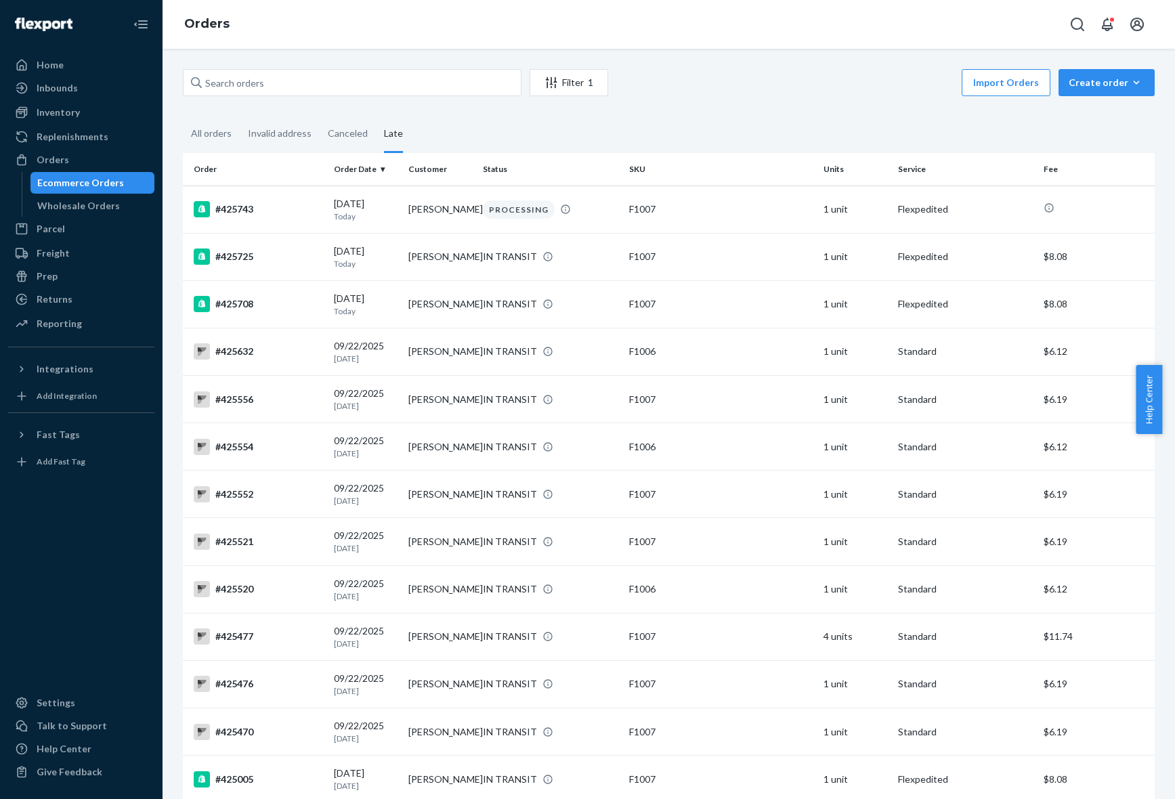
scroll to position [2415, 0]
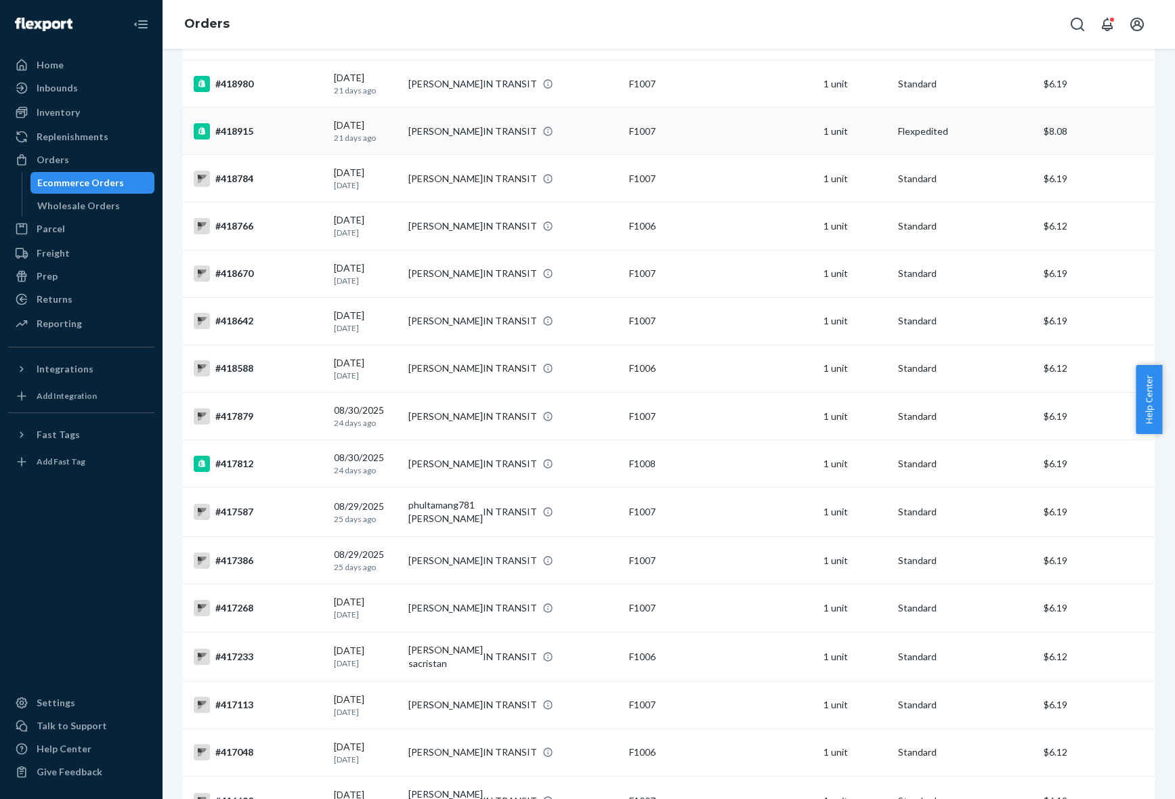
click at [418, 146] on td "[PERSON_NAME]" at bounding box center [440, 131] width 75 height 47
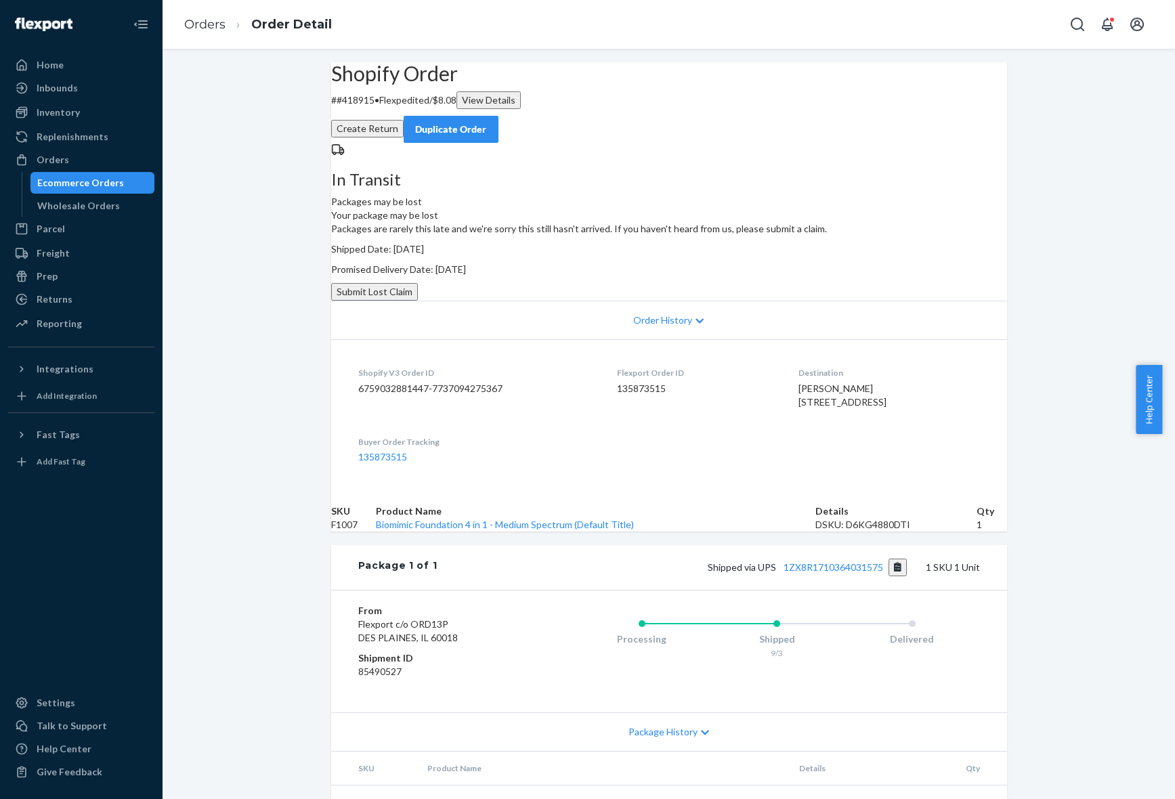
click at [540, 301] on div "In Transit Packages may be lost Your package may be lost Packages are rarely th…" at bounding box center [669, 222] width 676 height 158
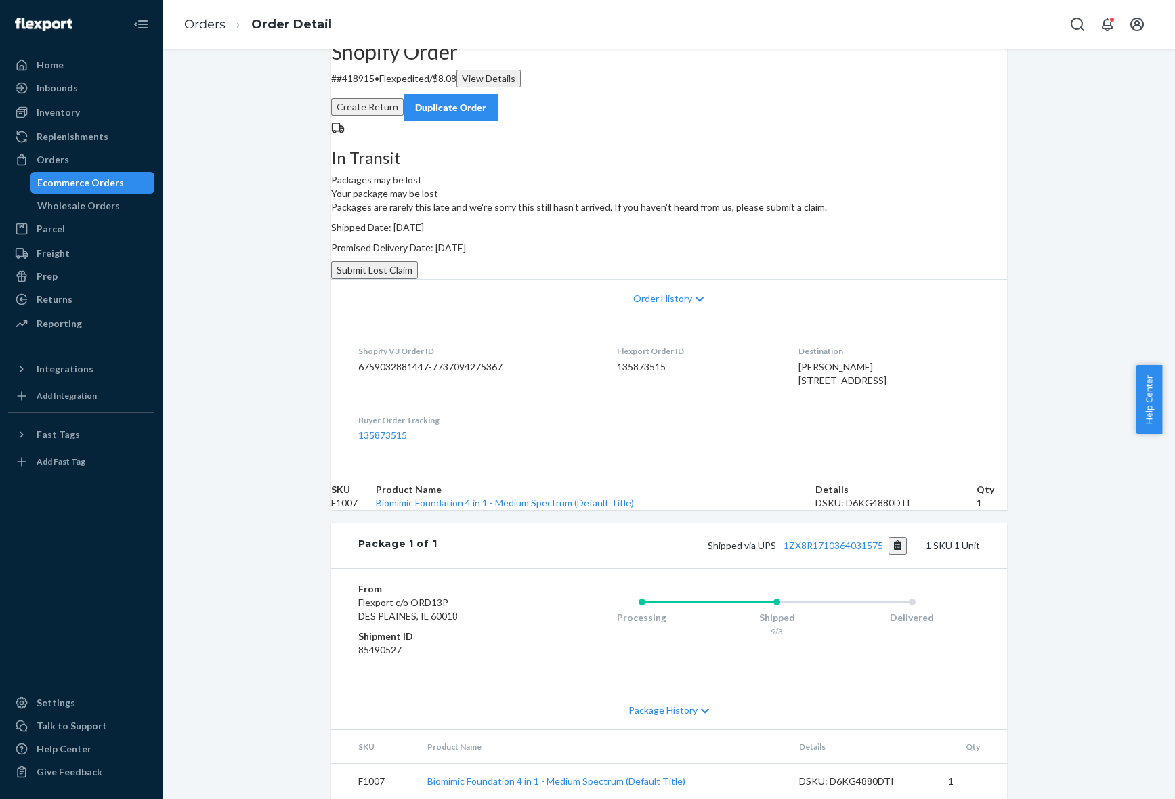
click at [685, 709] on div "Package History" at bounding box center [669, 710] width 676 height 39
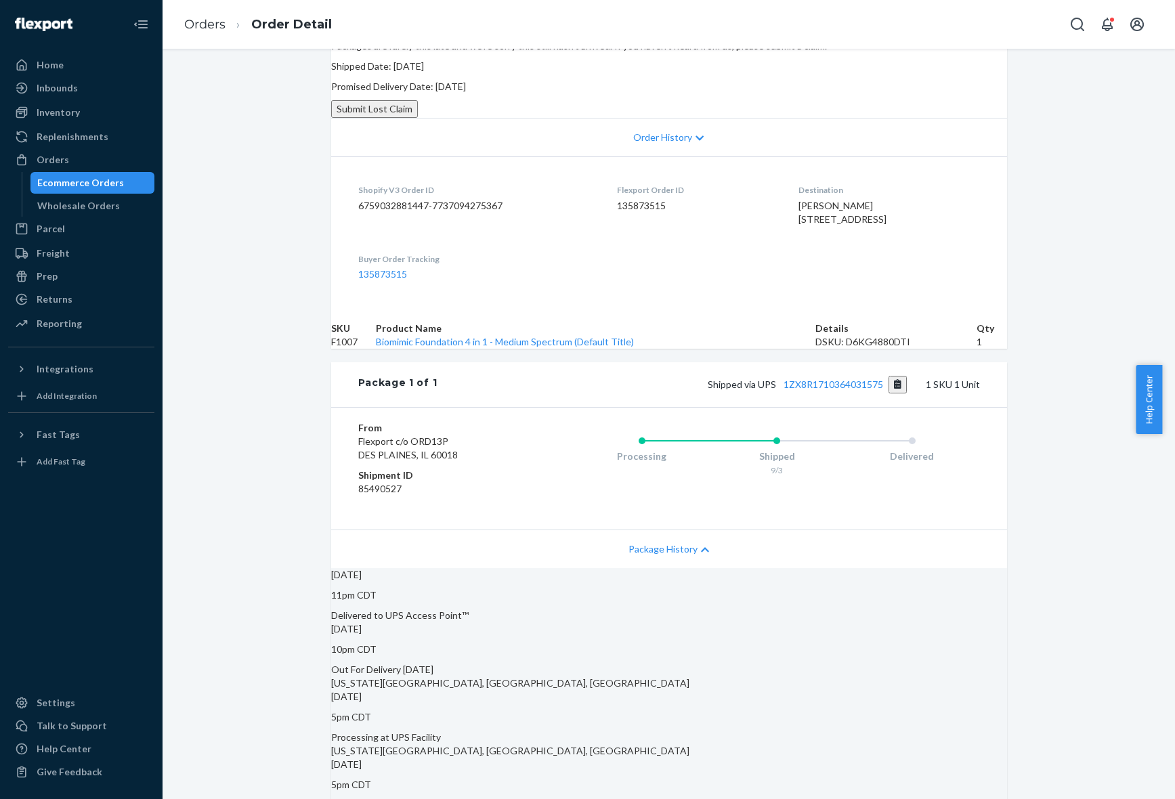
scroll to position [0, 0]
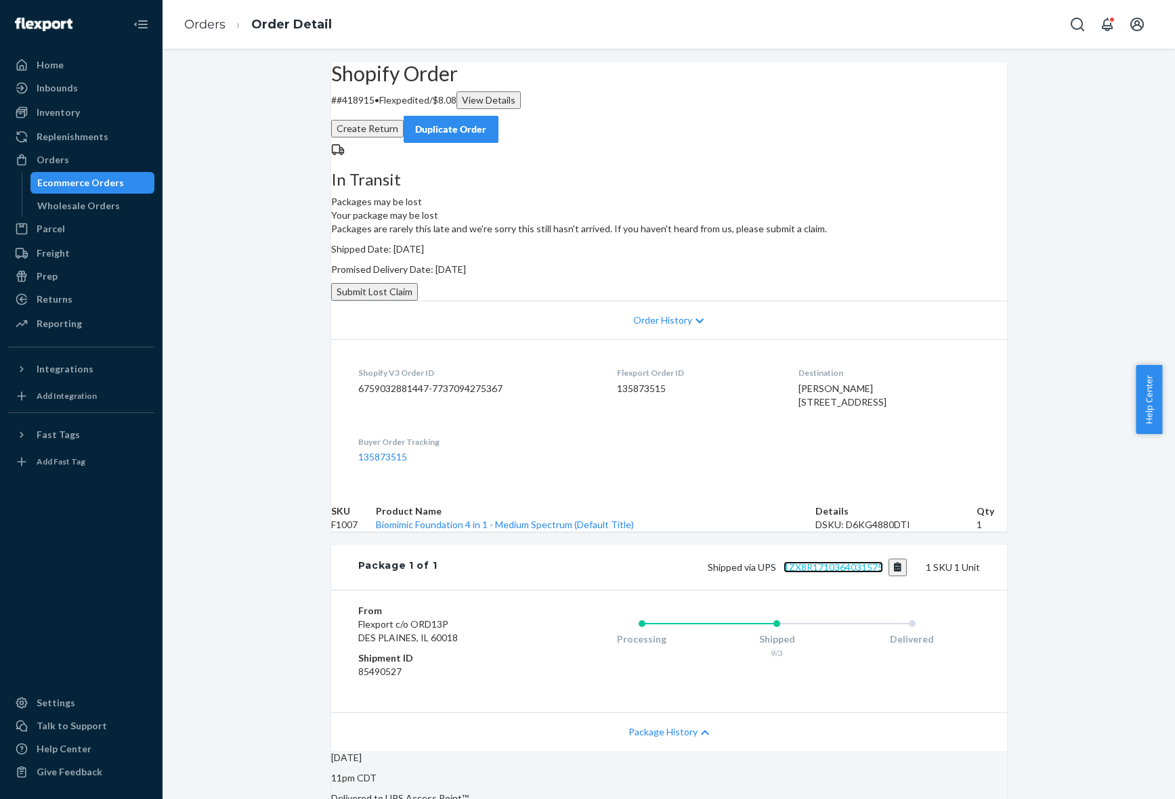
click at [852, 573] on link "1ZX8R1710364031575" at bounding box center [834, 568] width 100 height 12
click at [217, 24] on link "Orders" at bounding box center [204, 24] width 41 height 15
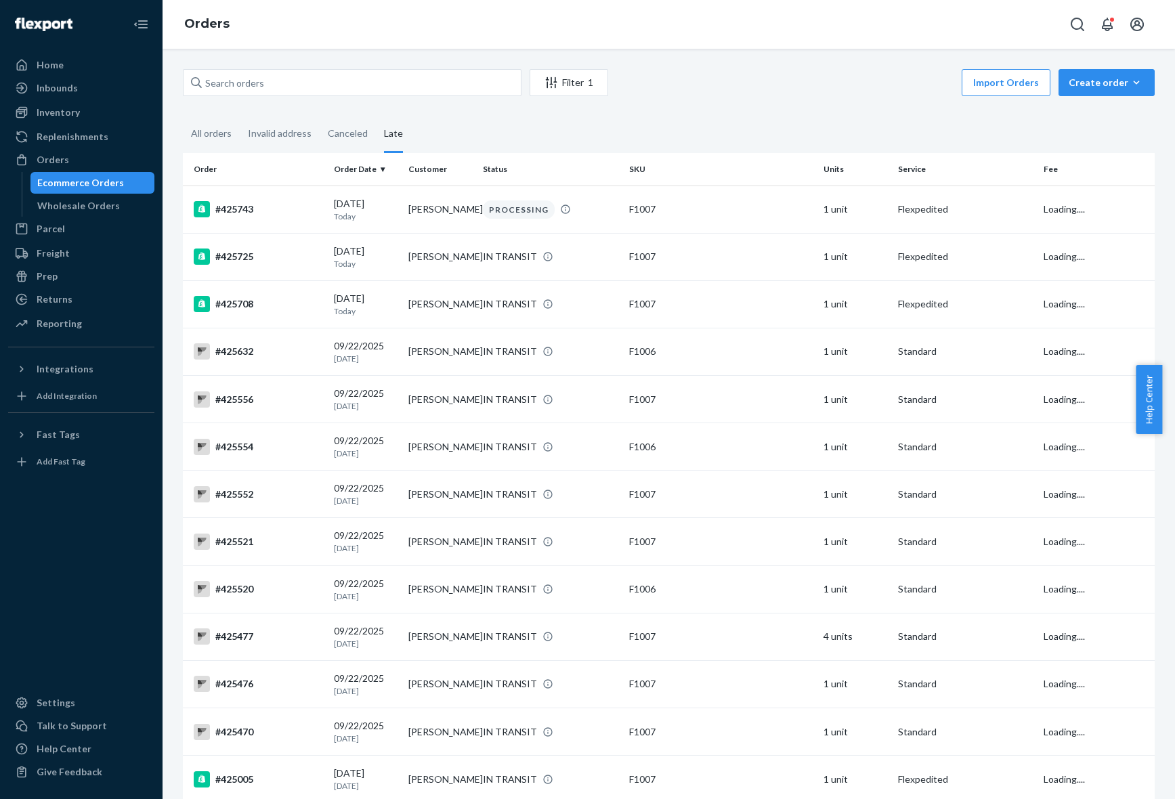
scroll to position [2415, 0]
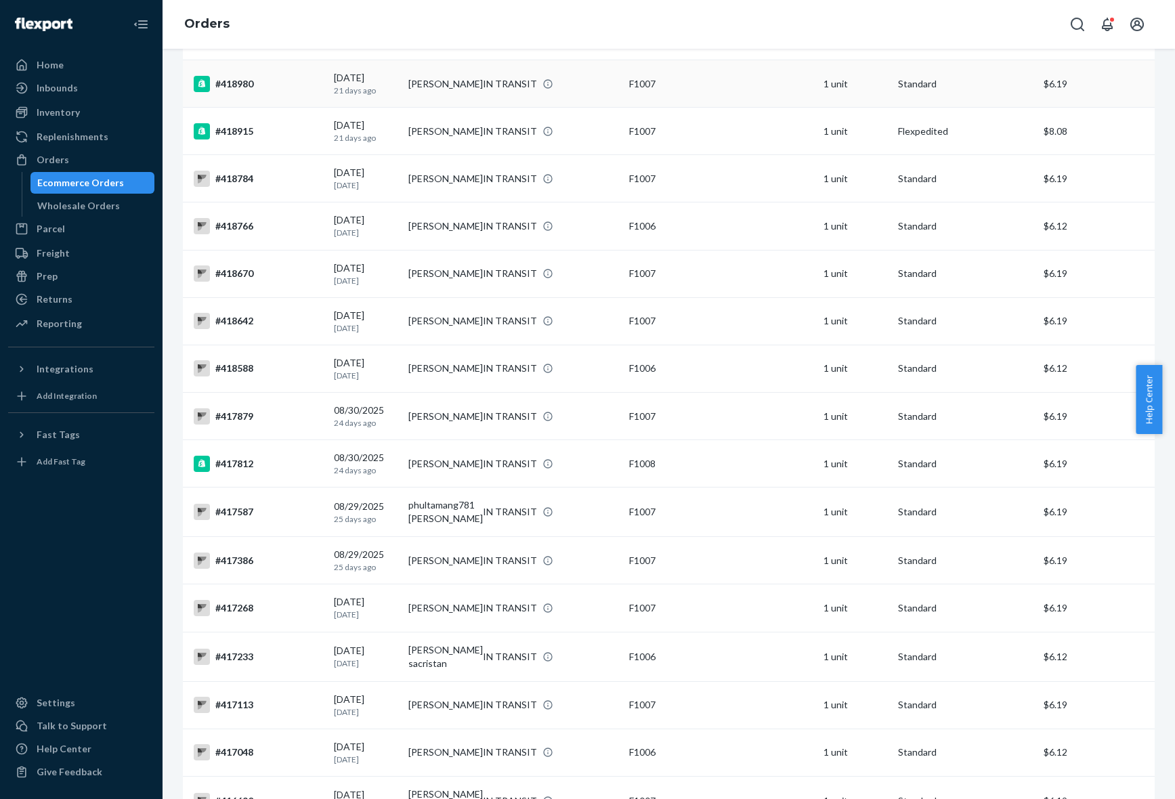
click at [418, 81] on td "[PERSON_NAME]" at bounding box center [440, 83] width 75 height 47
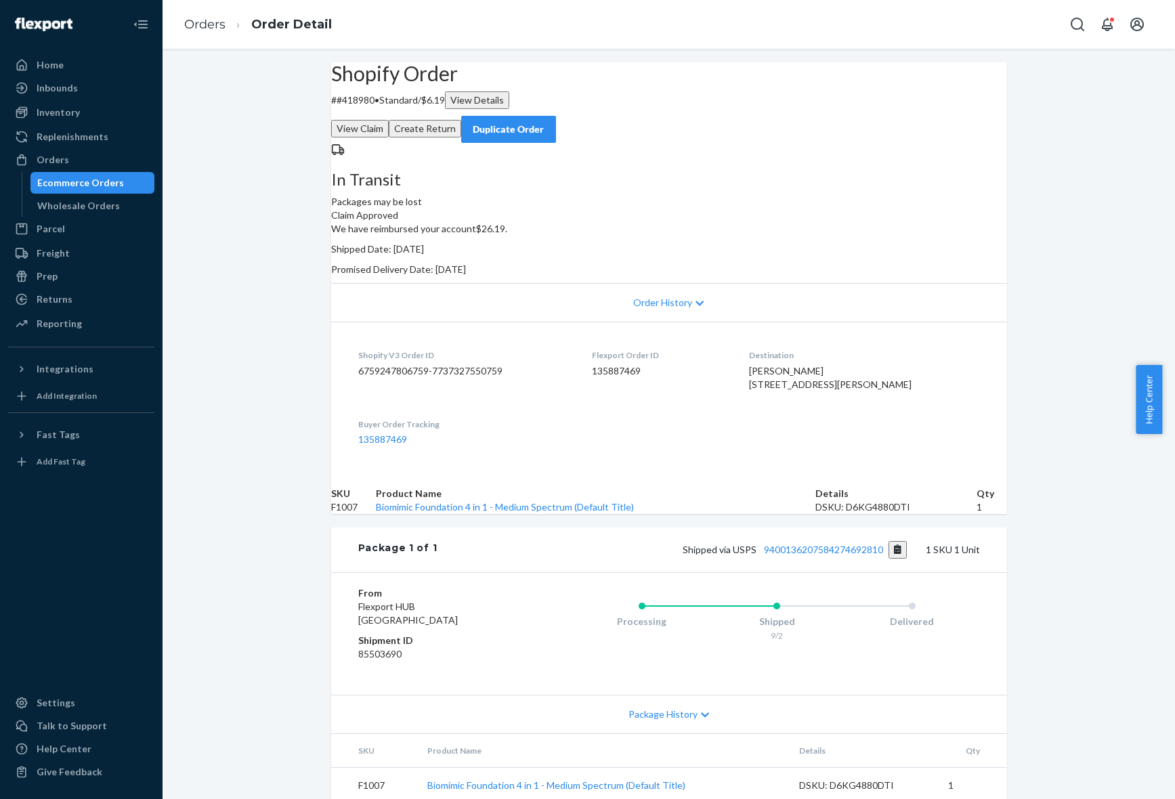
click at [825, 390] on span "[PERSON_NAME] [STREET_ADDRESS][PERSON_NAME]" at bounding box center [830, 377] width 163 height 25
copy span "[PERSON_NAME]"
click at [205, 22] on link "Orders" at bounding box center [204, 24] width 41 height 15
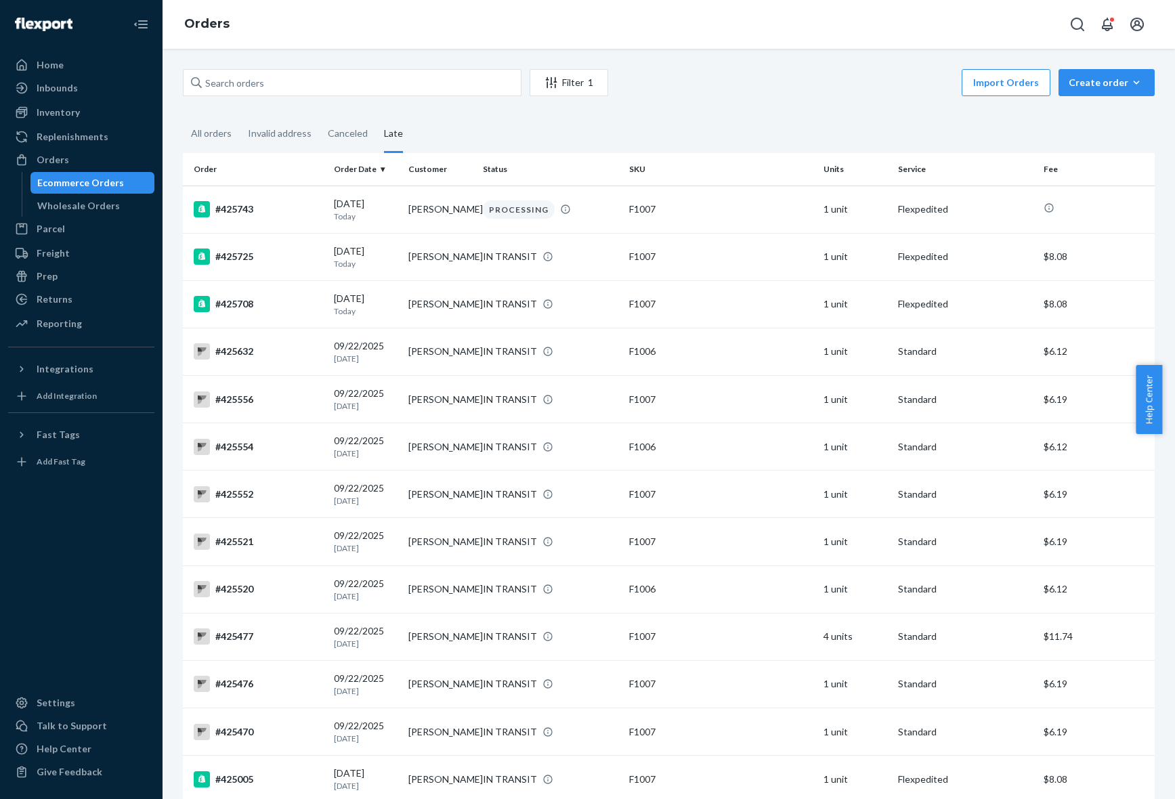
scroll to position [2076, 0]
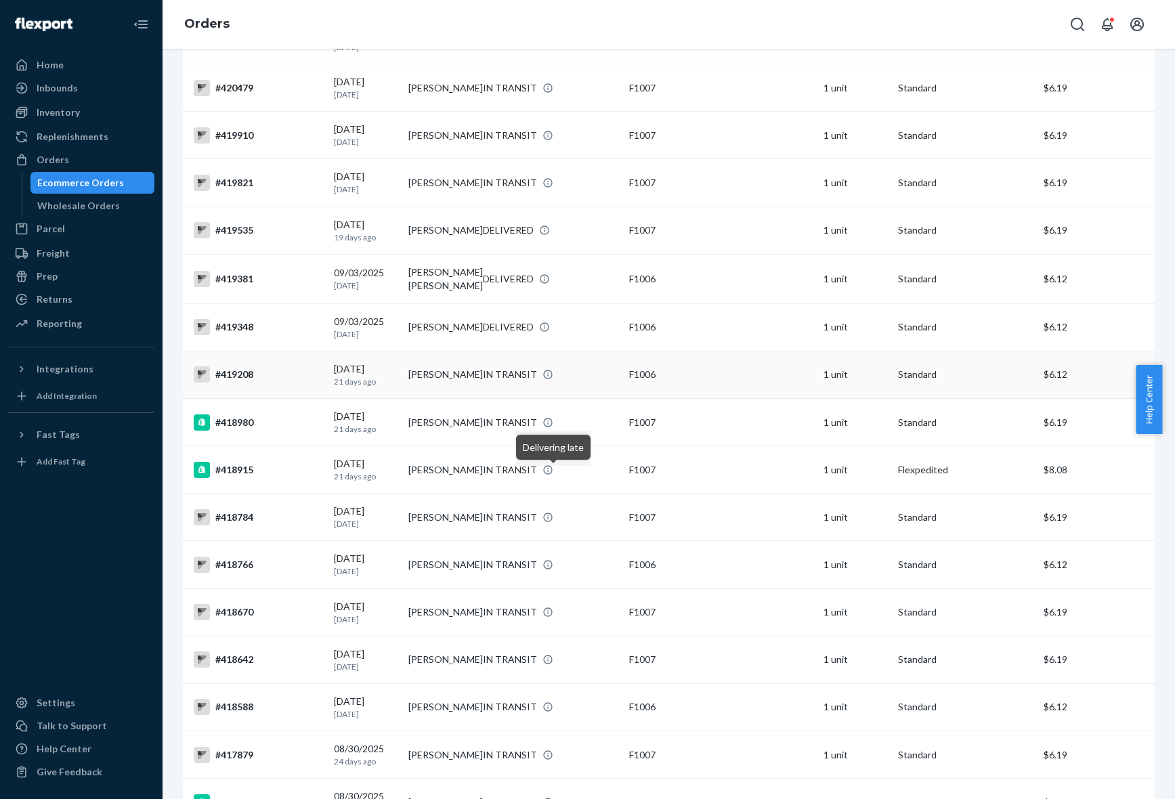
click at [420, 377] on td "[PERSON_NAME]" at bounding box center [440, 374] width 75 height 47
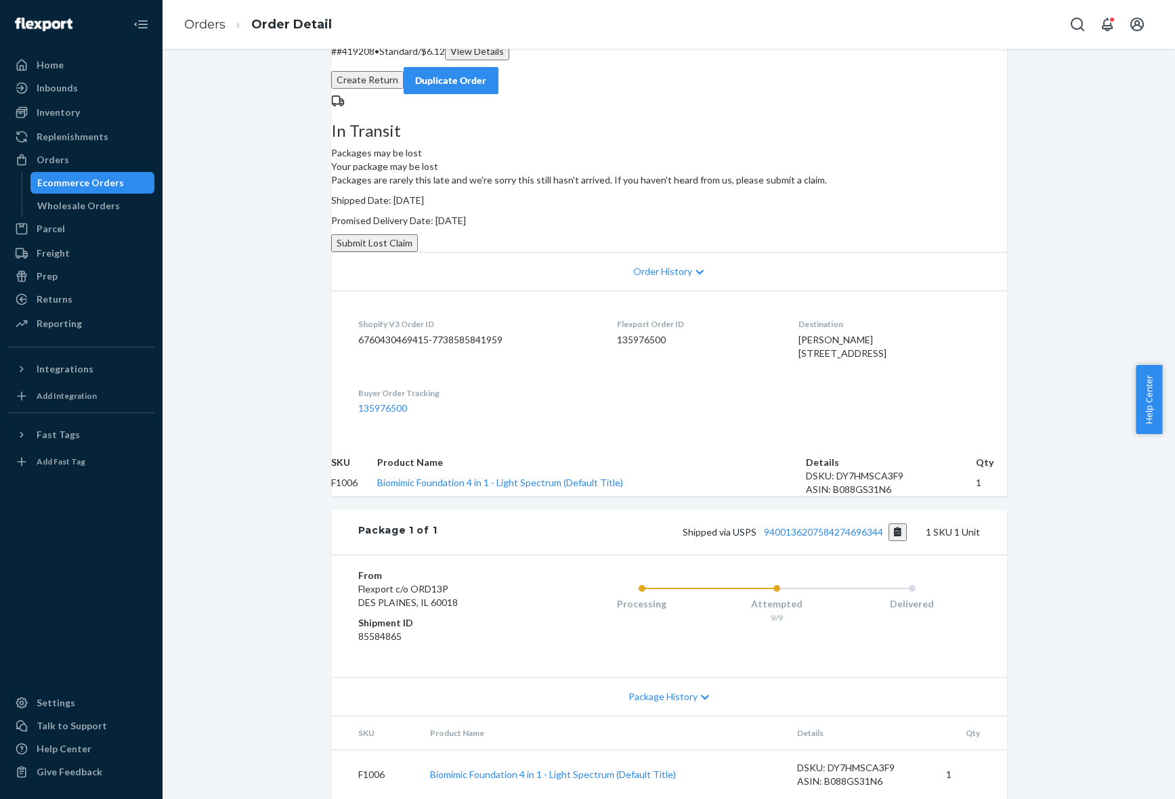
scroll to position [210, 0]
click at [672, 690] on span "Package History" at bounding box center [663, 697] width 69 height 14
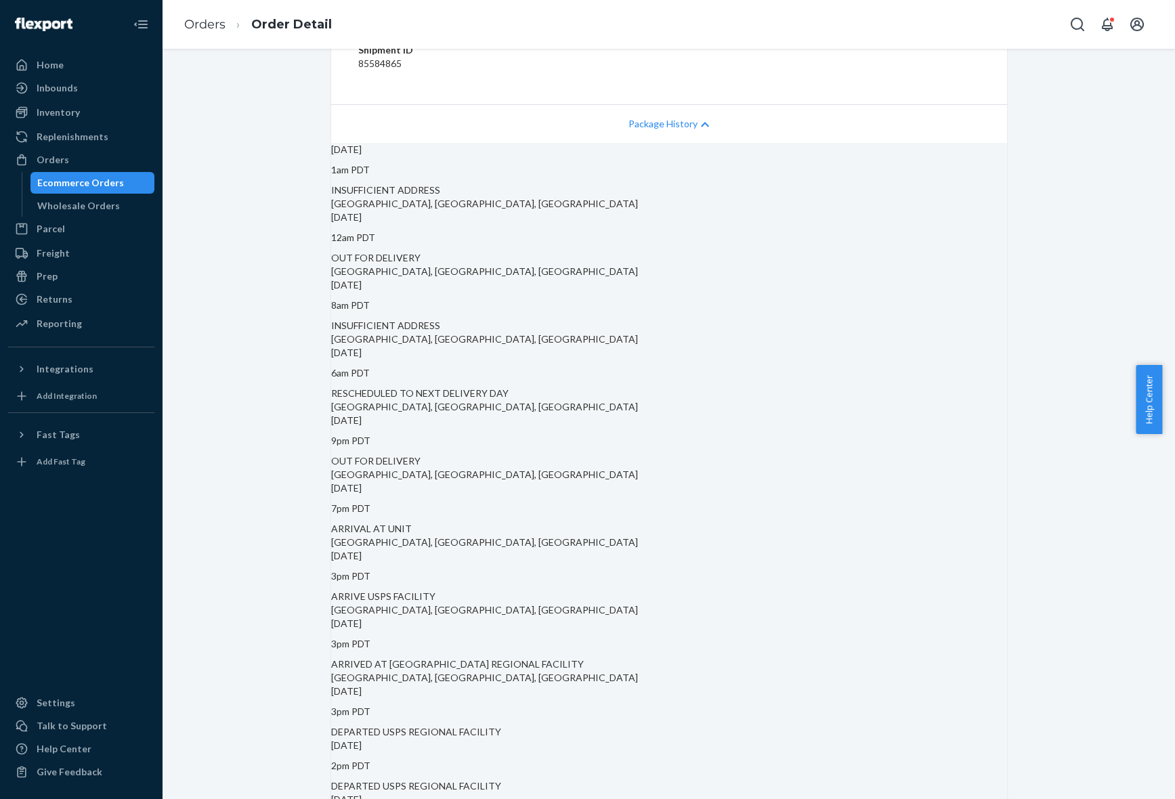
scroll to position [549, 0]
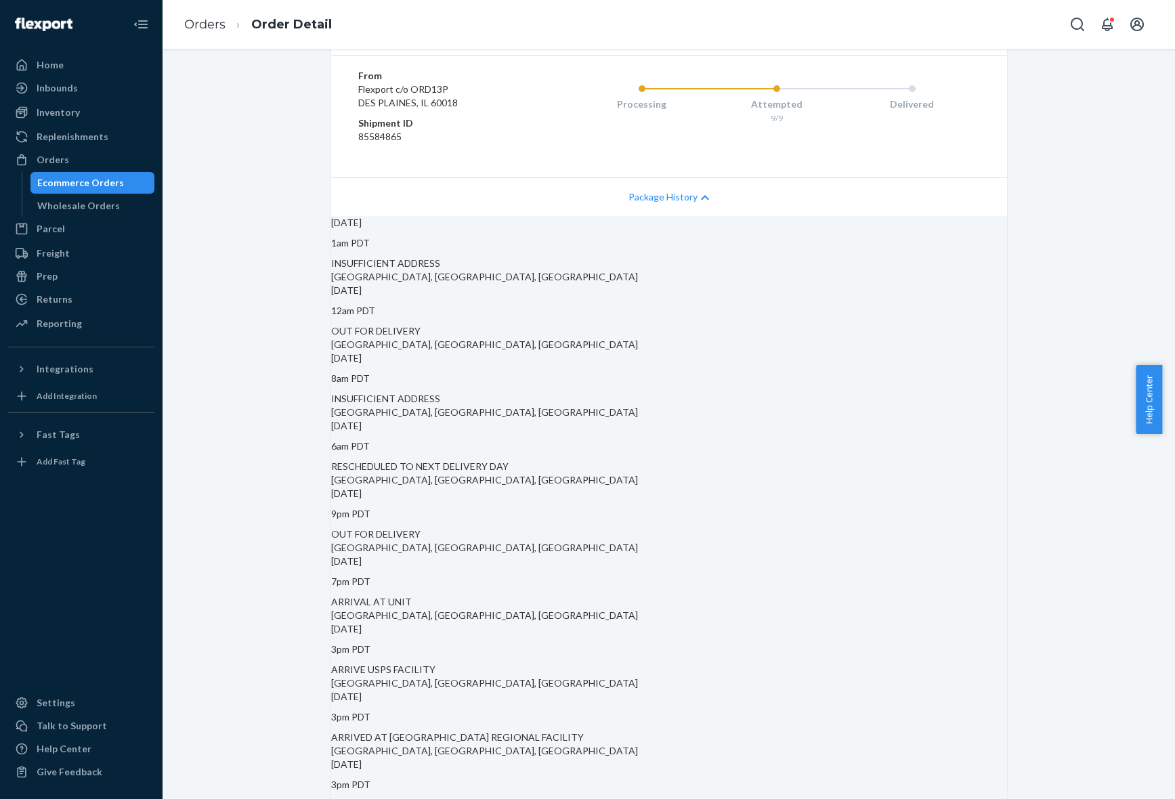
click at [824, 38] on link "9400136207584274696344" at bounding box center [823, 32] width 119 height 12
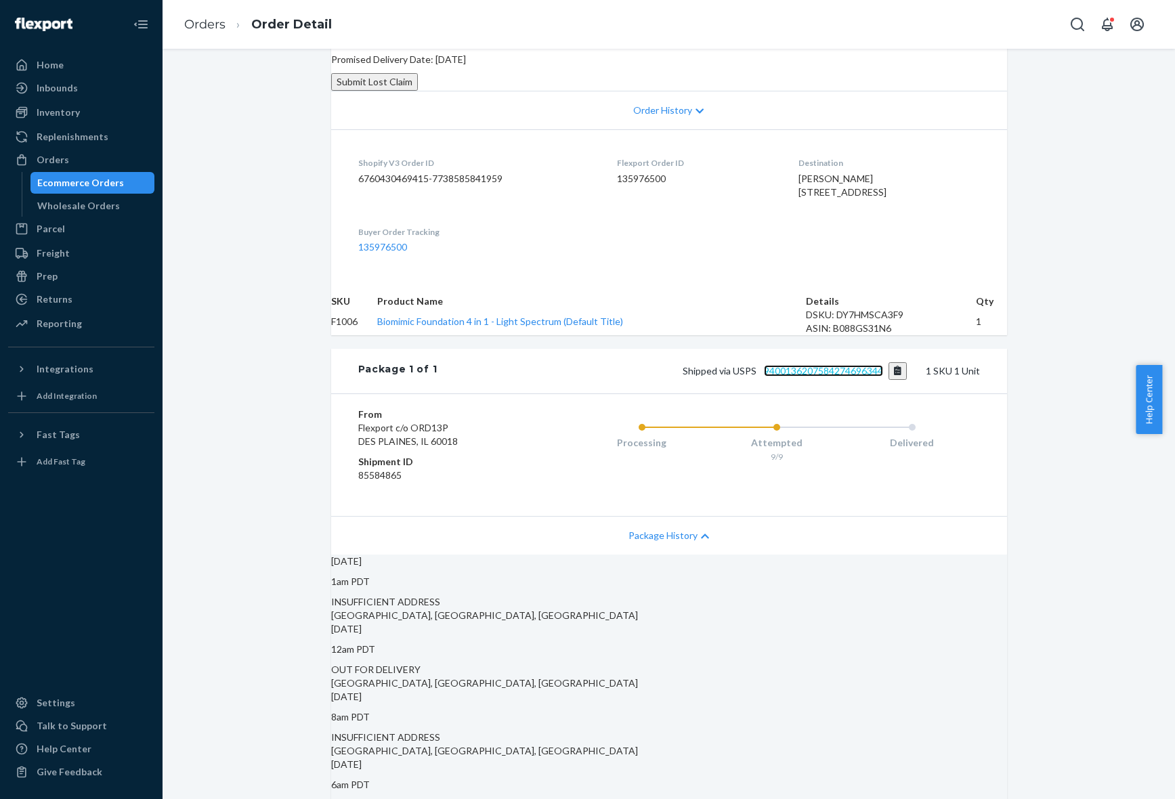
scroll to position [0, 0]
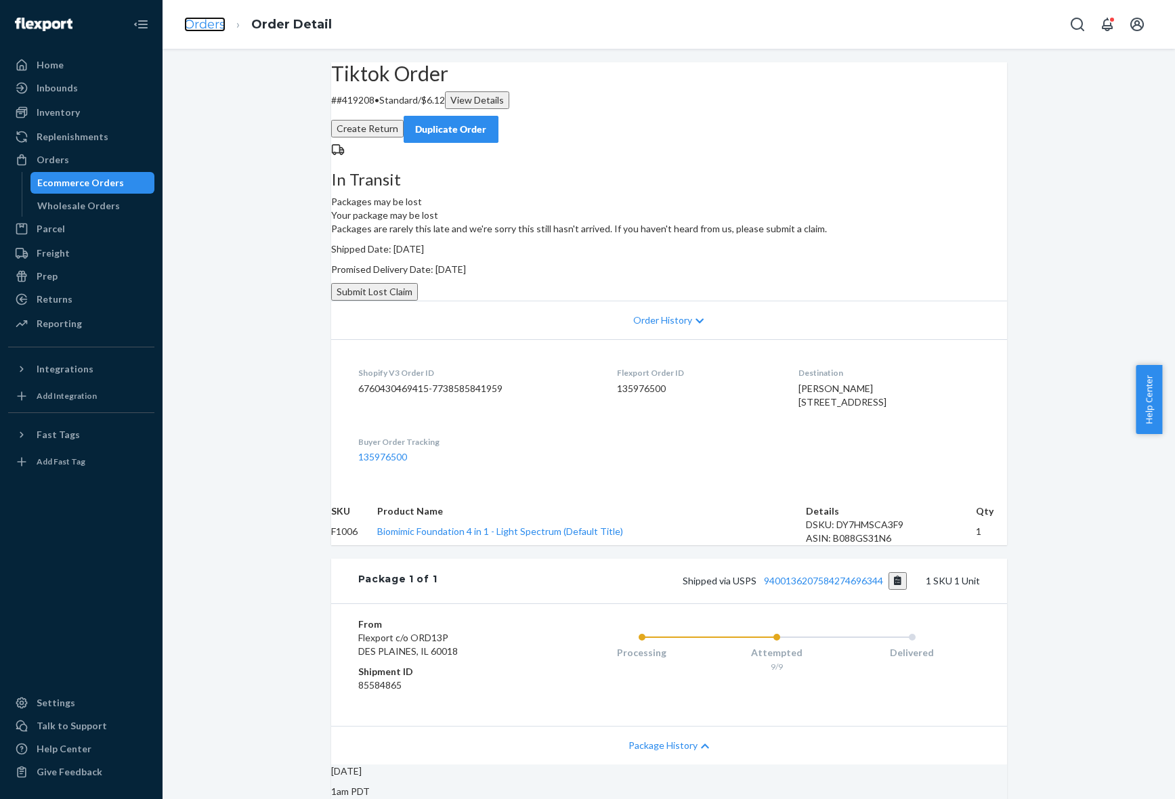
click at [222, 22] on link "Orders" at bounding box center [204, 24] width 41 height 15
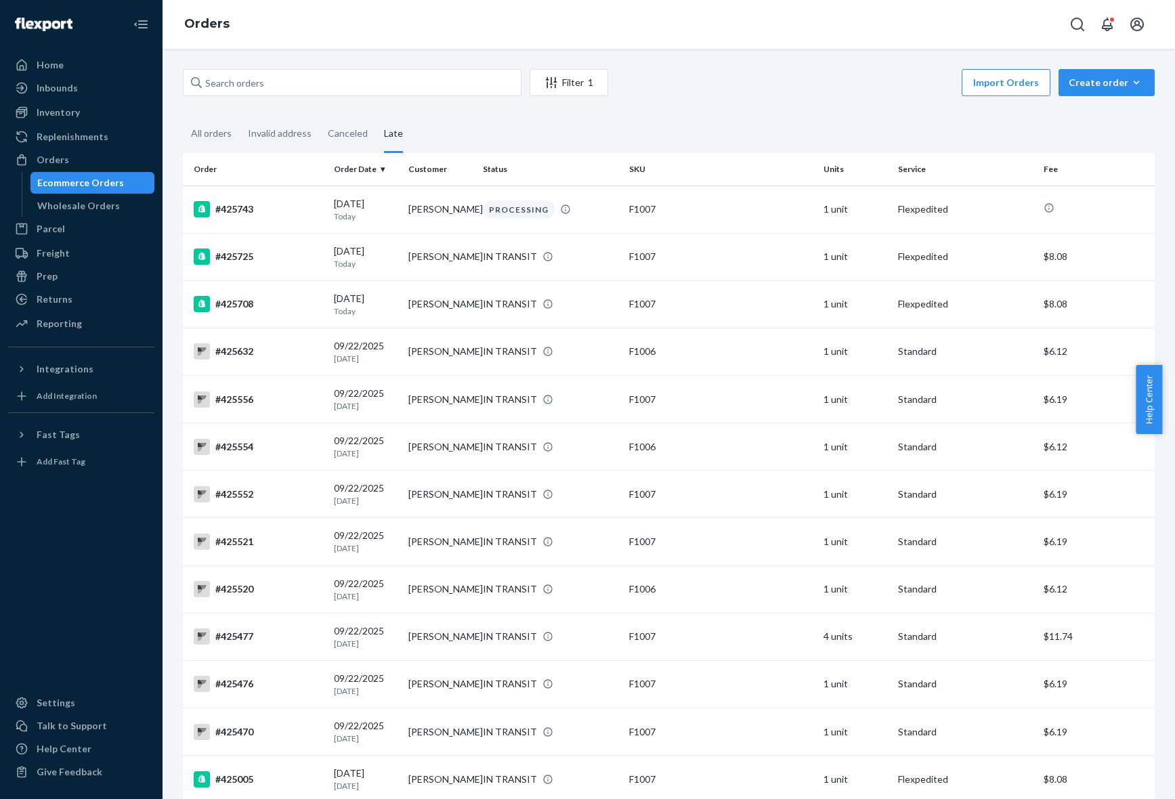
scroll to position [2076, 0]
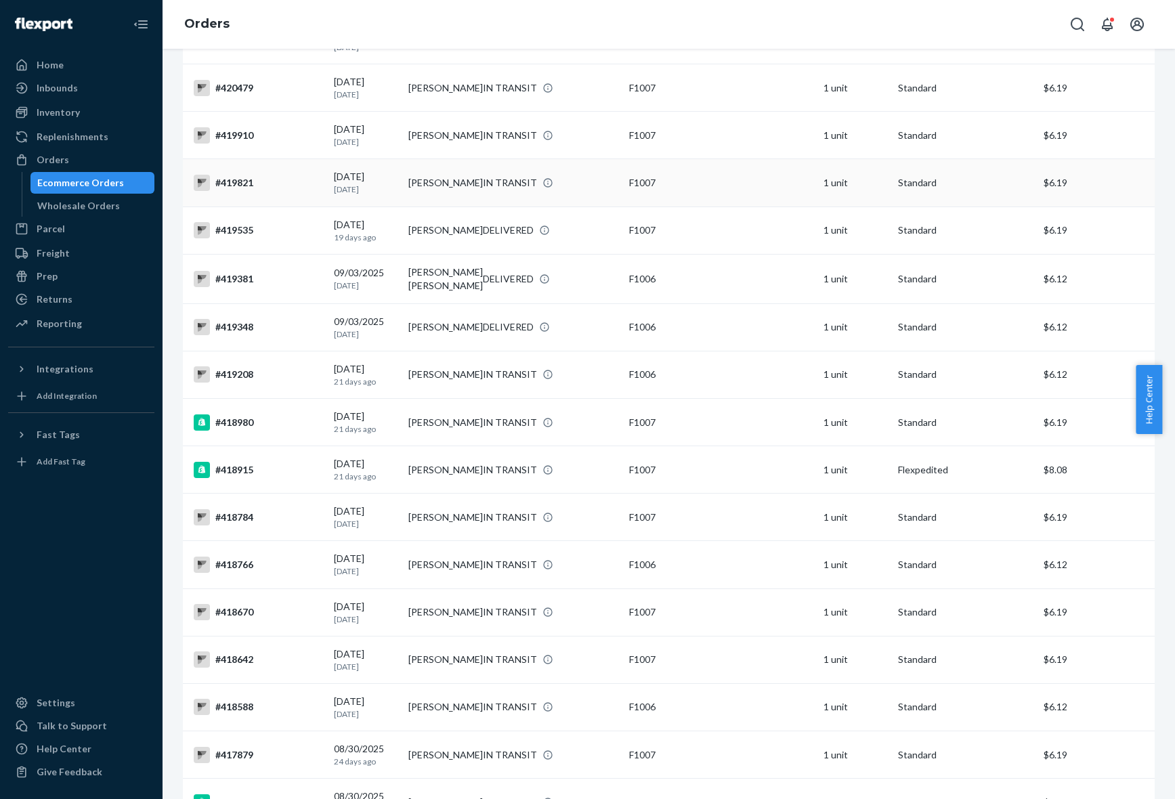
click at [446, 182] on td "[PERSON_NAME]" at bounding box center [440, 182] width 75 height 47
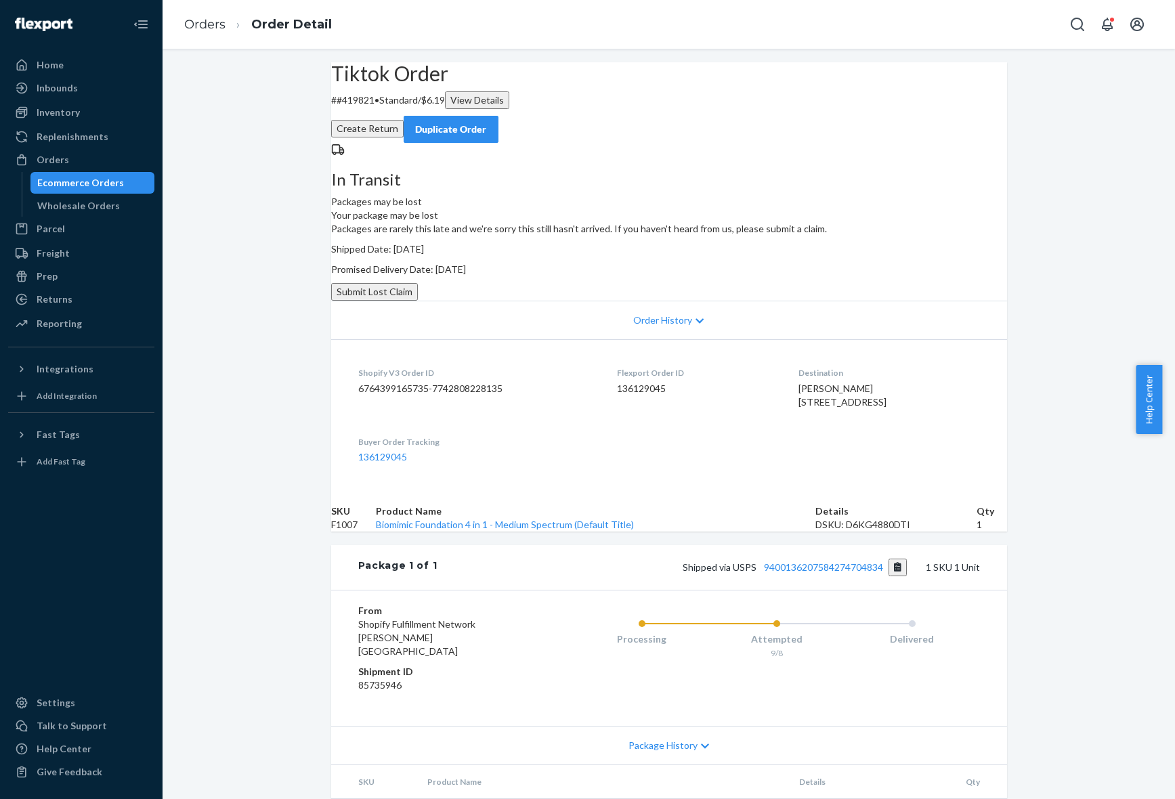
click at [799, 408] on span "[PERSON_NAME] [STREET_ADDRESS]" at bounding box center [843, 395] width 88 height 25
copy span "[PERSON_NAME]"
click at [1068, 591] on div "Tiktok Order # #419821 • Standard / $6.19 View Details Create Return Duplicate …" at bounding box center [669, 448] width 1013 height 772
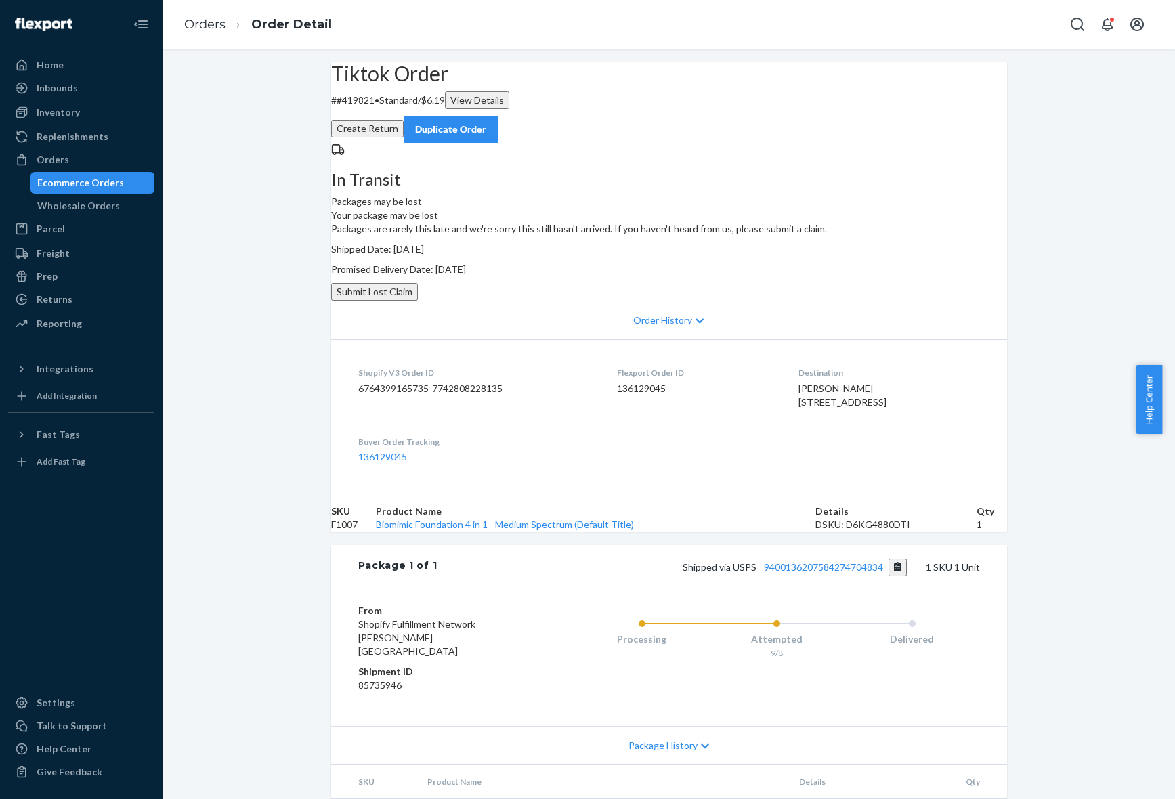
scroll to position [183, 0]
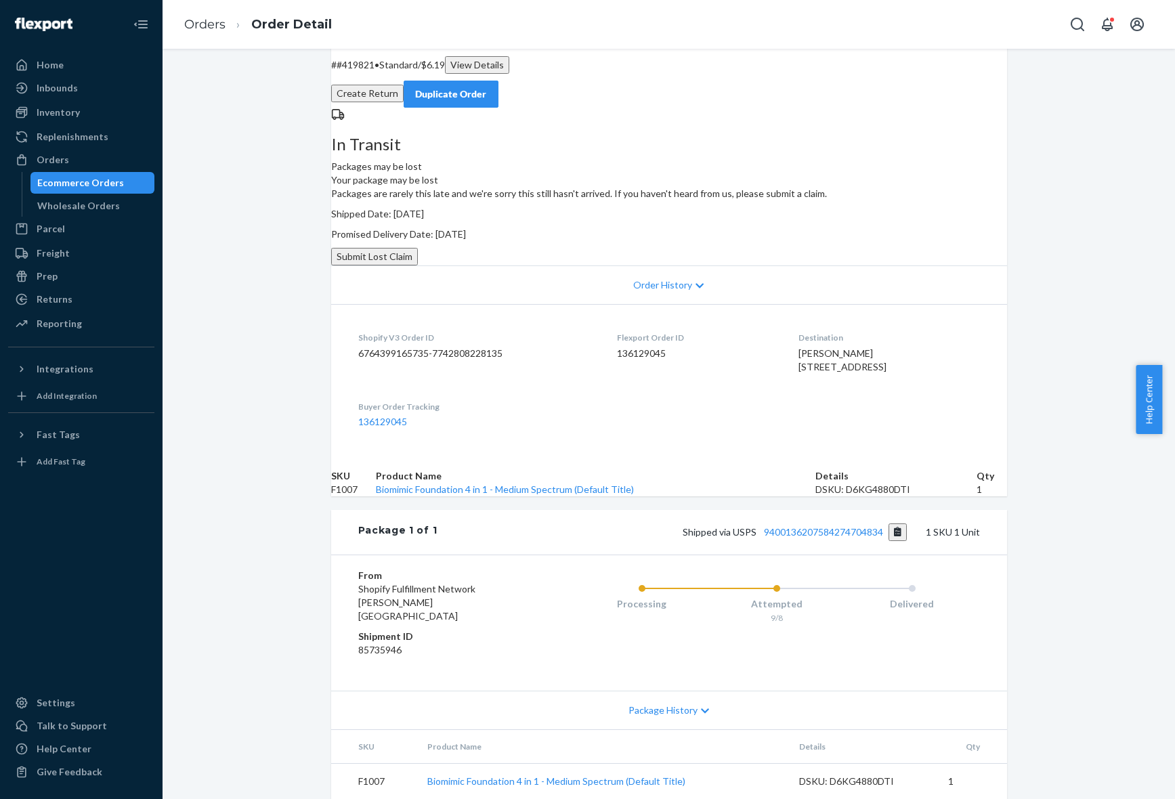
click at [665, 704] on span "Package History" at bounding box center [663, 711] width 69 height 14
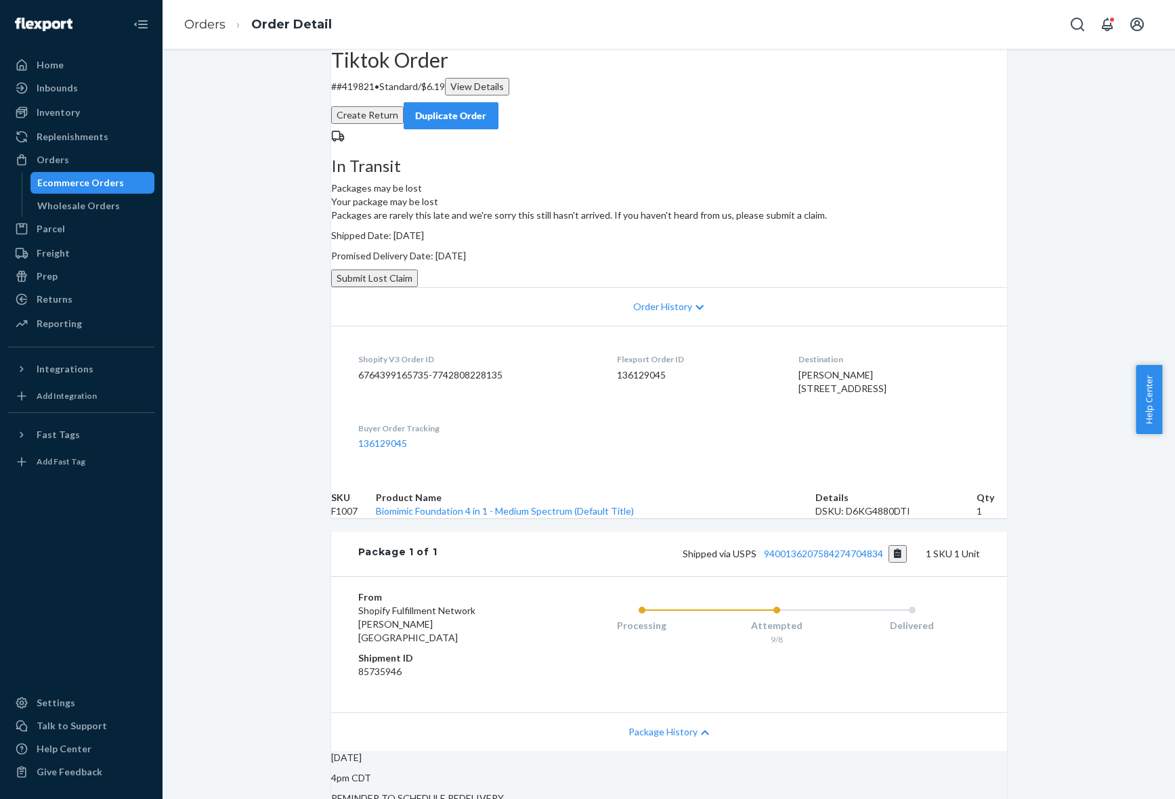
scroll to position [0, 0]
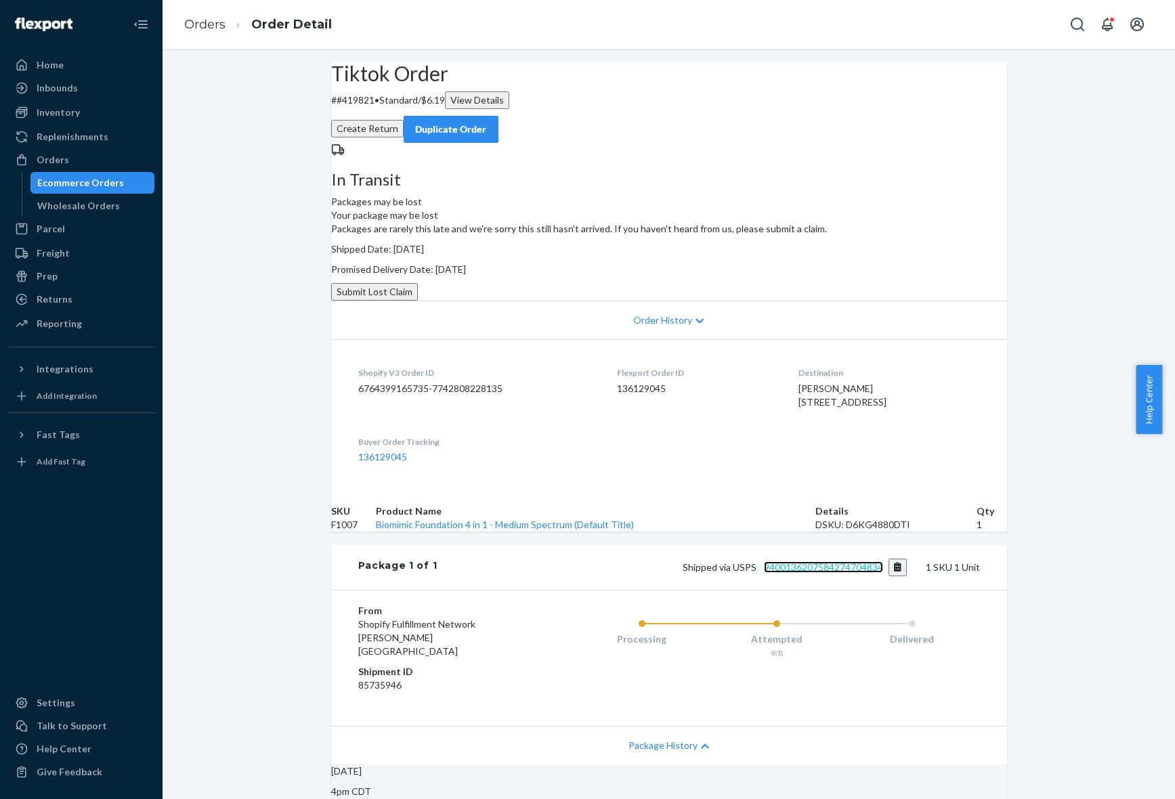
click at [796, 573] on link "9400136207584274704834" at bounding box center [823, 568] width 119 height 12
click at [379, 109] on p "# #419821 • Standard / $6.19 View Details" at bounding box center [669, 100] width 676 height 18
copy p "419821"
click at [522, 209] on div "In Transit Packages may be lost" at bounding box center [669, 176] width 676 height 66
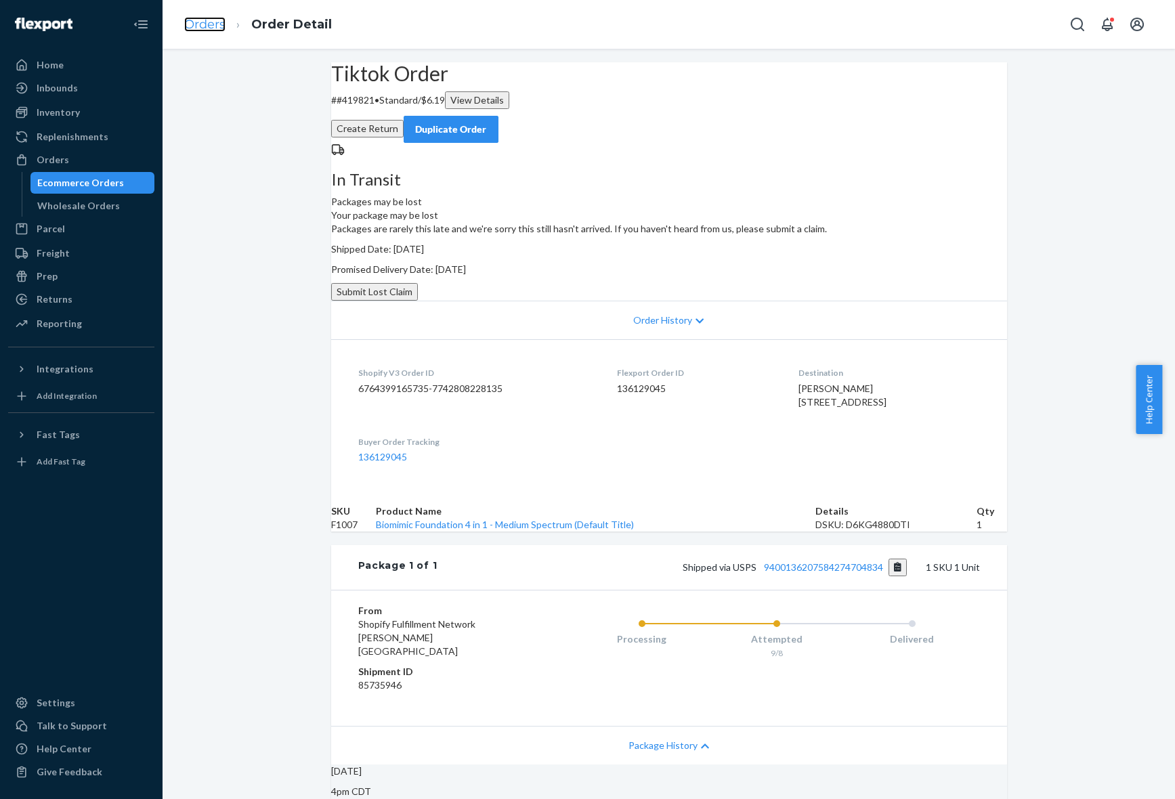
click at [208, 22] on link "Orders" at bounding box center [204, 24] width 41 height 15
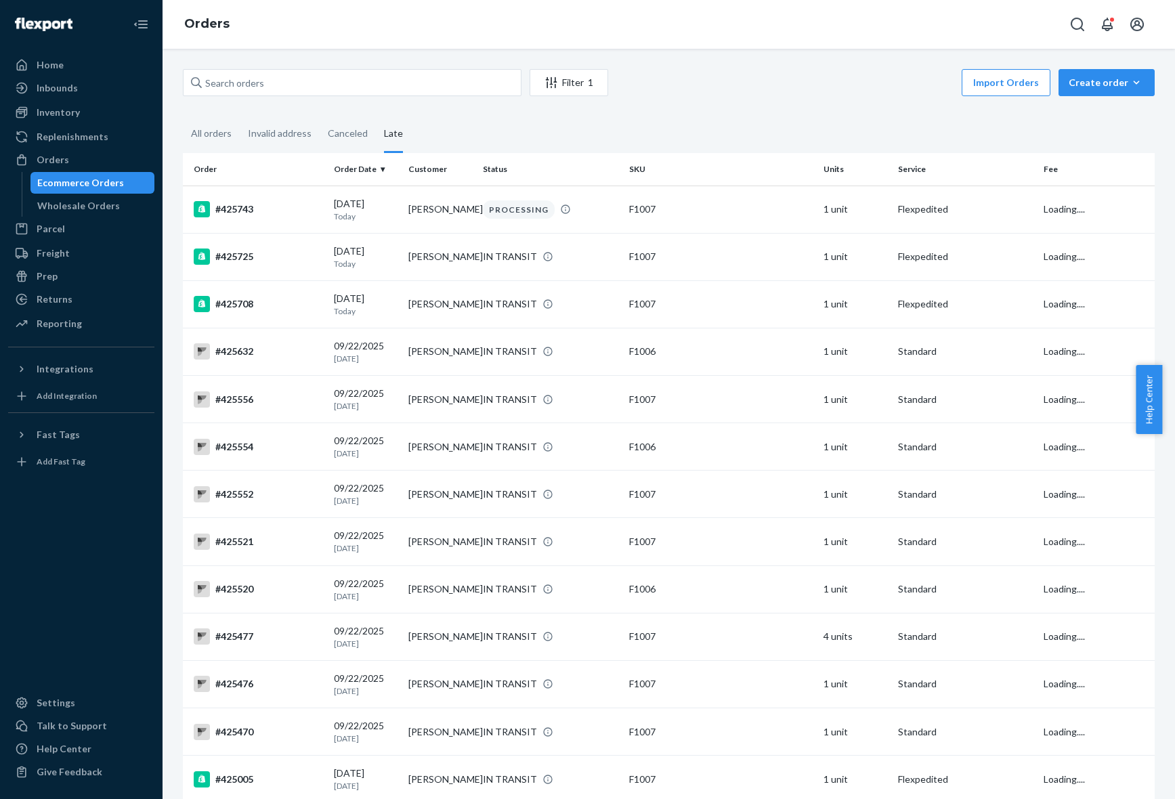
scroll to position [1834, 0]
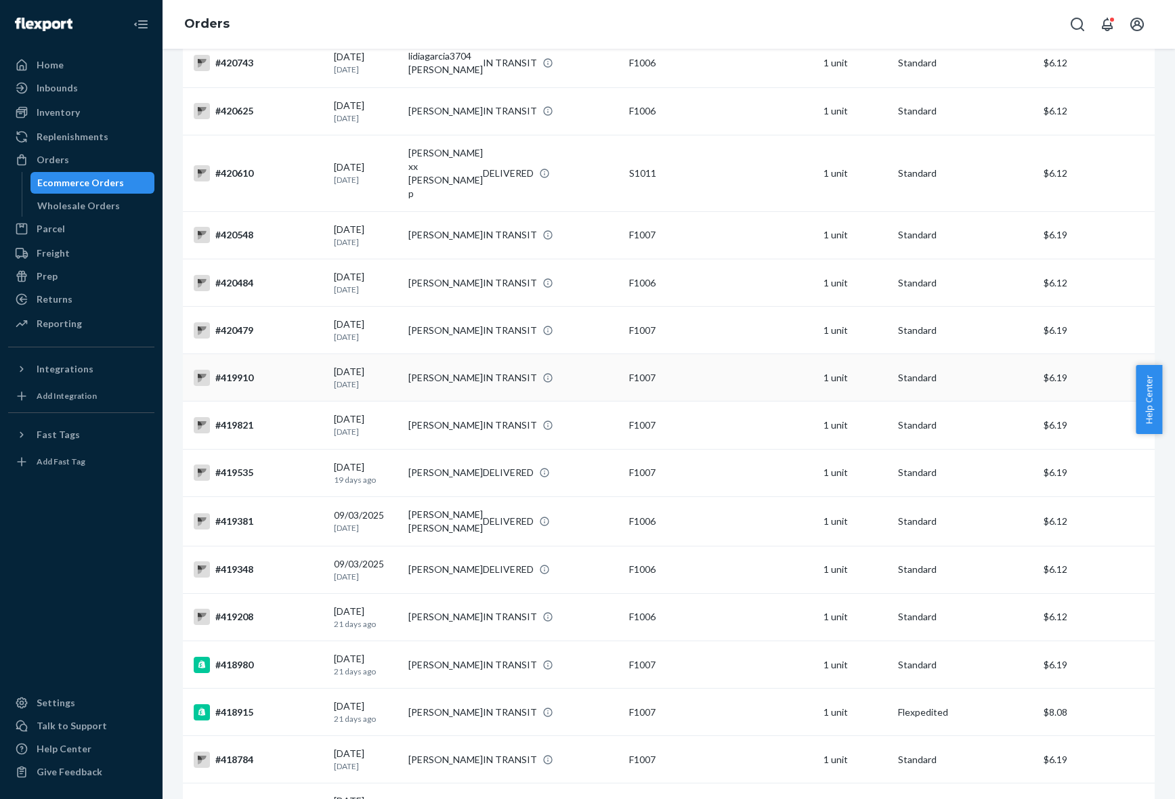
click at [444, 371] on td "[PERSON_NAME]" at bounding box center [440, 377] width 75 height 47
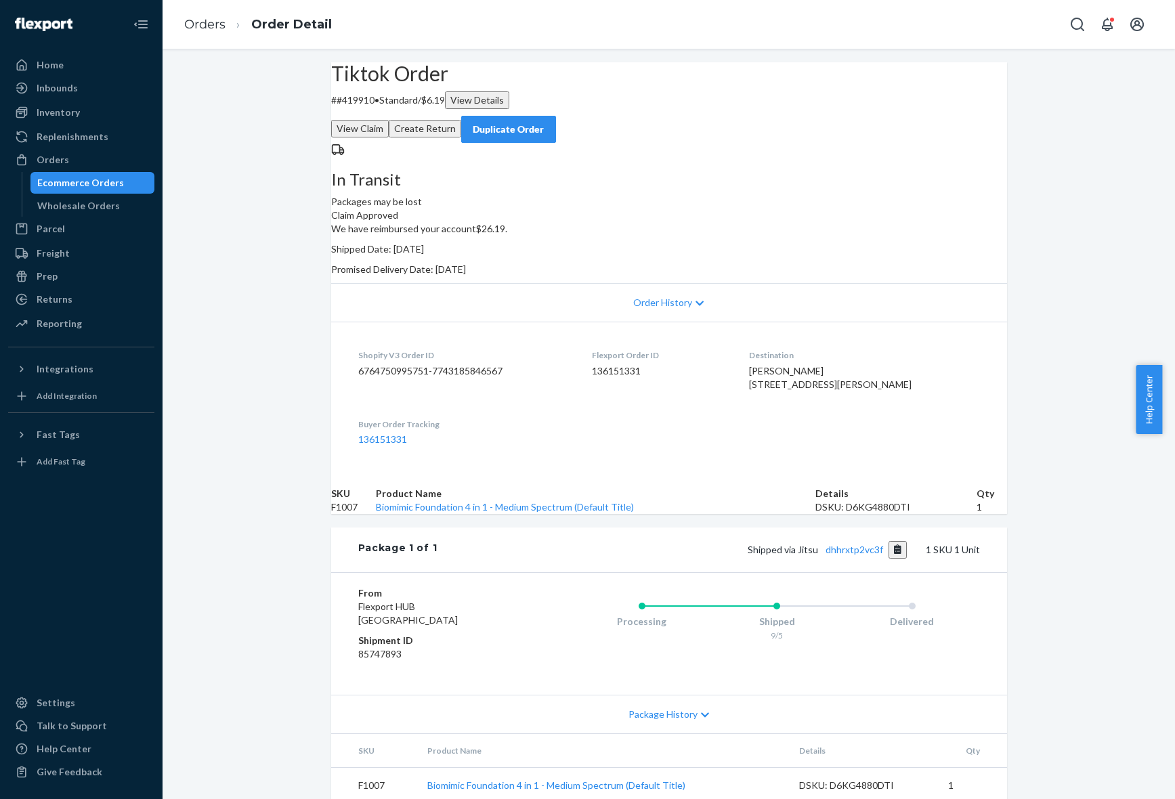
click at [801, 390] on span "[PERSON_NAME] [STREET_ADDRESS][PERSON_NAME]" at bounding box center [830, 377] width 163 height 25
copy span "[PERSON_NAME]"
click at [202, 24] on link "Orders" at bounding box center [204, 24] width 41 height 15
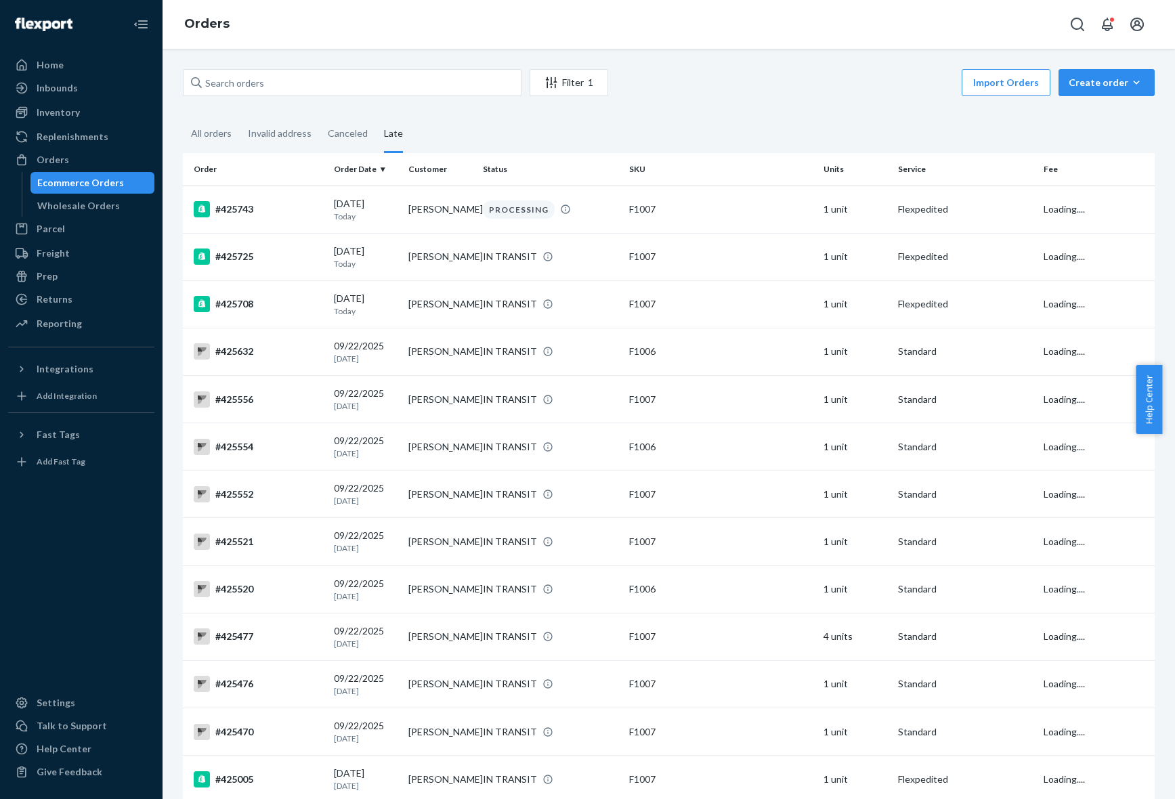
scroll to position [1786, 0]
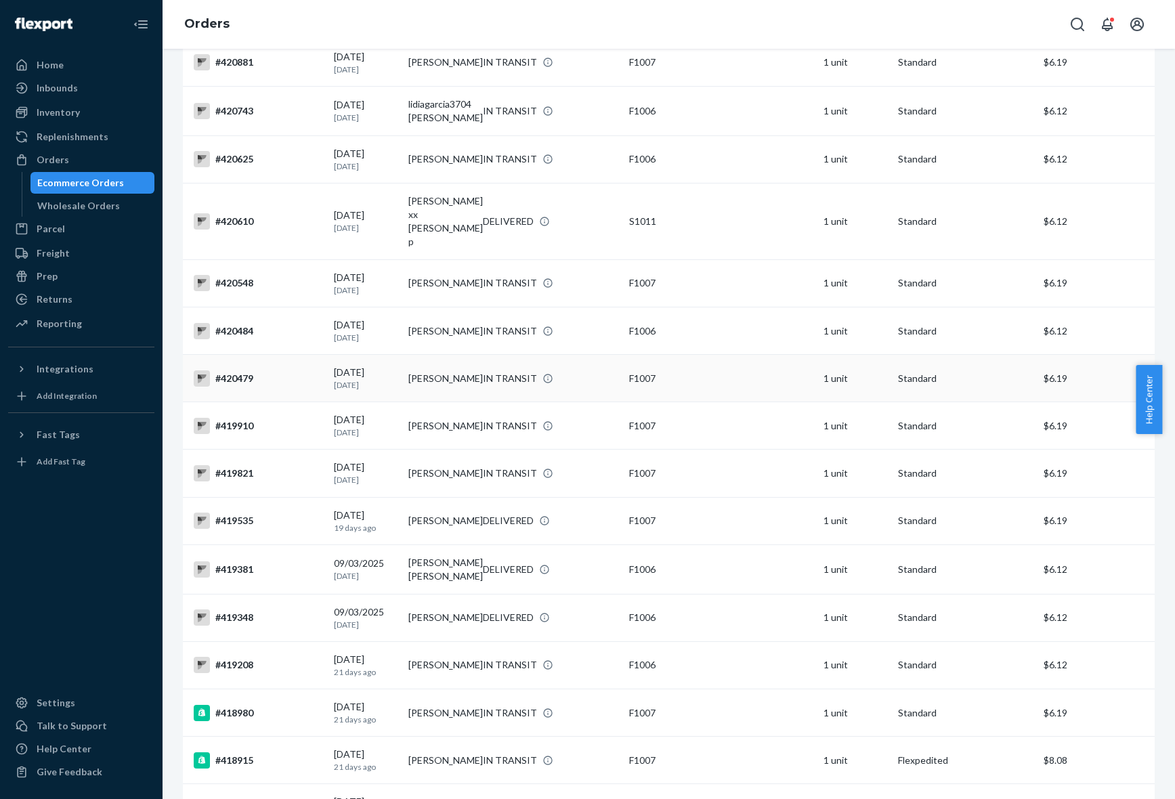
click at [439, 371] on td "[PERSON_NAME]" at bounding box center [440, 378] width 75 height 47
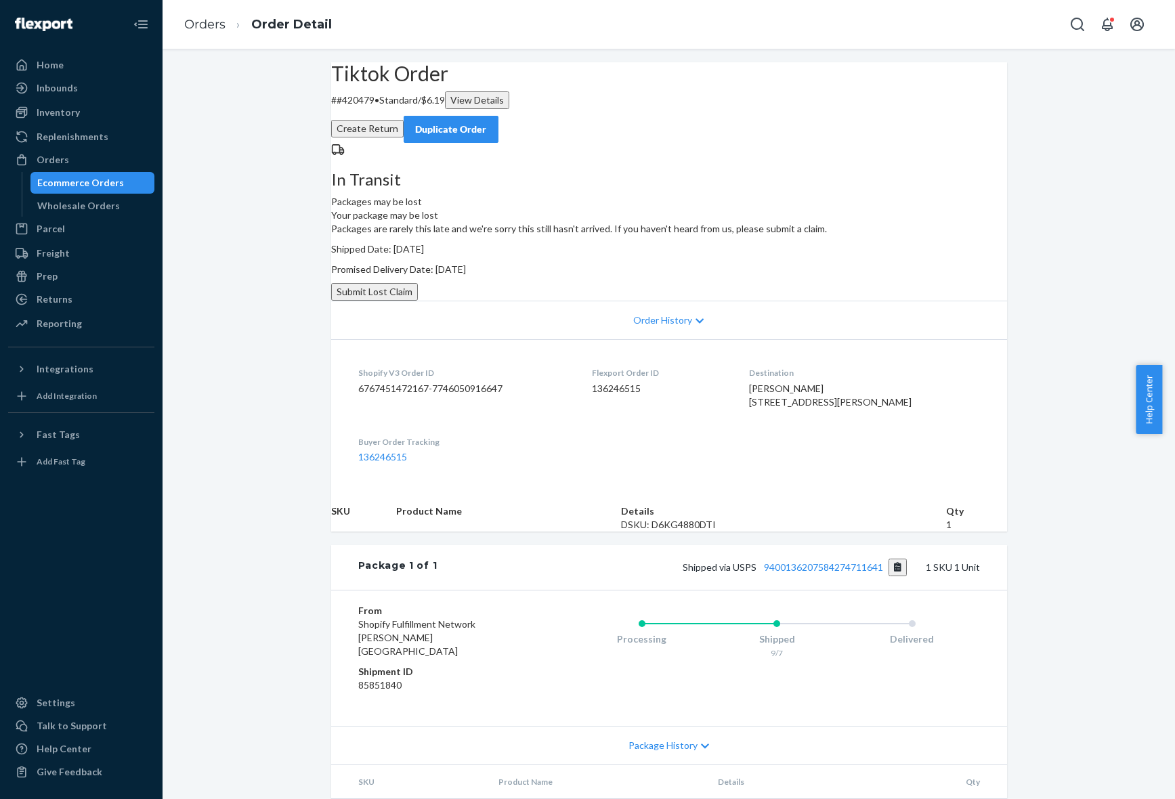
scroll to position [183, 0]
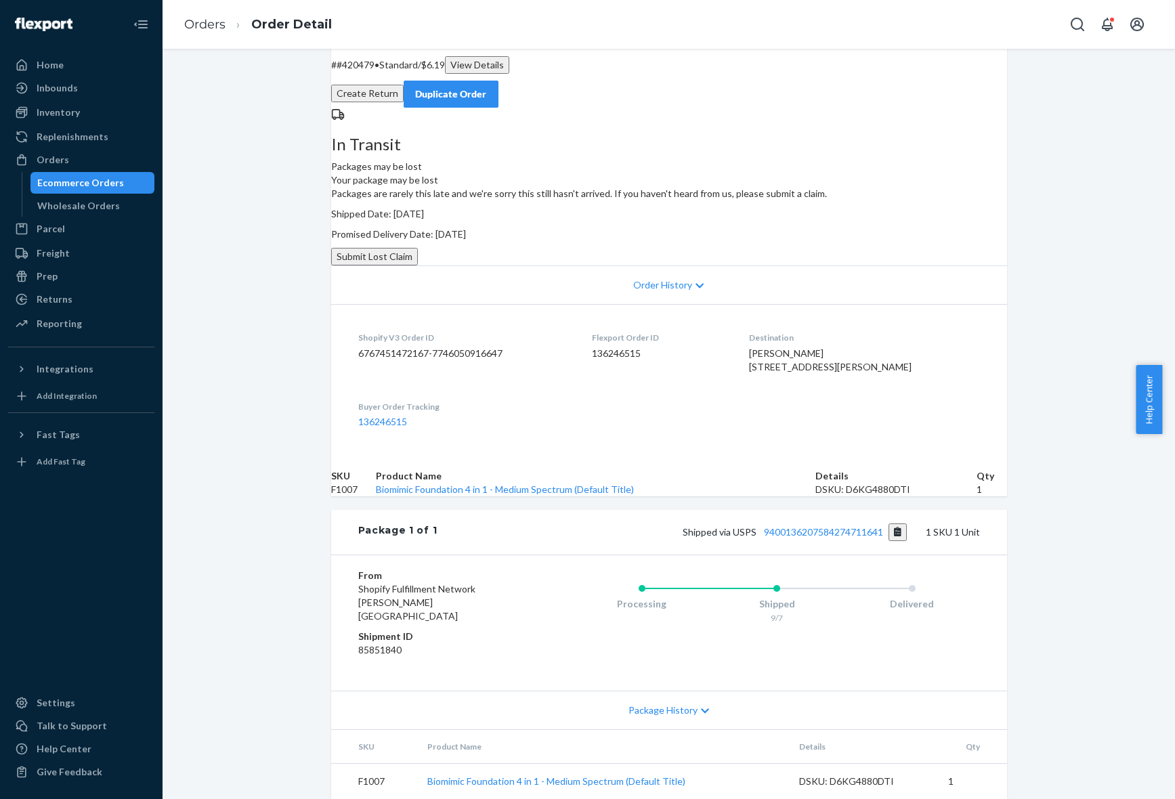
click at [688, 704] on span "Package History" at bounding box center [663, 711] width 69 height 14
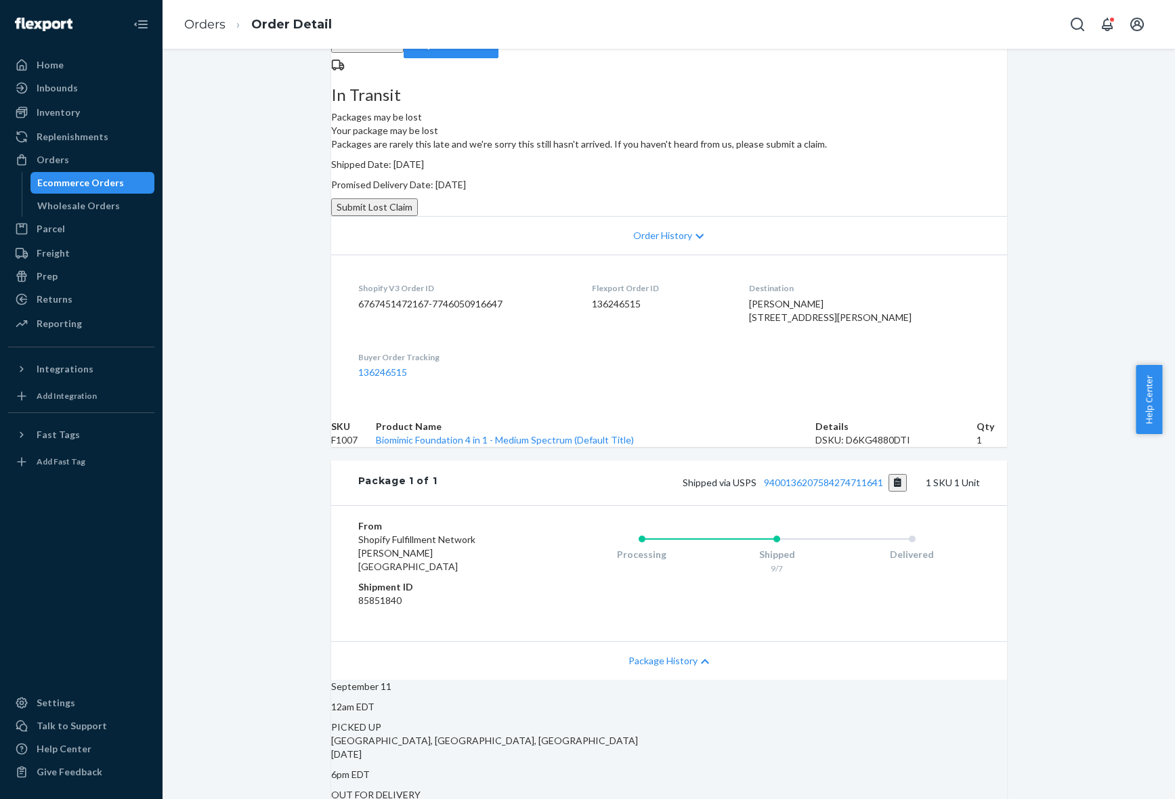
scroll to position [0, 0]
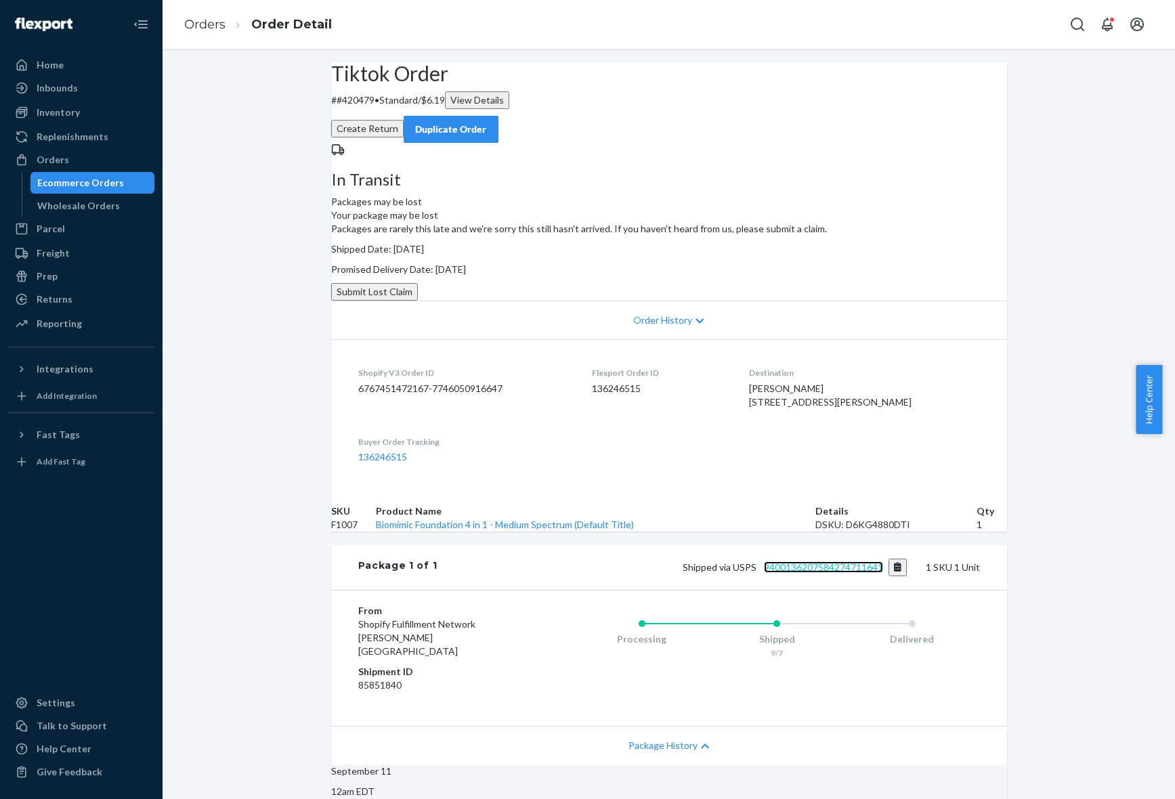
click at [794, 573] on link "9400136207584274711641" at bounding box center [823, 568] width 119 height 12
click at [379, 109] on p "# #420479 • Standard / $6.19 View Details" at bounding box center [669, 100] width 676 height 18
copy p "420479"
drag, startPoint x: 737, startPoint y: 246, endPoint x: 932, endPoint y: 273, distance: 196.3
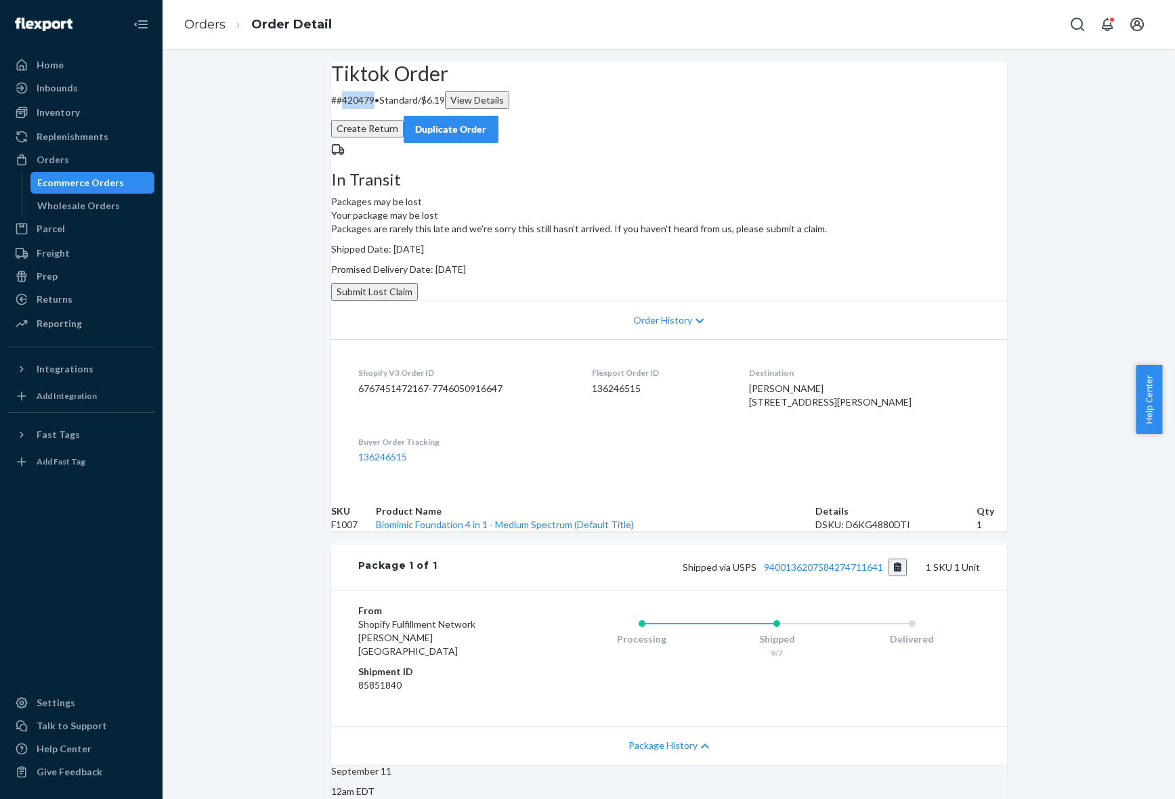
click at [932, 273] on div "Packages are rarely this late and we're sorry this still hasn't arrived. If you…" at bounding box center [669, 261] width 676 height 79
click at [564, 209] on div "In Transit Packages may be lost" at bounding box center [669, 176] width 676 height 66
drag, startPoint x: 786, startPoint y: 283, endPoint x: 649, endPoint y: 305, distance: 138.7
click at [649, 301] on div "Packages are rarely this late and we're sorry this still hasn't arrived. If you…" at bounding box center [669, 261] width 676 height 79
click at [543, 301] on div "In Transit Packages may be lost Your package may be lost Packages are rarely th…" at bounding box center [669, 222] width 676 height 158
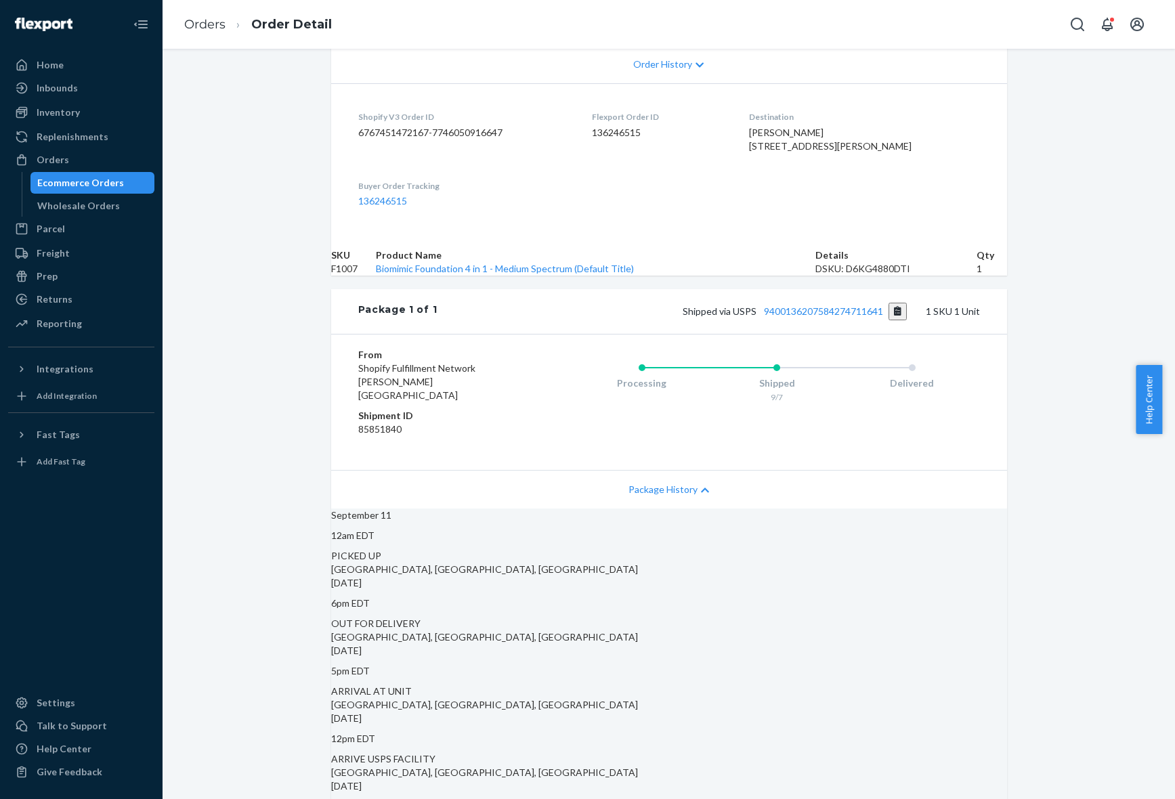
scroll to position [254, 0]
click at [640, 236] on dl "Shopify V3 Order ID 6767451472167-7746050916647 Flexport Order ID 136246515 Des…" at bounding box center [669, 160] width 676 height 151
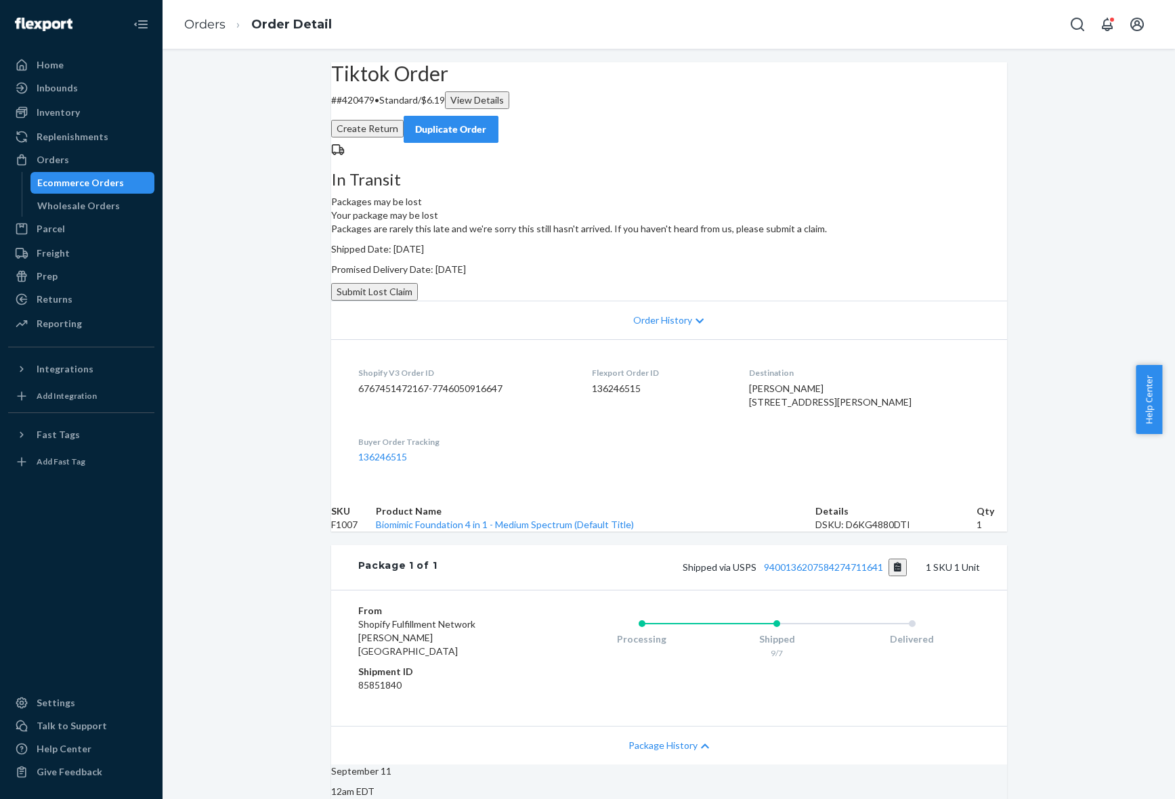
click at [608, 396] on dd "136246515" at bounding box center [659, 389] width 135 height 14
copy dd "136246515"
click at [210, 25] on link "Orders" at bounding box center [204, 24] width 41 height 15
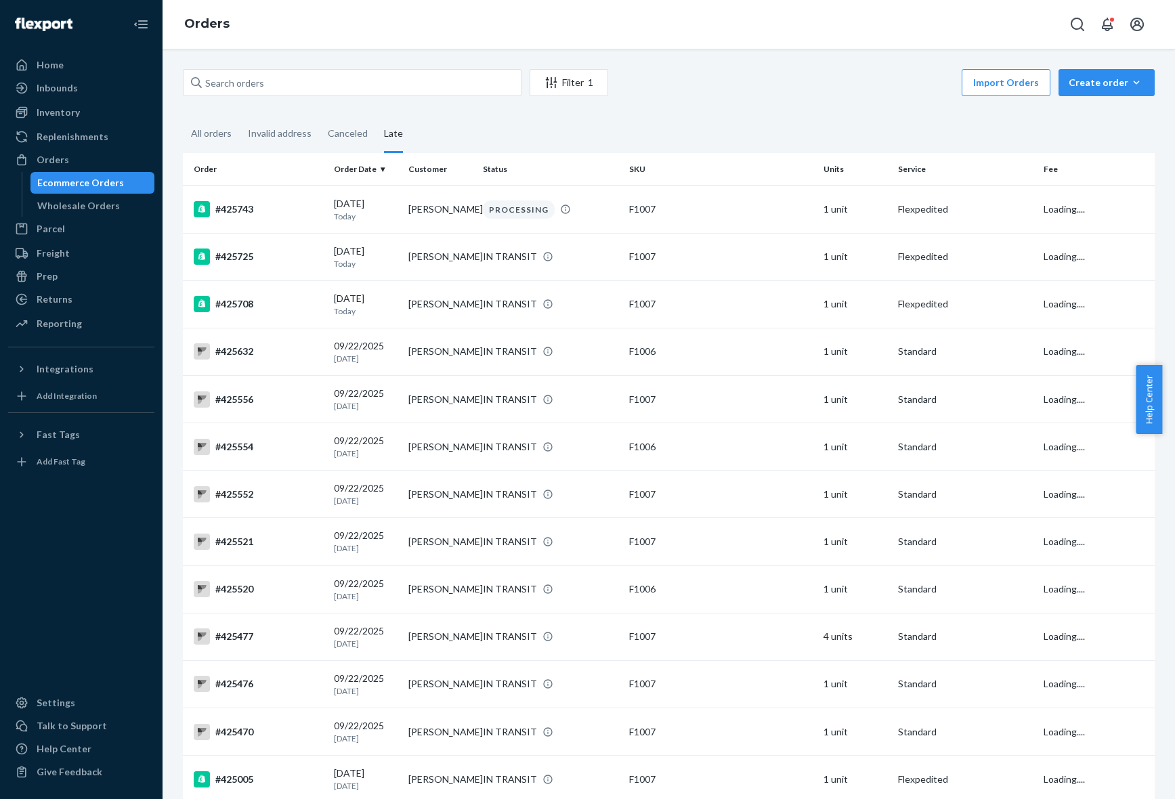
scroll to position [1786, 0]
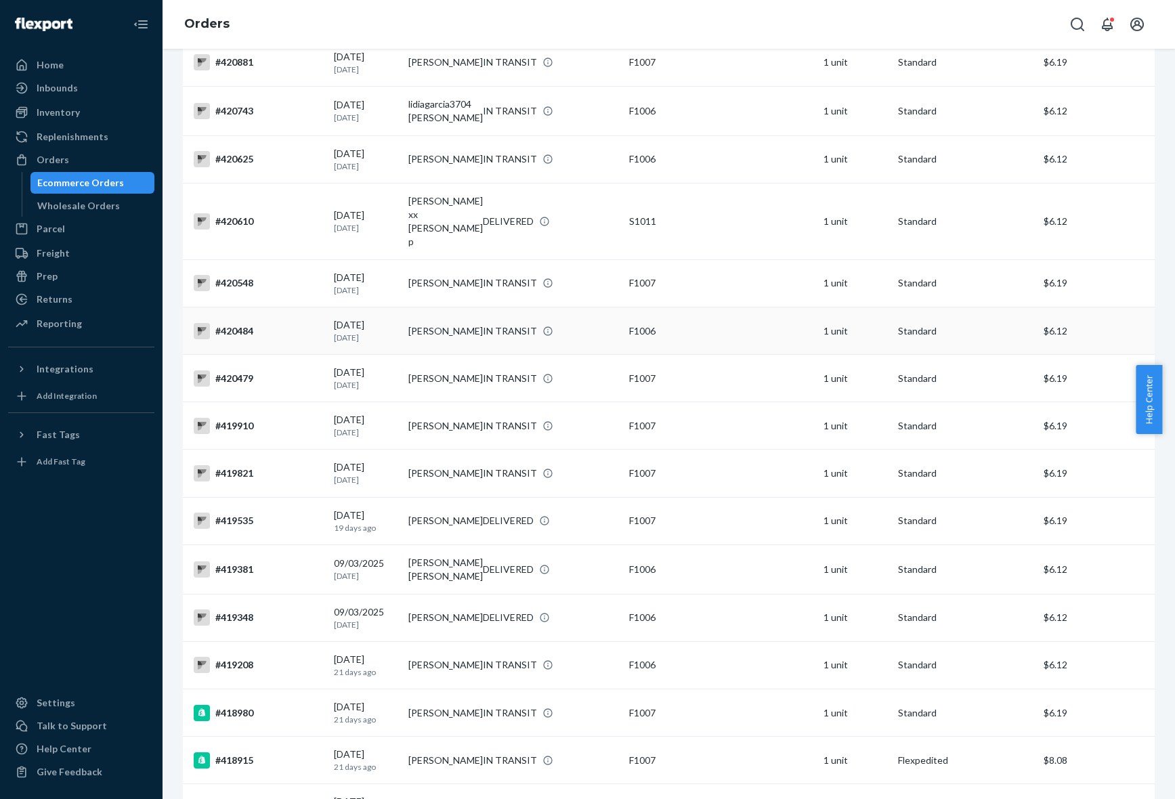
click at [437, 315] on td "[PERSON_NAME]" at bounding box center [440, 331] width 75 height 47
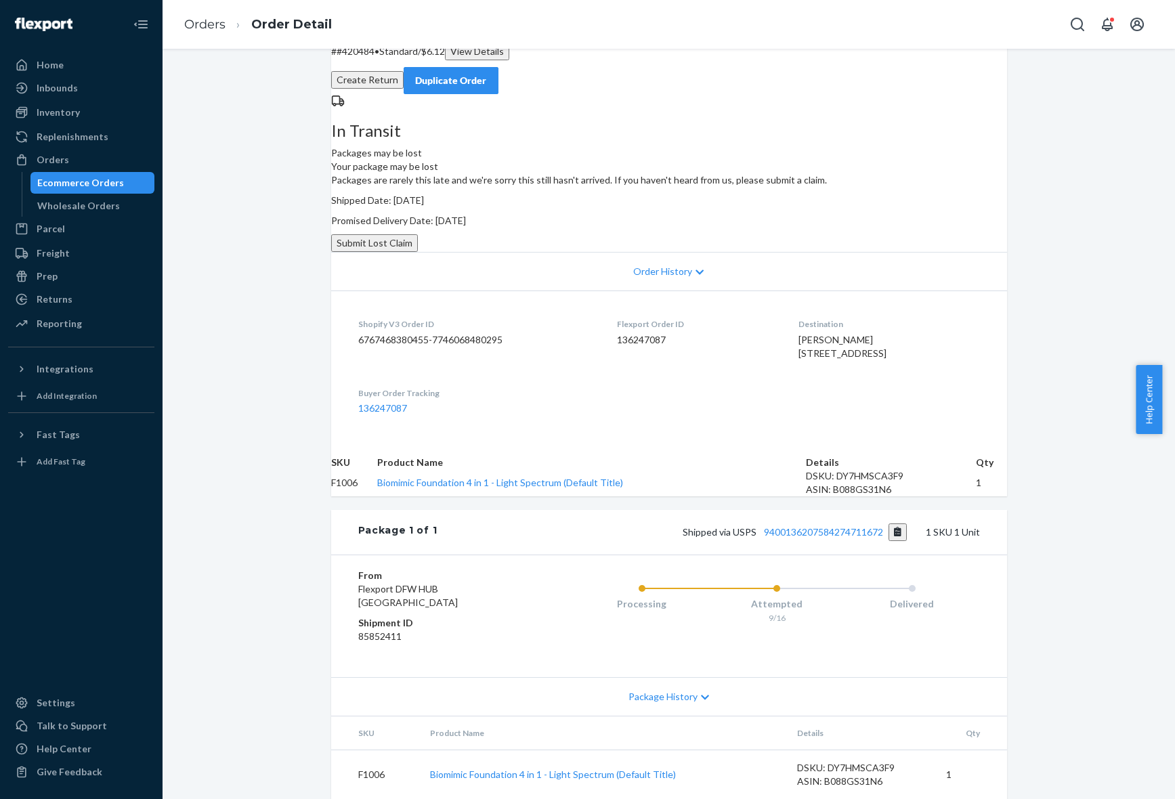
scroll to position [210, 0]
click at [675, 677] on div "Package History" at bounding box center [669, 696] width 676 height 39
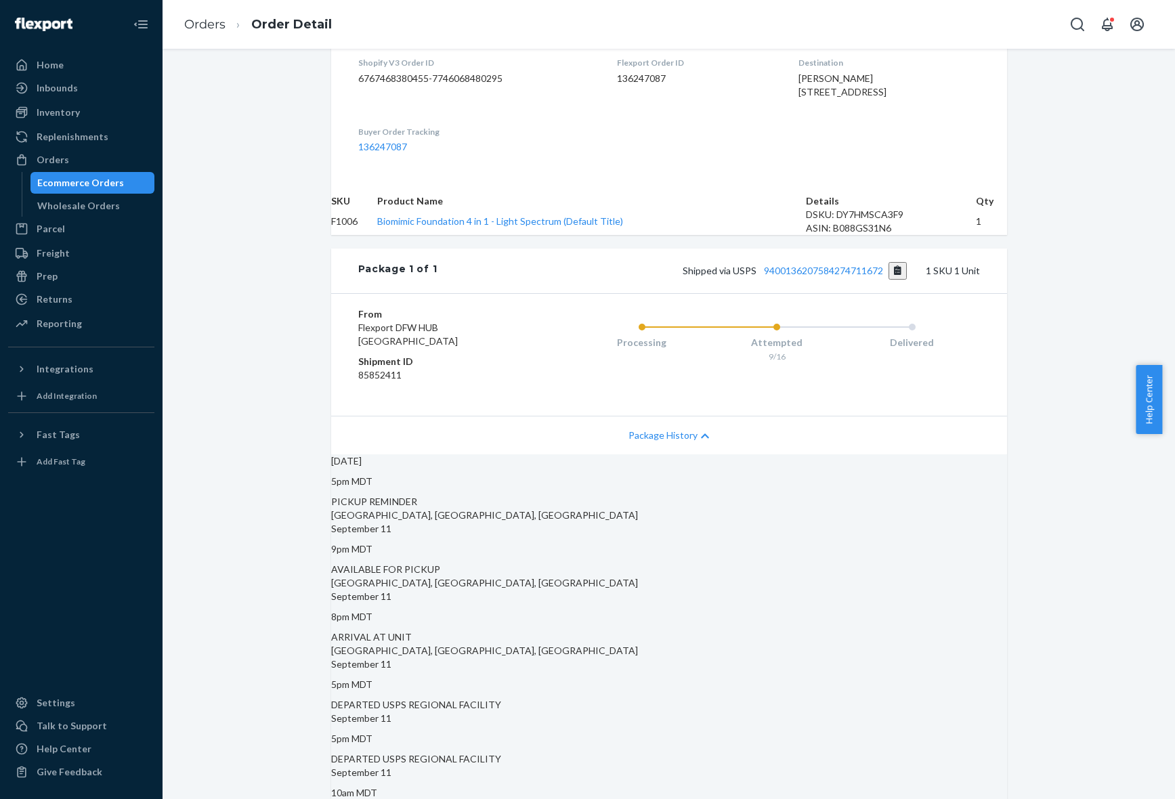
scroll to position [125, 0]
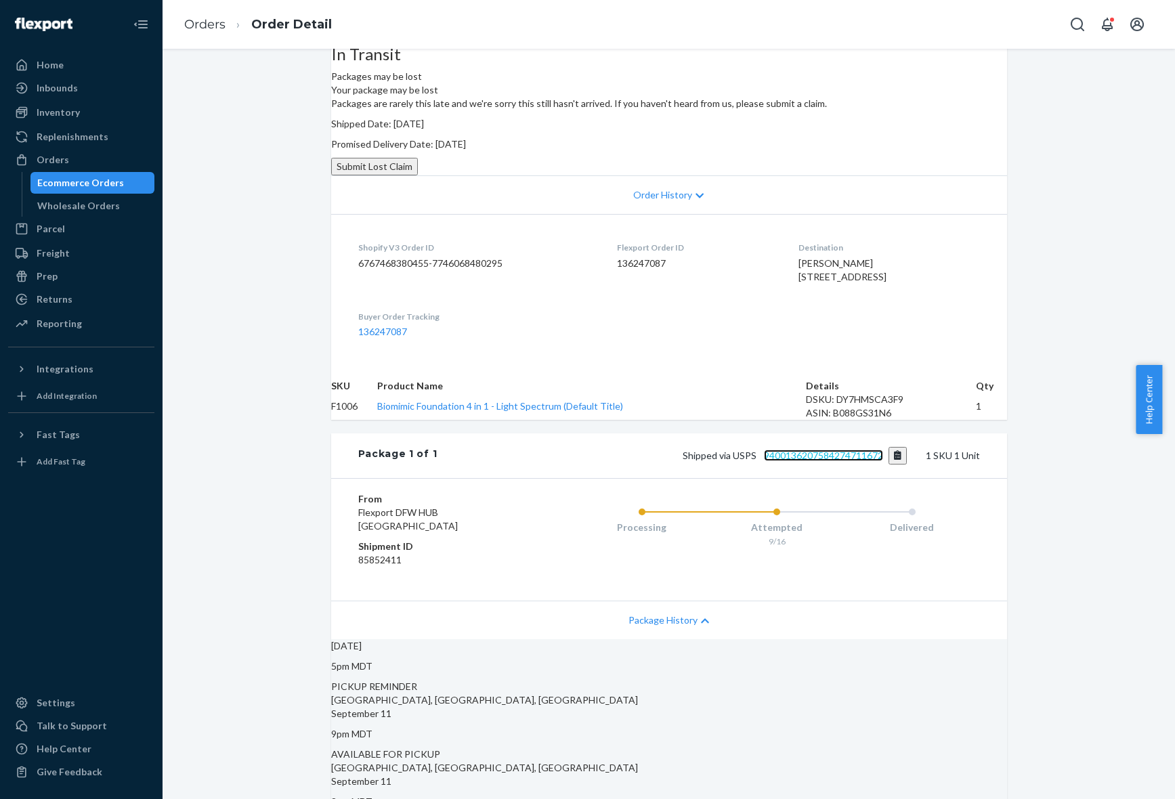
click at [824, 461] on link "9400136207584274711672" at bounding box center [823, 456] width 119 height 12
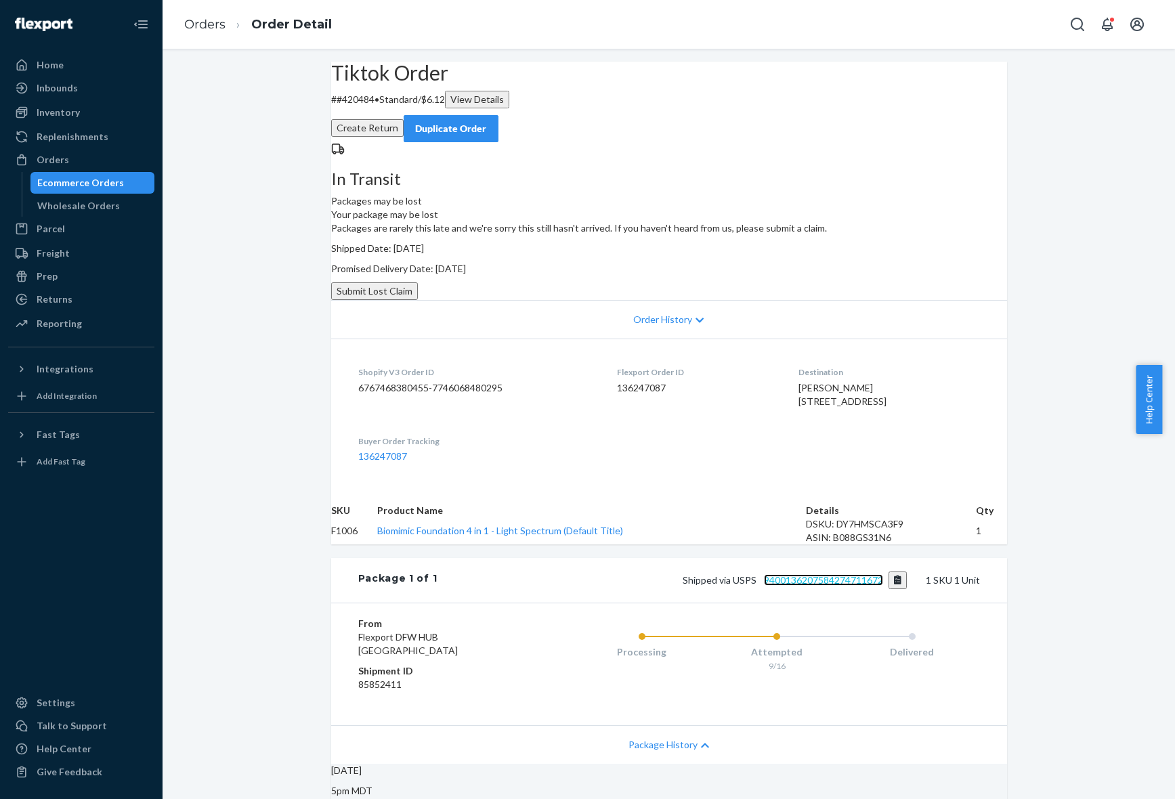
scroll to position [0, 0]
click at [385, 109] on p "# #420484 • Standard / $6.12 View Details" at bounding box center [669, 100] width 676 height 18
copy p "420484"
click at [551, 301] on div "In Transit Packages may be lost Your package may be lost Packages are rarely th…" at bounding box center [669, 222] width 676 height 158
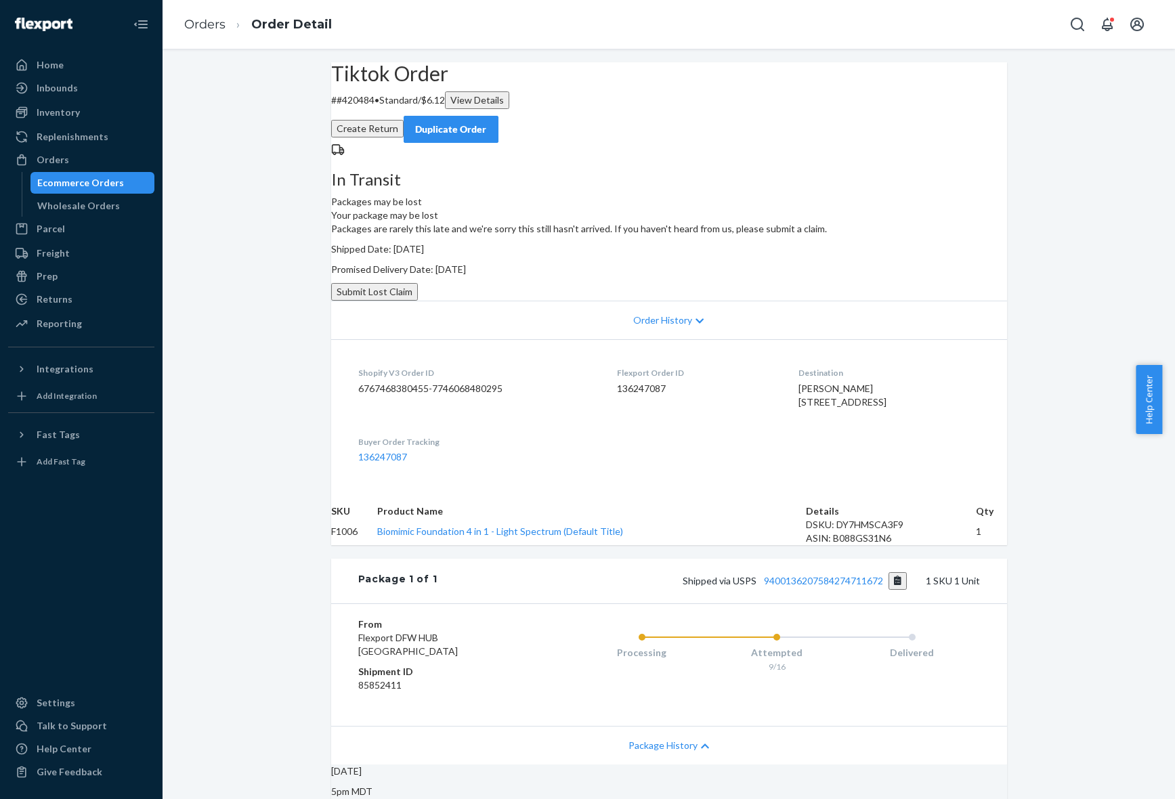
click at [377, 140] on div "Tiktok Order # #420484 • Standard / $6.12 View Details Create Return Duplicate …" at bounding box center [669, 102] width 676 height 81
copy p "420484"
click at [188, 22] on link "Orders" at bounding box center [204, 24] width 41 height 15
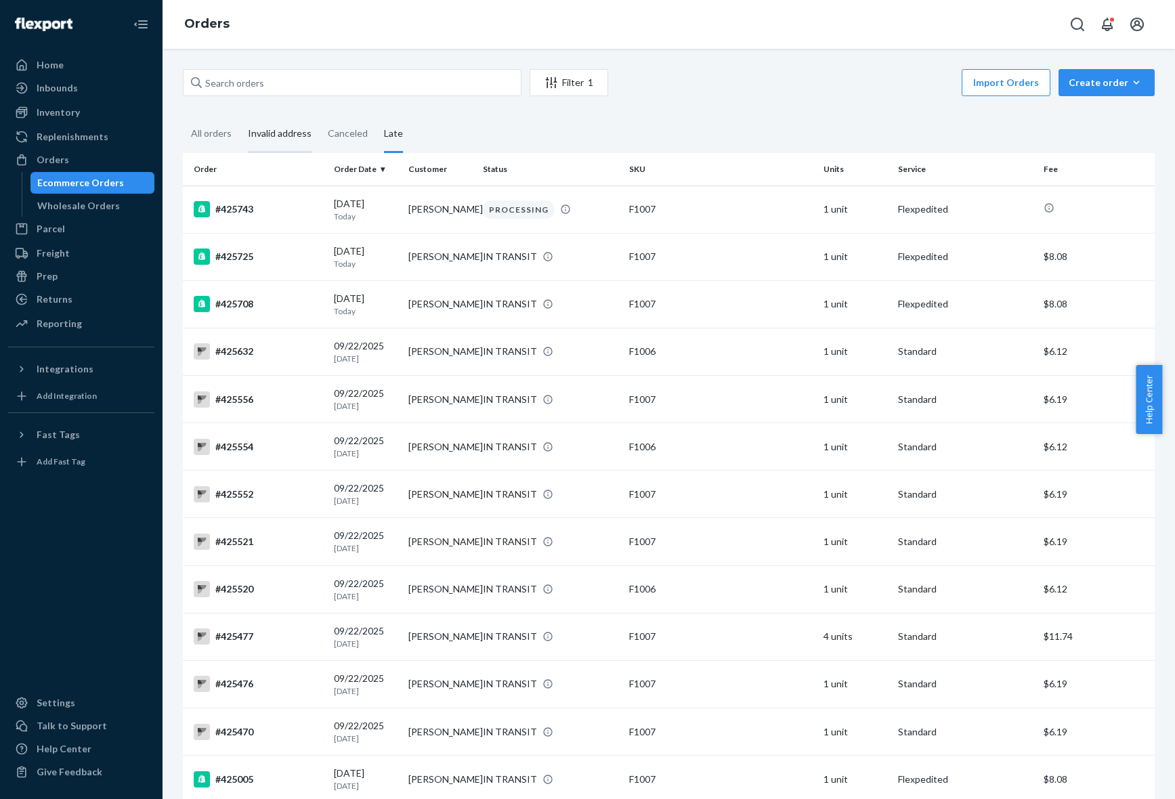
click at [293, 137] on div "Invalid address" at bounding box center [280, 134] width 64 height 37
click at [240, 116] on input "Invalid address" at bounding box center [240, 116] width 0 height 0
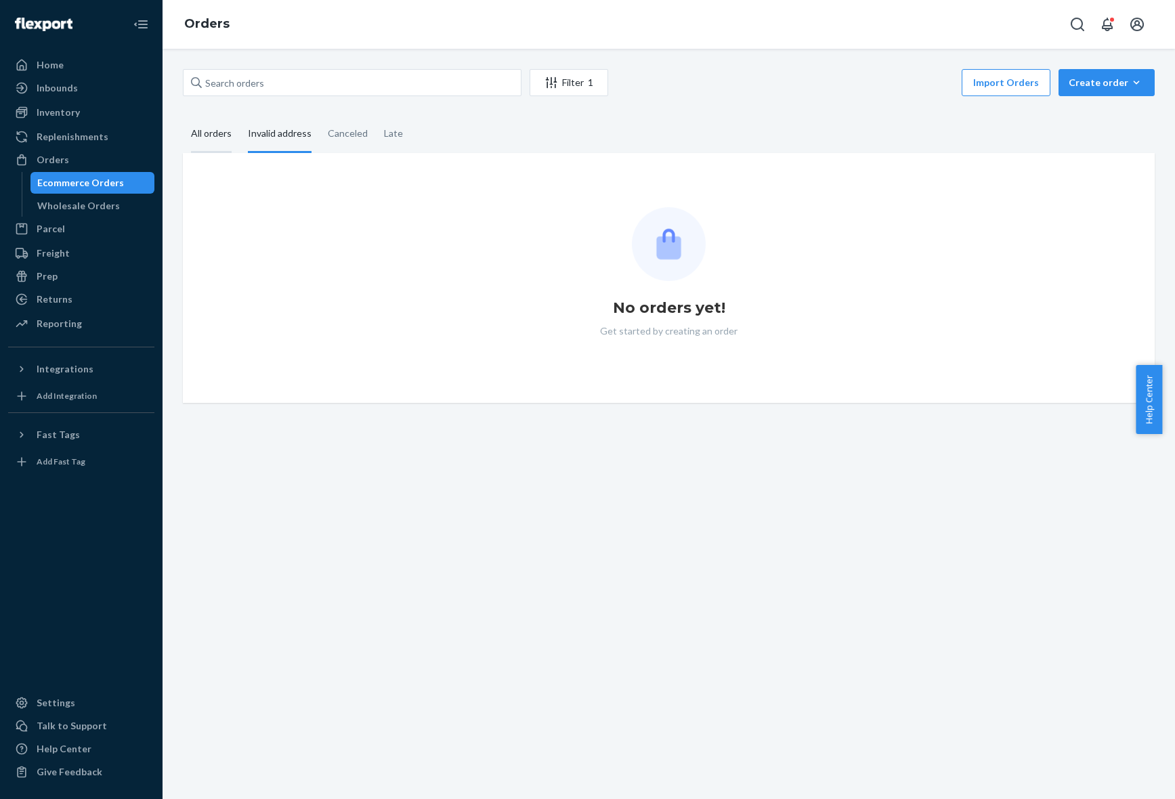
click at [207, 119] on div "All orders" at bounding box center [211, 134] width 41 height 37
click at [183, 116] on input "All orders" at bounding box center [183, 116] width 0 height 0
click at [390, 85] on input "text" at bounding box center [352, 82] width 339 height 27
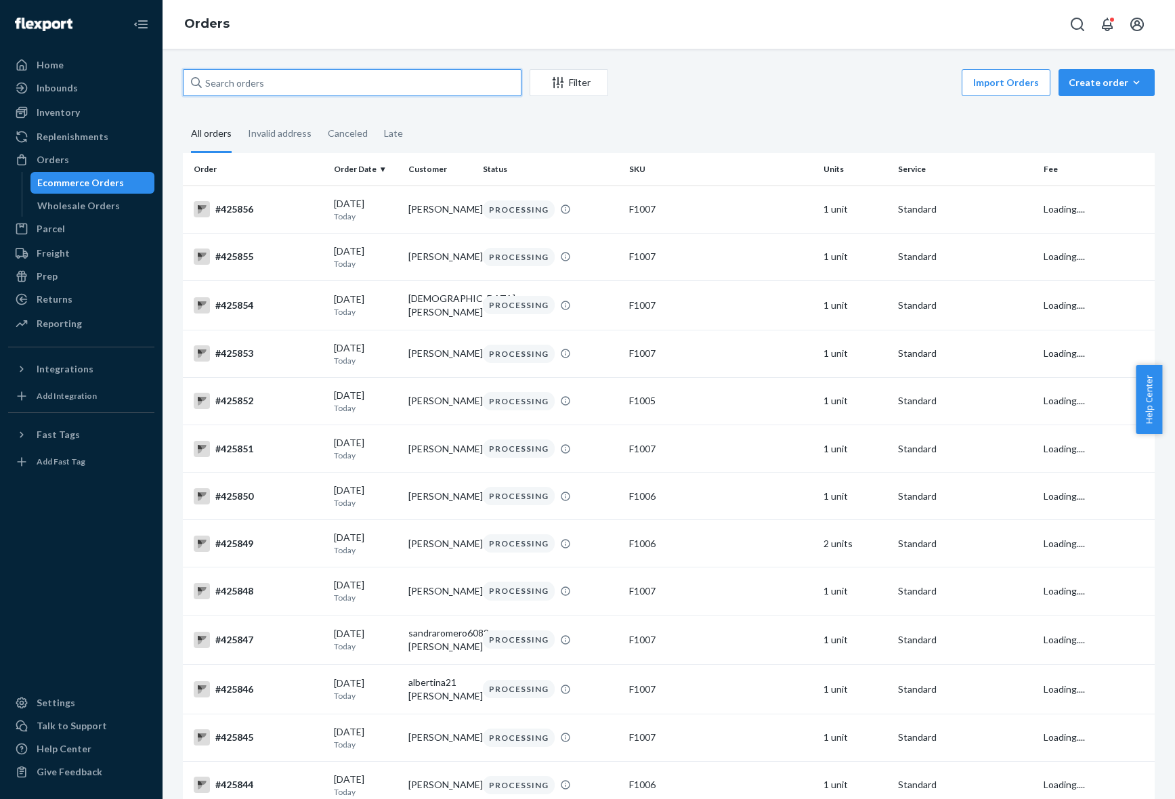
paste input "[PERSON_NAME]"
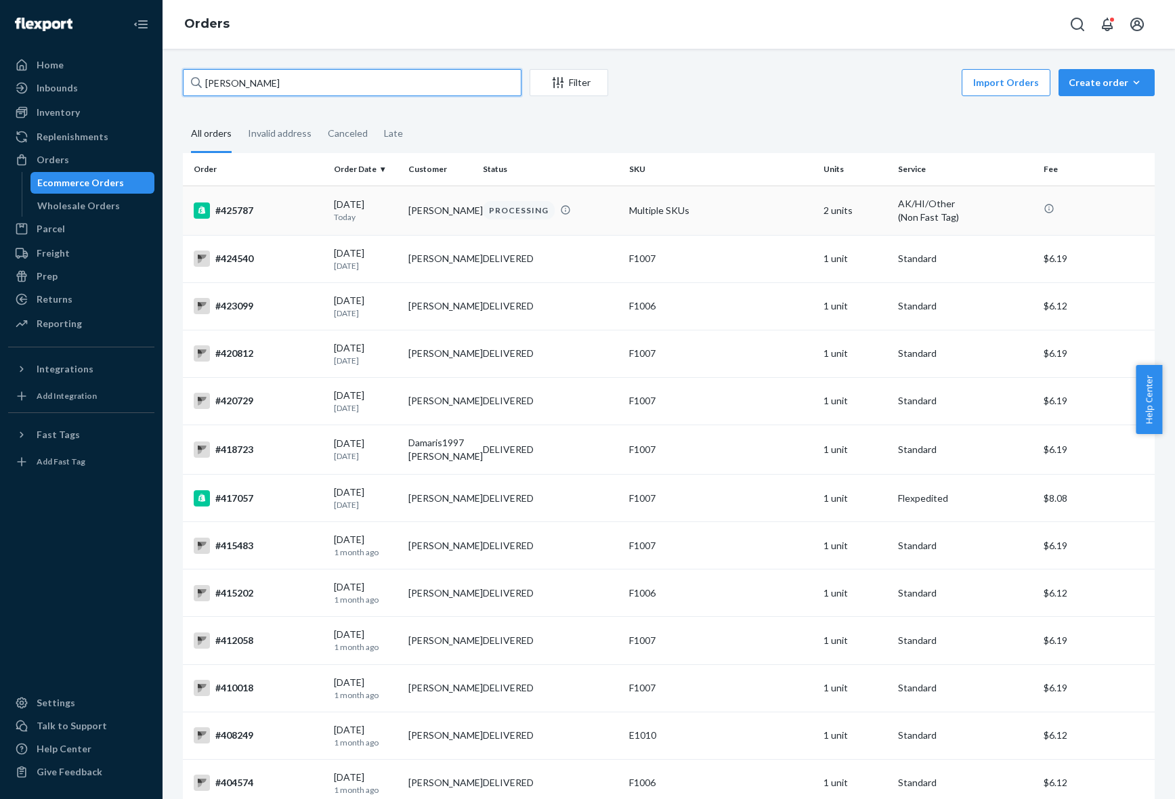
type input "[PERSON_NAME]"
click at [362, 205] on div "[DATE] [DATE]" at bounding box center [366, 210] width 64 height 25
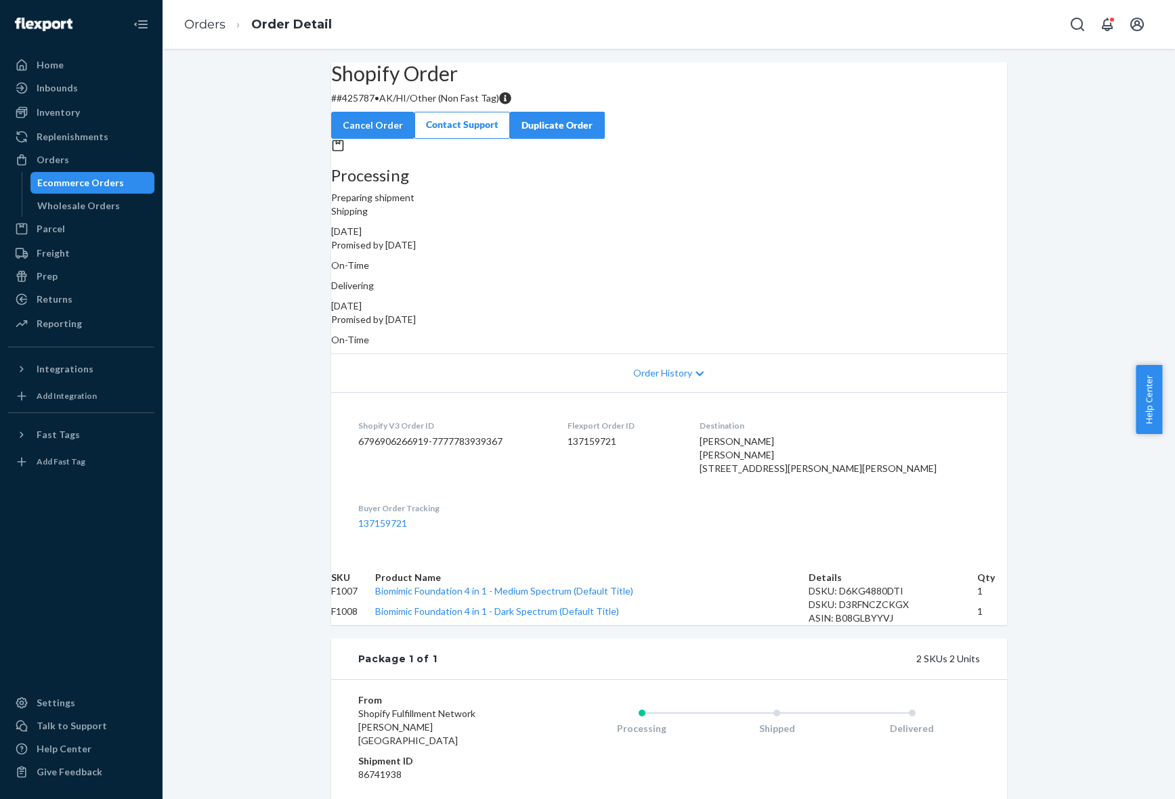
drag, startPoint x: 892, startPoint y: 468, endPoint x: 767, endPoint y: 457, distance: 125.8
click at [767, 457] on dl "Shopify V3 Order ID 6796906266919-7777783939367 Flexport Order ID 137159721 Des…" at bounding box center [669, 474] width 676 height 165
copy span "[STREET_ADDRESS][PERSON_NAME][PERSON_NAME]"
click at [205, 22] on link "Orders" at bounding box center [204, 24] width 41 height 15
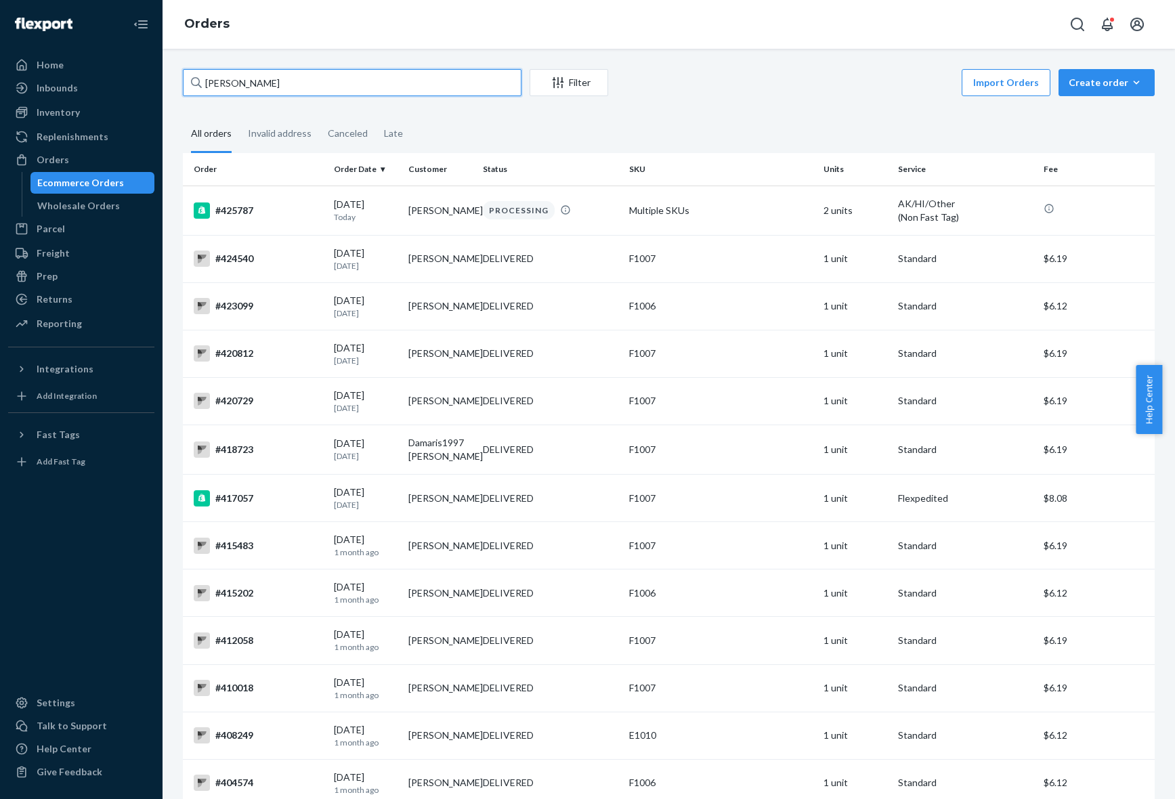
click at [308, 95] on input "[PERSON_NAME]" at bounding box center [352, 82] width 339 height 27
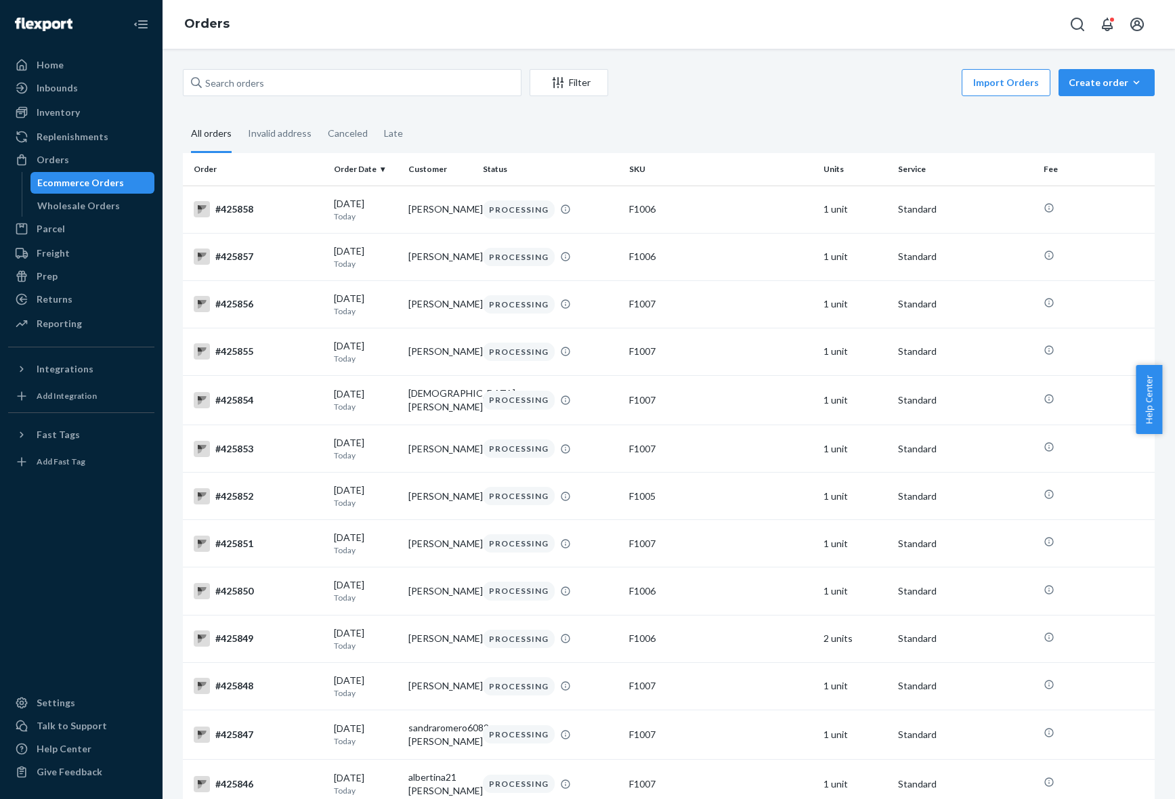
scroll to position [604, 0]
